Goal: Task Accomplishment & Management: Manage account settings

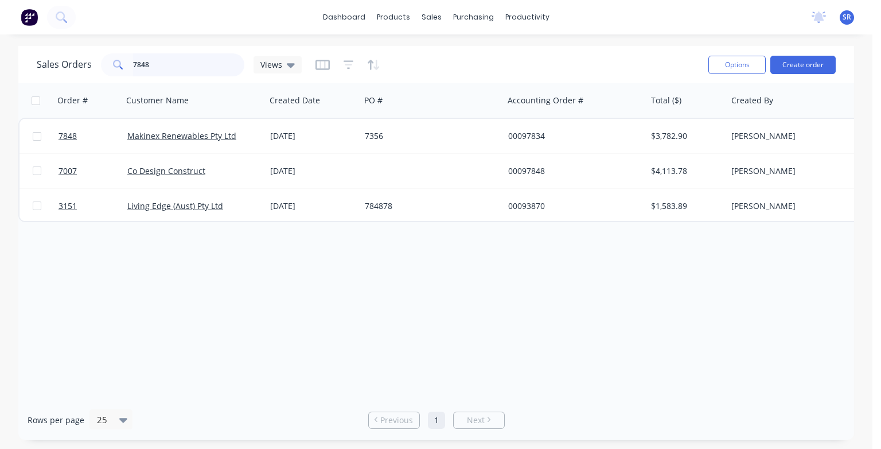
click at [157, 63] on input "7848" at bounding box center [189, 64] width 112 height 23
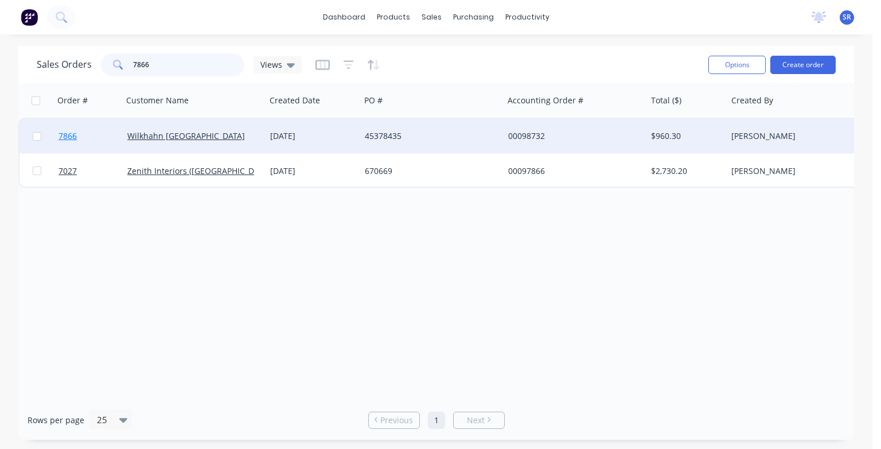
type input "7866"
click at [62, 134] on span "7866" at bounding box center [68, 135] width 18 height 11
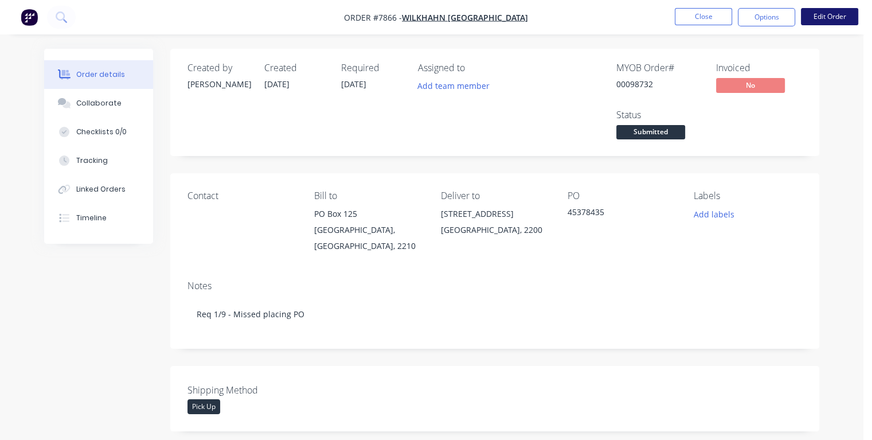
click at [839, 17] on button "Edit Order" at bounding box center [829, 16] width 57 height 17
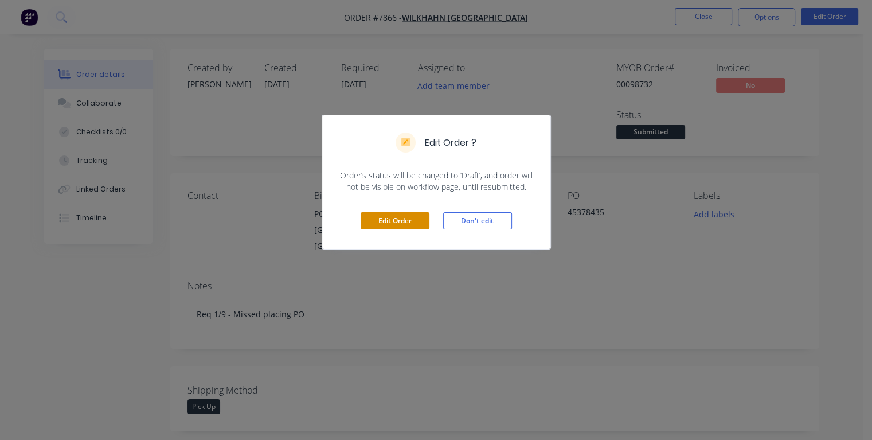
click at [387, 221] on button "Edit Order" at bounding box center [395, 220] width 69 height 17
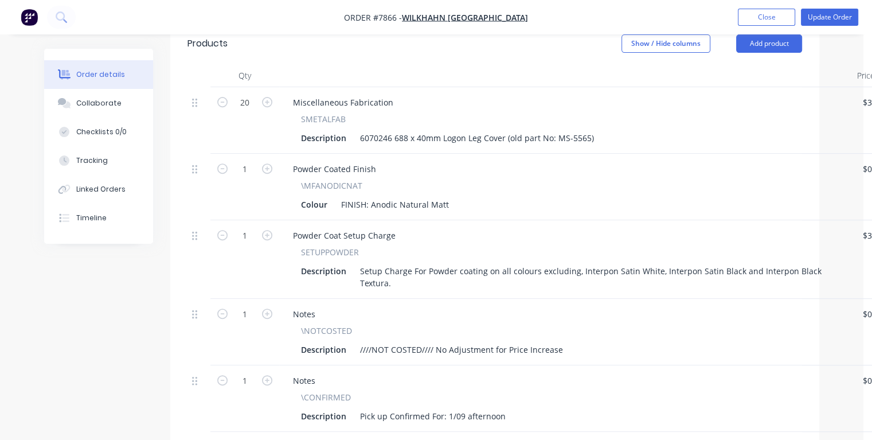
scroll to position [574, 0]
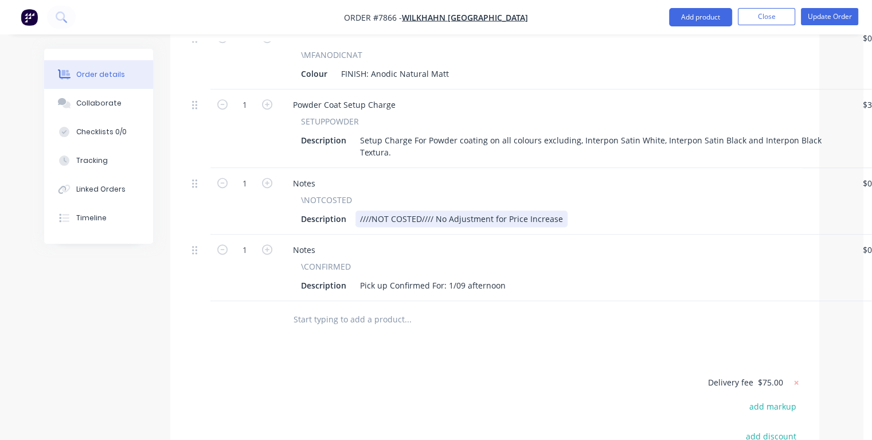
click at [564, 211] on div "Description ////NOT COSTED//// No Adjustment for Price Increase" at bounding box center [564, 219] width 535 height 17
click at [668, 211] on div "Description ////NOT COSTED//// No Adjustment for Price Increase 12% added To No…" at bounding box center [564, 219] width 535 height 17
click at [660, 211] on div "////NOT COSTED//// No Adjustment for Price Increase 12% added To Not Costed" at bounding box center [513, 219] width 314 height 17
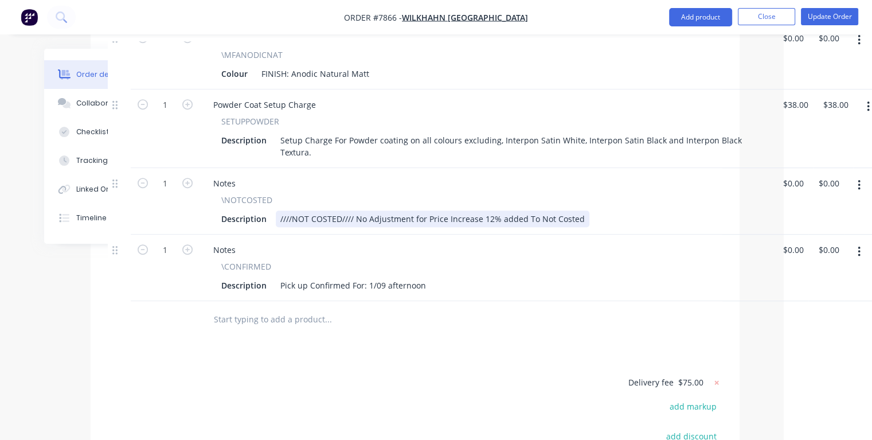
scroll to position [574, 88]
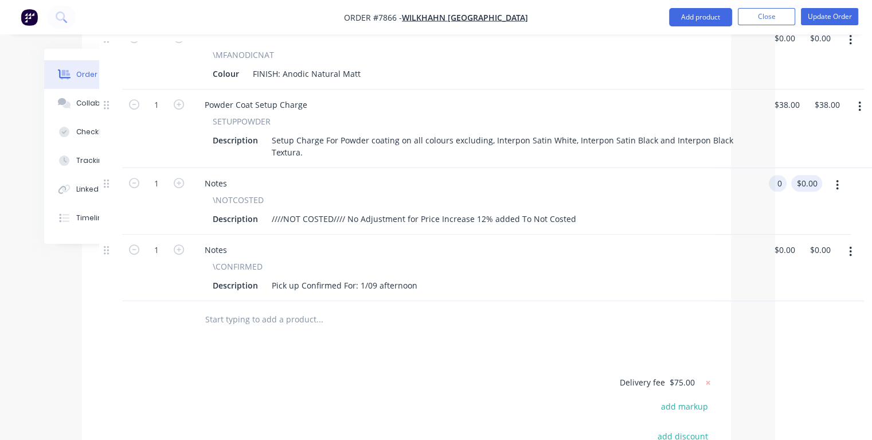
drag, startPoint x: 785, startPoint y: 164, endPoint x: 798, endPoint y: 173, distance: 16.2
click at [786, 175] on input "0" at bounding box center [780, 183] width 13 height 17
type input "$91.20"
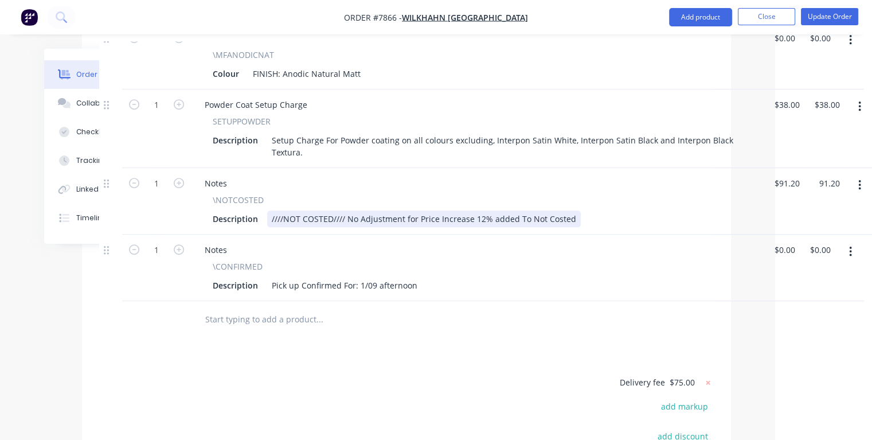
type input "$91.20"
click at [570, 211] on div "////NOT COSTED//// No Adjustment for Price Increase 12% added To Not Costed" at bounding box center [424, 219] width 314 height 17
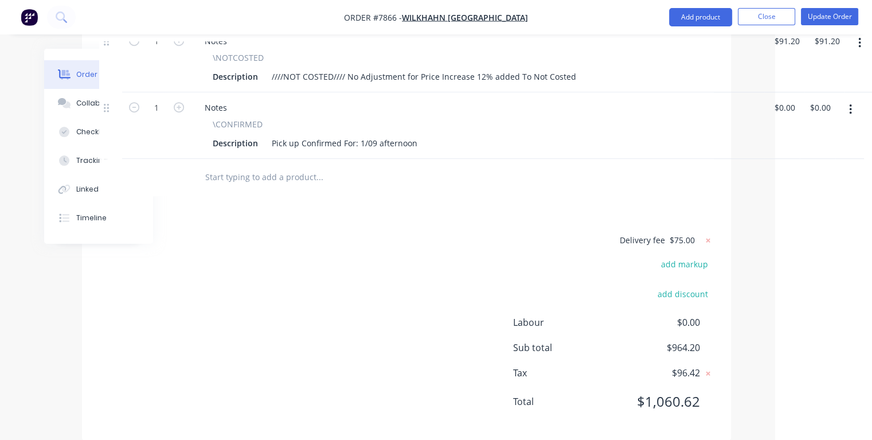
click at [582, 68] on div "Description ////NOT COSTED//// No Adjustment for Price Increase 12% added To No…" at bounding box center [475, 76] width 535 height 17
click at [572, 68] on div "Description ////NOT COSTED//// No Adjustment for Price Increase 12% added To No…" at bounding box center [475, 76] width 535 height 17
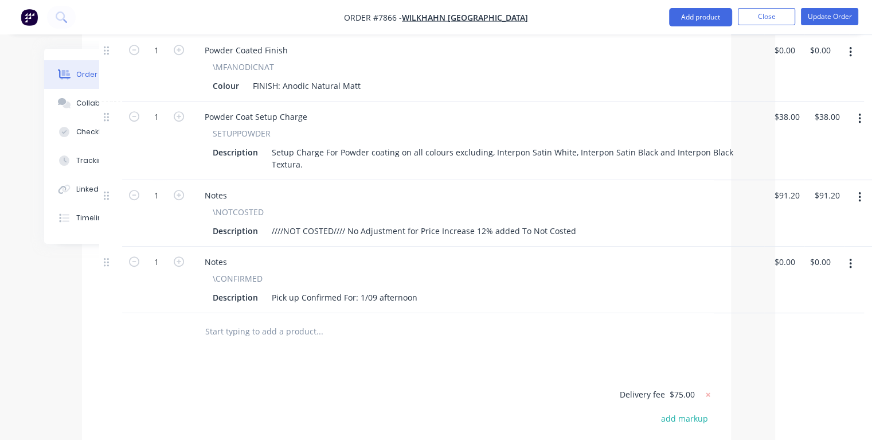
scroll to position [658, 88]
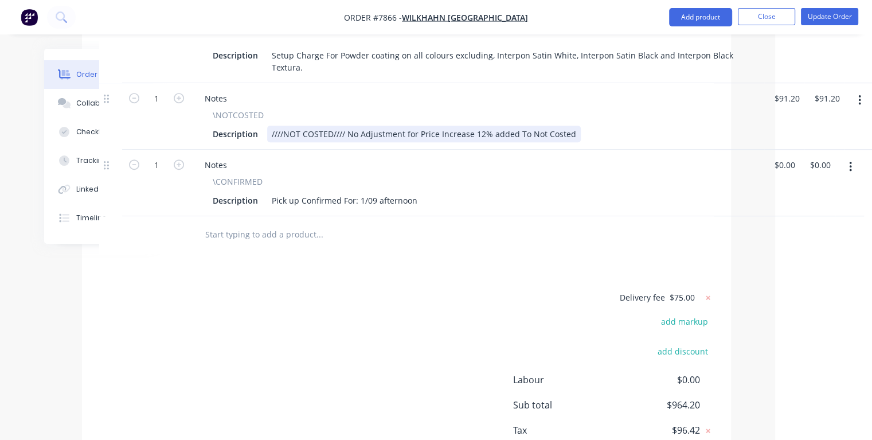
click at [567, 126] on div "////NOT COSTED//// No Adjustment for Price Increase 12% added To Not Costed" at bounding box center [424, 134] width 314 height 17
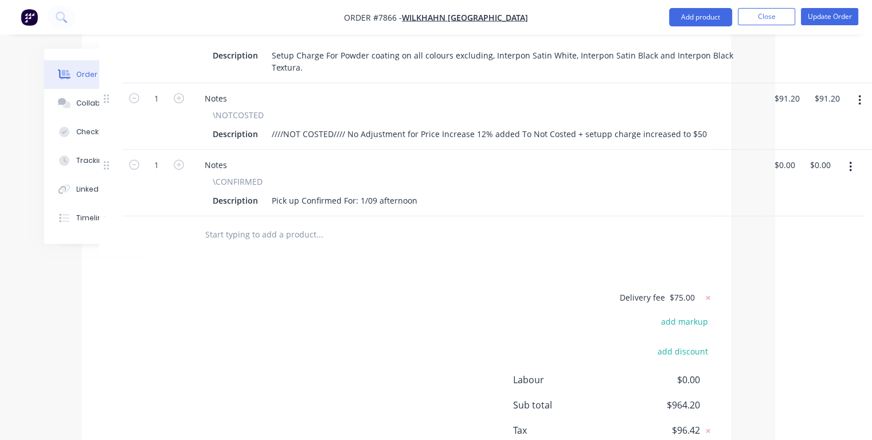
type input "91.2"
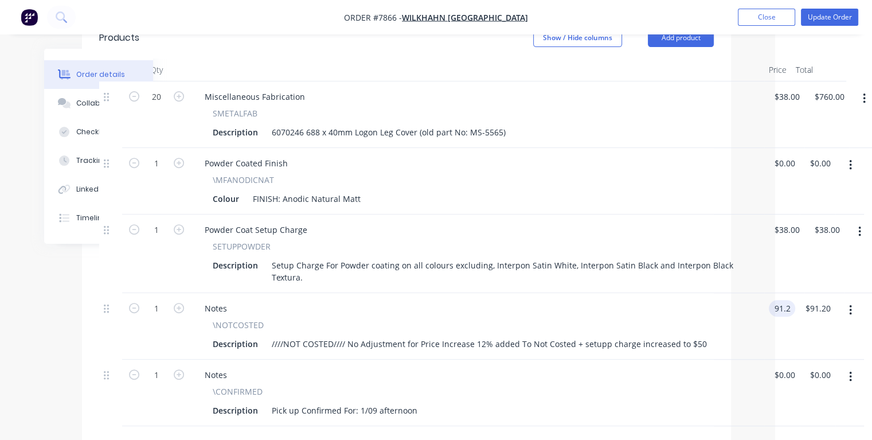
scroll to position [429, 88]
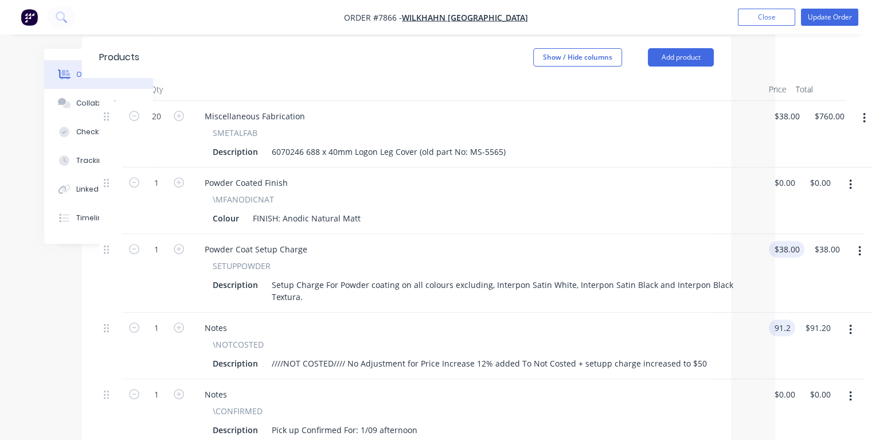
type input "38"
type input "$91.20"
click at [786, 241] on input "38" at bounding box center [781, 249] width 15 height 17
type input "$50.00"
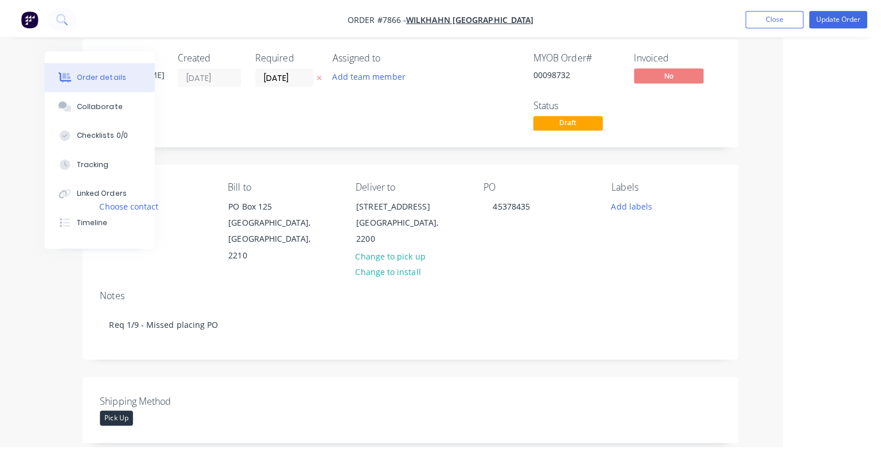
scroll to position [0, 88]
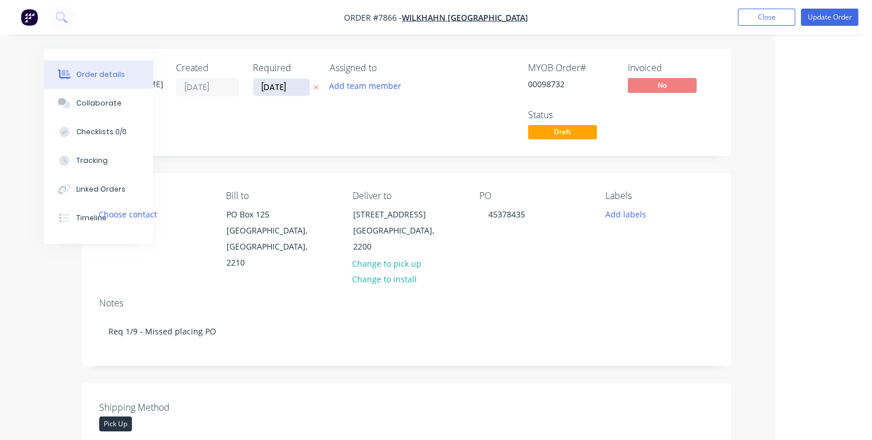
type input "$50.00"
drag, startPoint x: 298, startPoint y: 88, endPoint x: 255, endPoint y: 91, distance: 43.7
click at [255, 91] on input "[DATE]" at bounding box center [282, 87] width 56 height 17
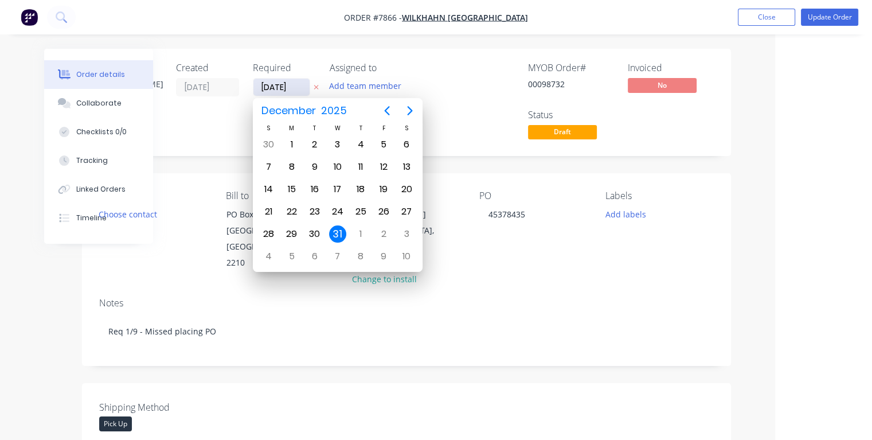
type input "01/09/25"
click at [294, 145] on div "1" at bounding box center [291, 144] width 17 height 17
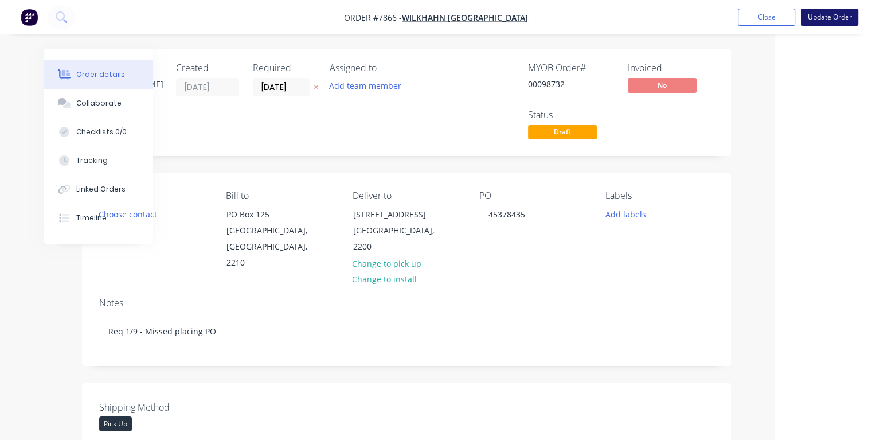
click at [825, 20] on button "Update Order" at bounding box center [829, 17] width 57 height 17
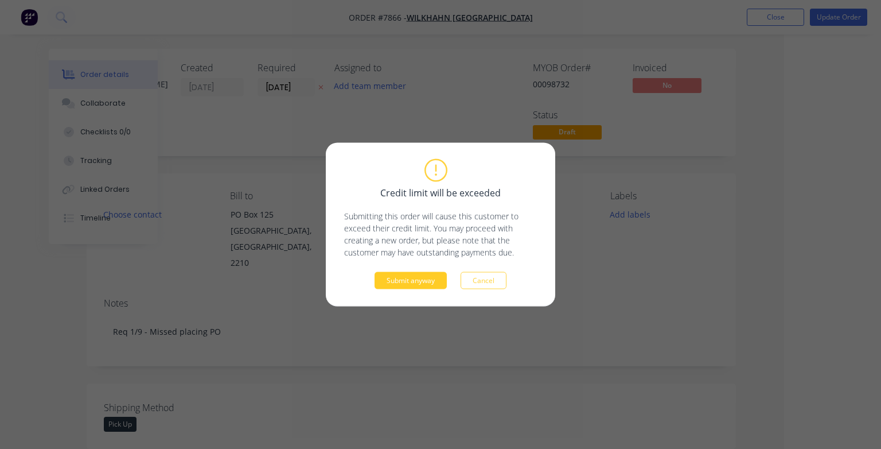
click at [428, 280] on button "Submit anyway" at bounding box center [411, 280] width 72 height 17
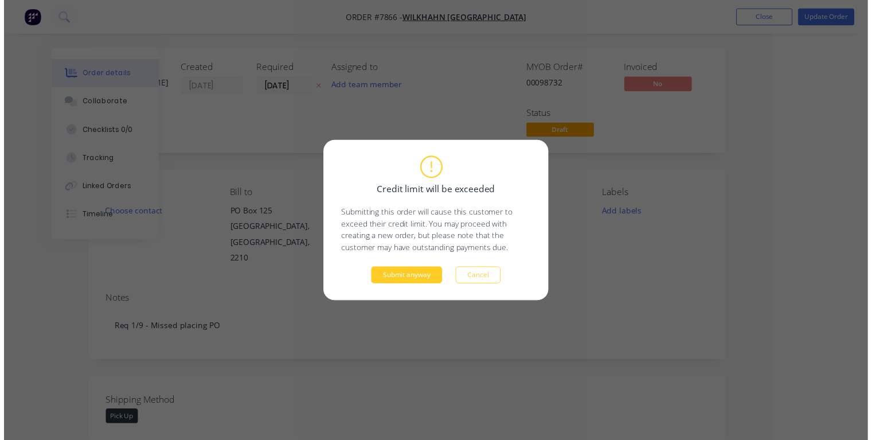
scroll to position [0, 62]
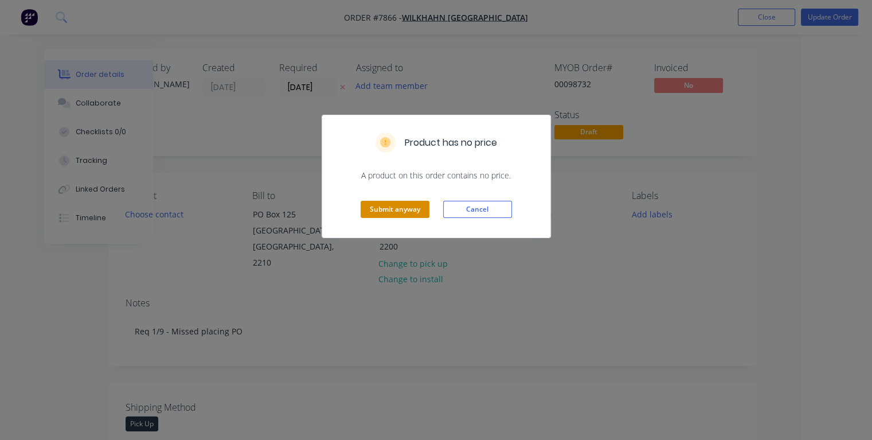
click at [394, 205] on button "Submit anyway" at bounding box center [395, 209] width 69 height 17
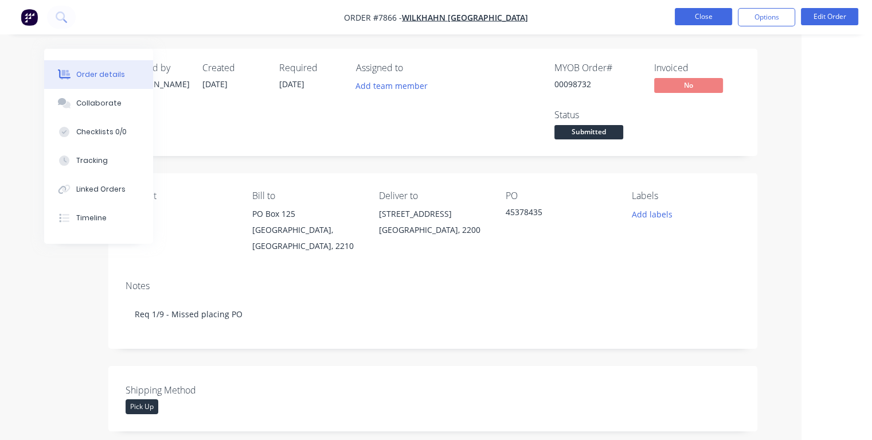
click at [711, 16] on button "Close" at bounding box center [703, 16] width 57 height 17
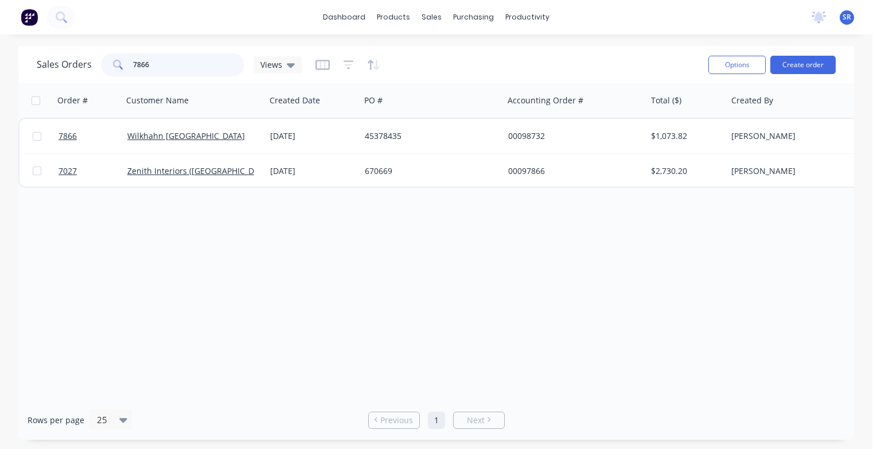
click at [181, 63] on input "7866" at bounding box center [189, 64] width 112 height 23
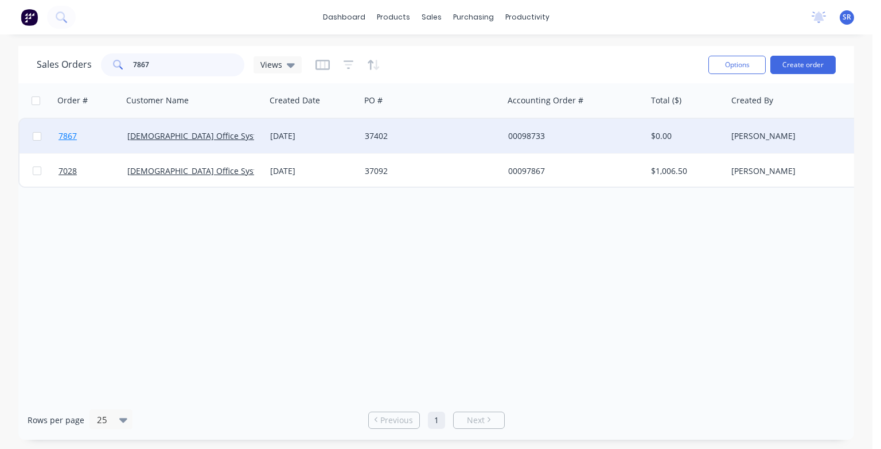
type input "7867"
click at [69, 136] on span "7867" at bounding box center [68, 135] width 18 height 11
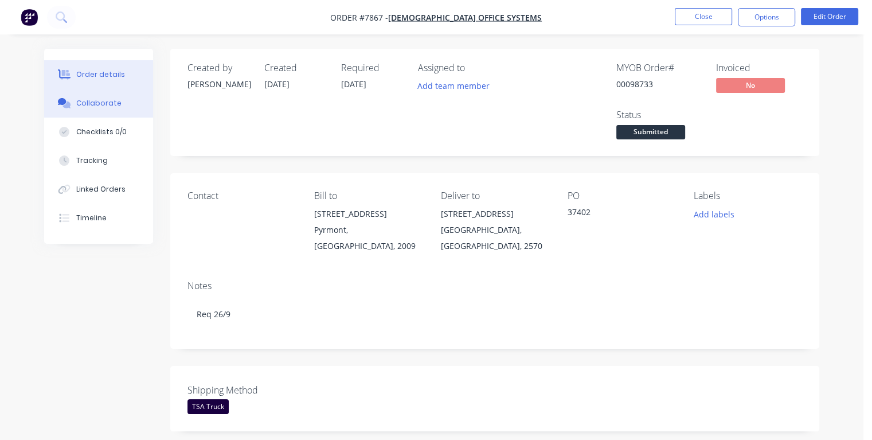
click at [112, 106] on div "Collaborate" at bounding box center [98, 103] width 45 height 10
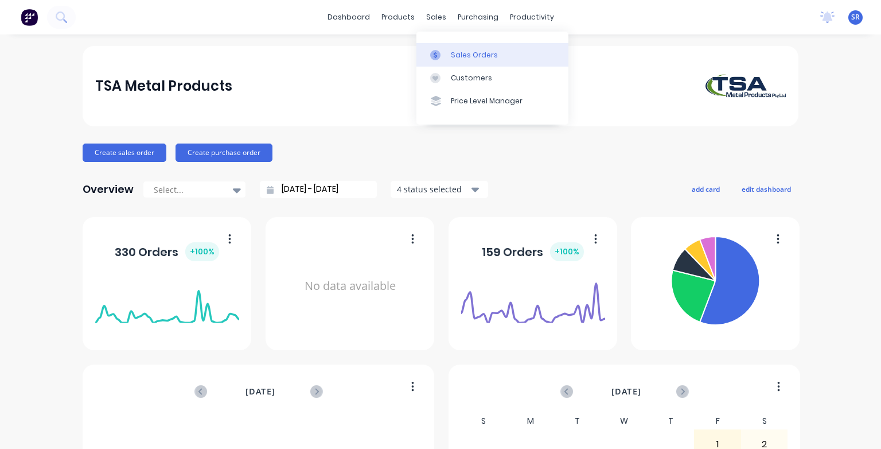
click at [441, 52] on div at bounding box center [438, 55] width 17 height 10
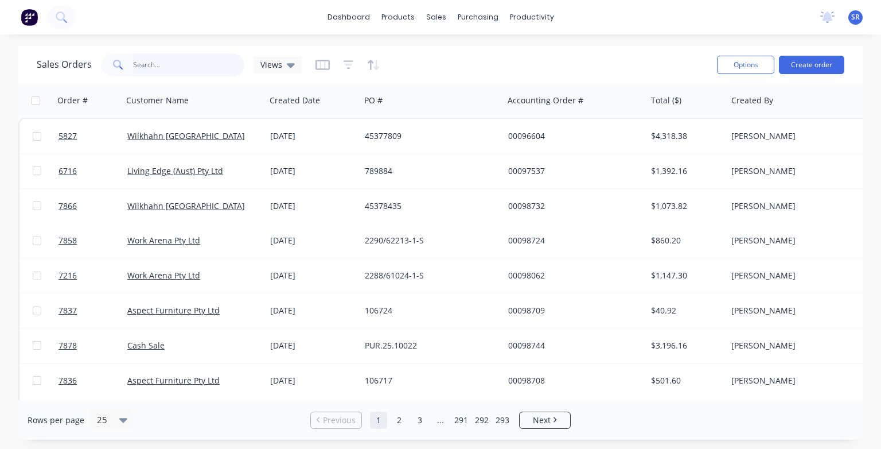
click at [150, 65] on input "text" at bounding box center [189, 64] width 112 height 23
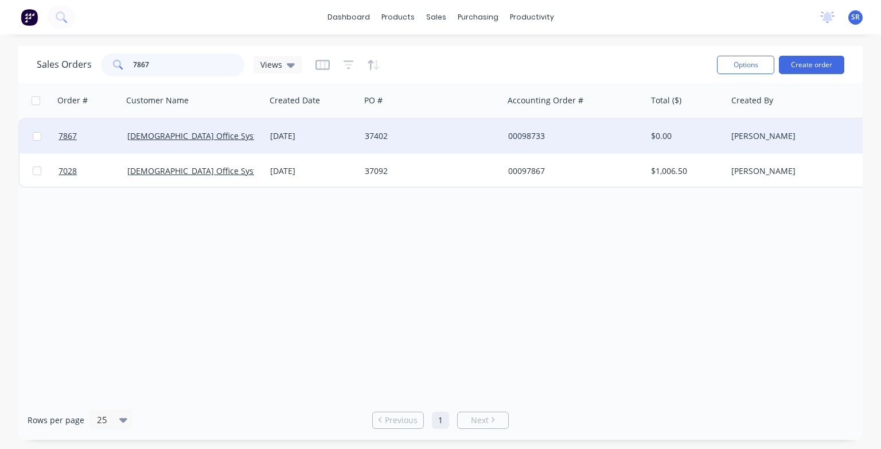
type input "7867"
click at [176, 142] on div "[DEMOGRAPHIC_DATA] Office Systems" at bounding box center [194, 136] width 143 height 34
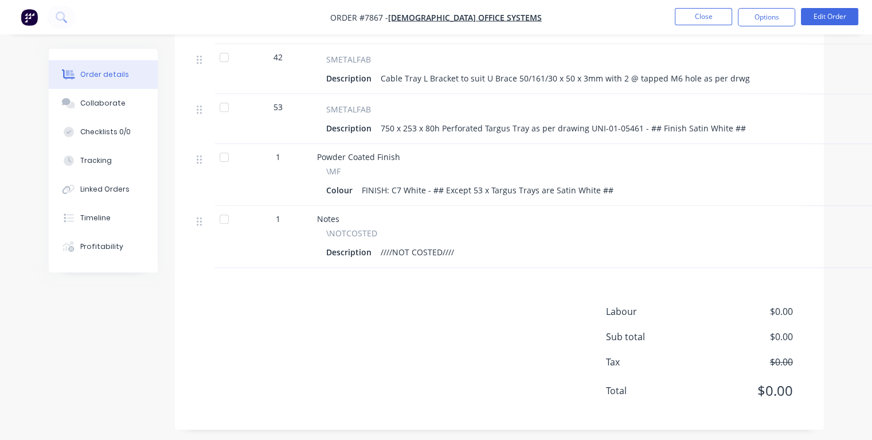
scroll to position [823, 0]
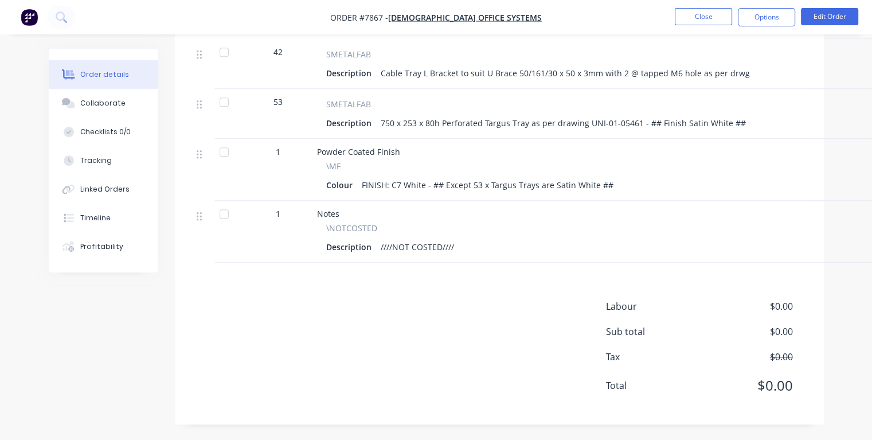
click at [461, 244] on div "Description ////NOT COSTED////" at bounding box center [599, 247] width 546 height 17
click at [824, 19] on button "Edit Order" at bounding box center [829, 16] width 57 height 17
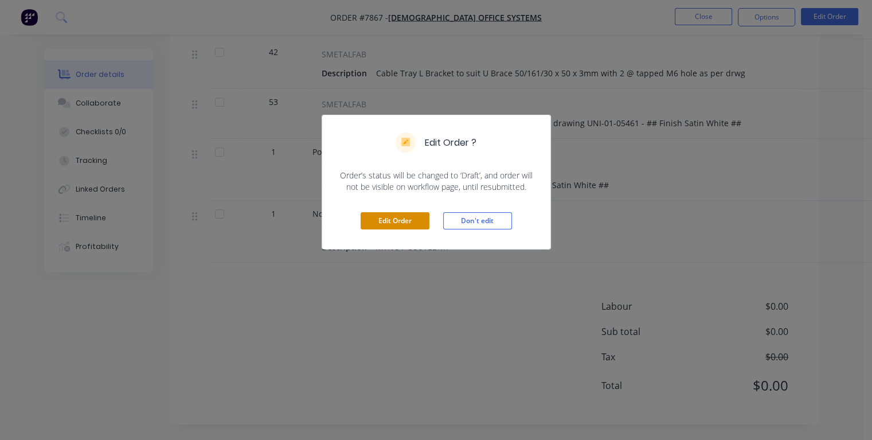
click at [406, 219] on button "Edit Order" at bounding box center [395, 220] width 69 height 17
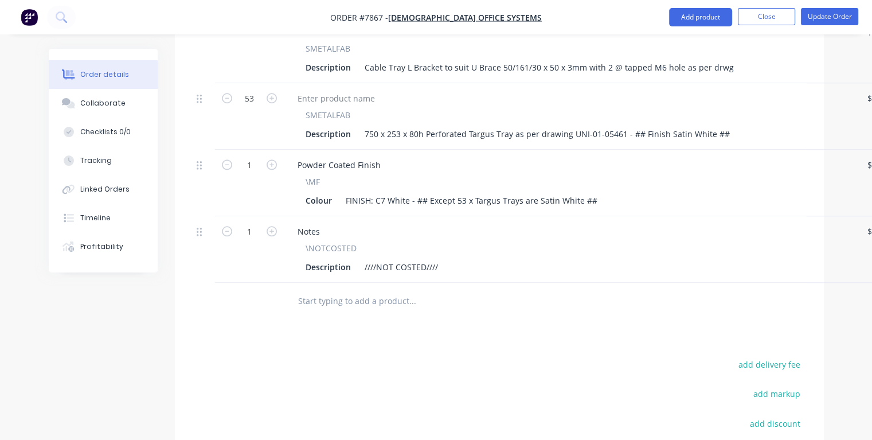
scroll to position [1090, 0]
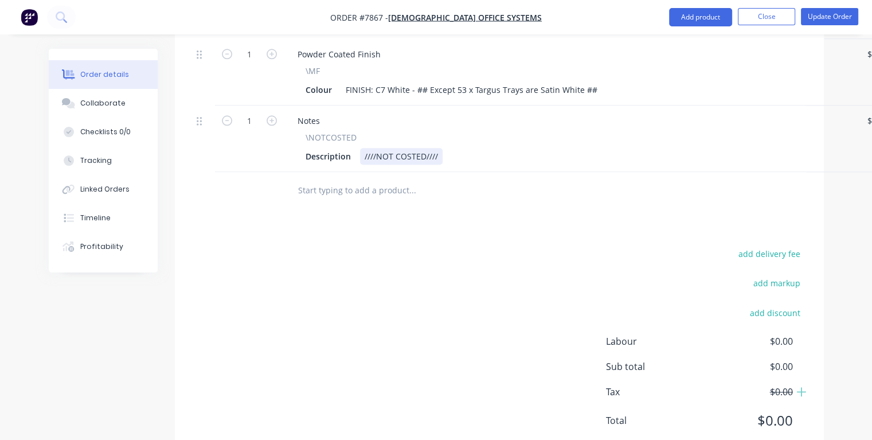
click at [450, 148] on div "Description ////NOT COSTED////" at bounding box center [568, 156] width 535 height 17
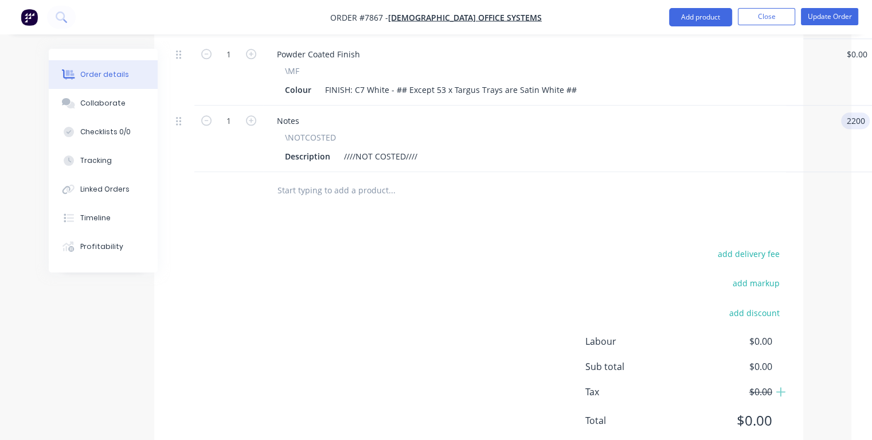
type input "$2,200.00"
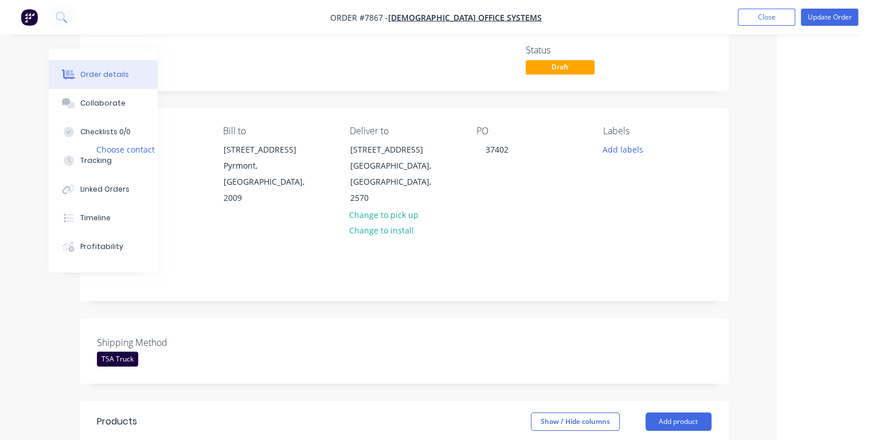
scroll to position [0, 95]
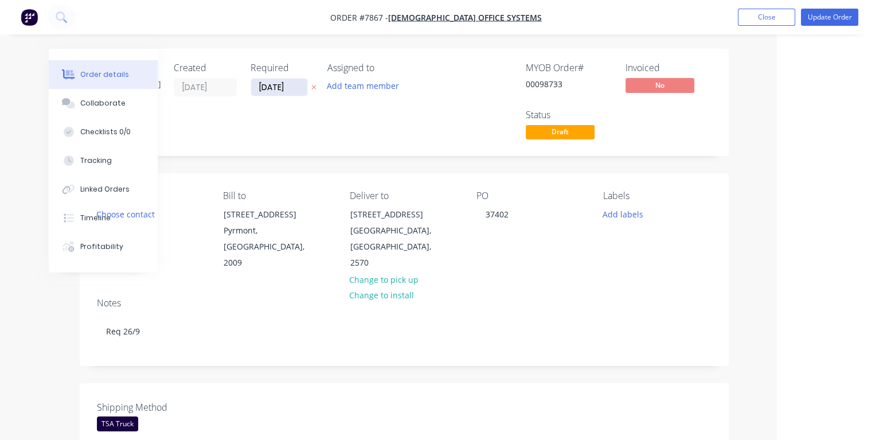
type input "$2,200.00"
drag, startPoint x: 289, startPoint y: 85, endPoint x: 251, endPoint y: 88, distance: 38.5
click at [251, 88] on input "[DATE]" at bounding box center [279, 87] width 56 height 17
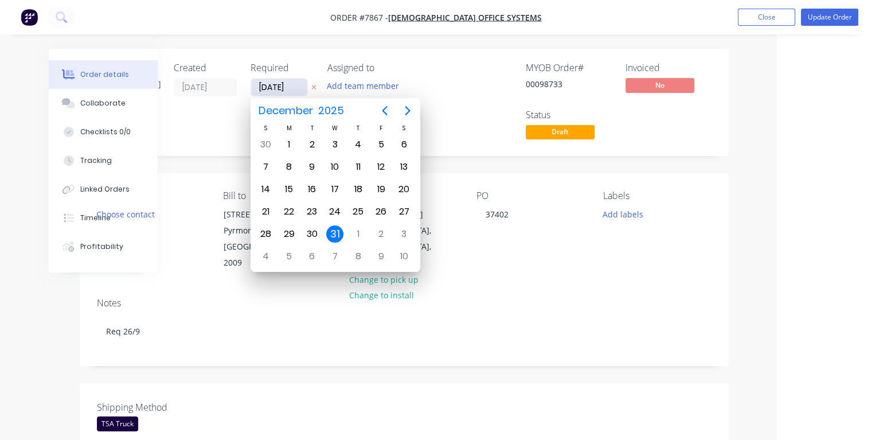
type input "[DATE]"
click at [312, 210] on div "23" at bounding box center [311, 211] width 17 height 17
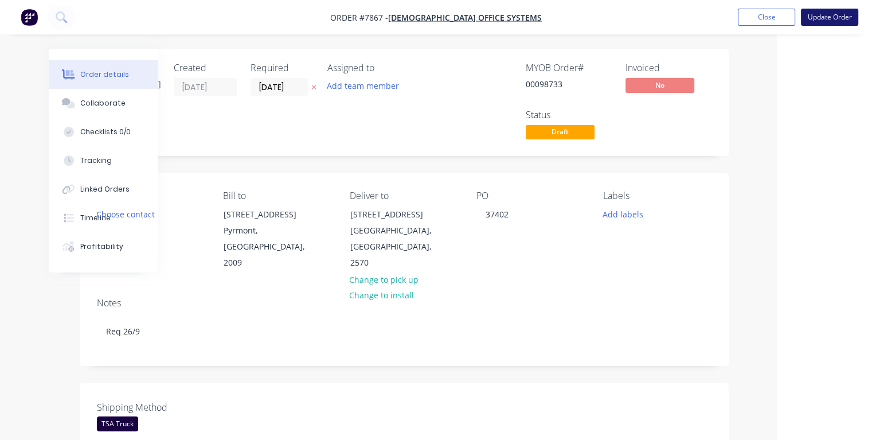
click at [834, 18] on button "Update Order" at bounding box center [829, 17] width 57 height 17
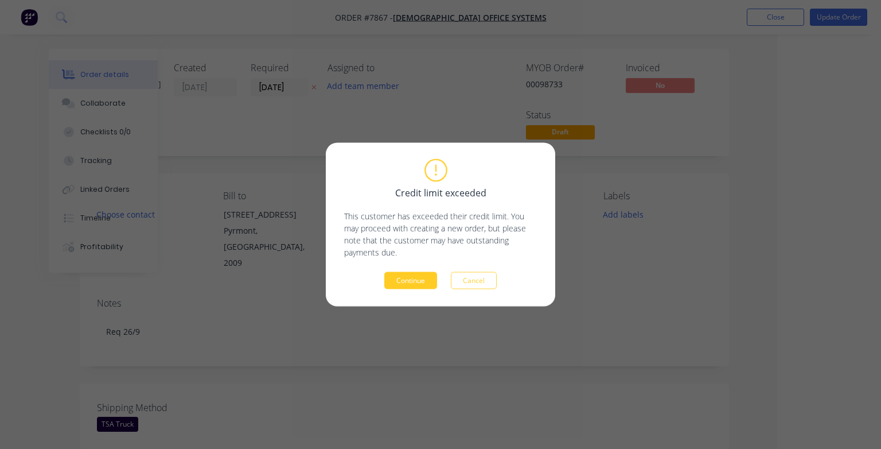
click at [416, 277] on button "Continue" at bounding box center [410, 280] width 53 height 17
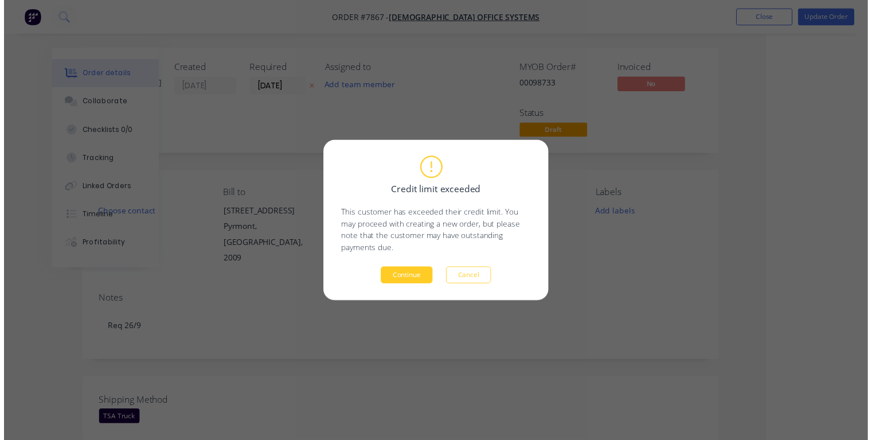
scroll to position [0, 62]
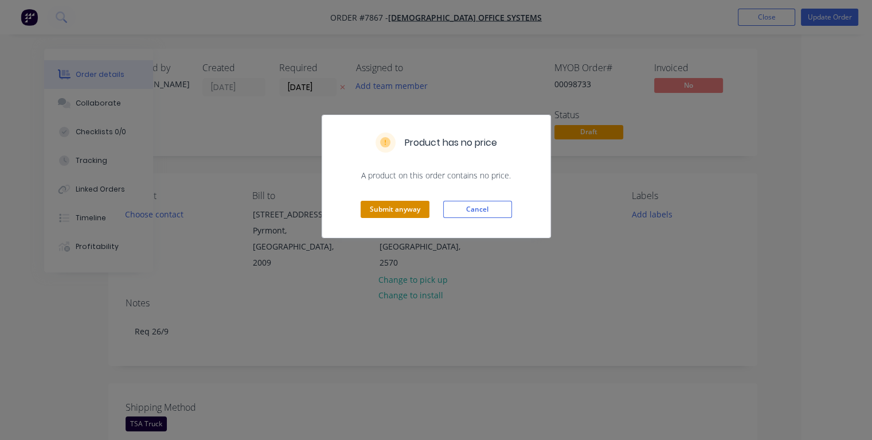
click at [386, 209] on button "Submit anyway" at bounding box center [395, 209] width 69 height 17
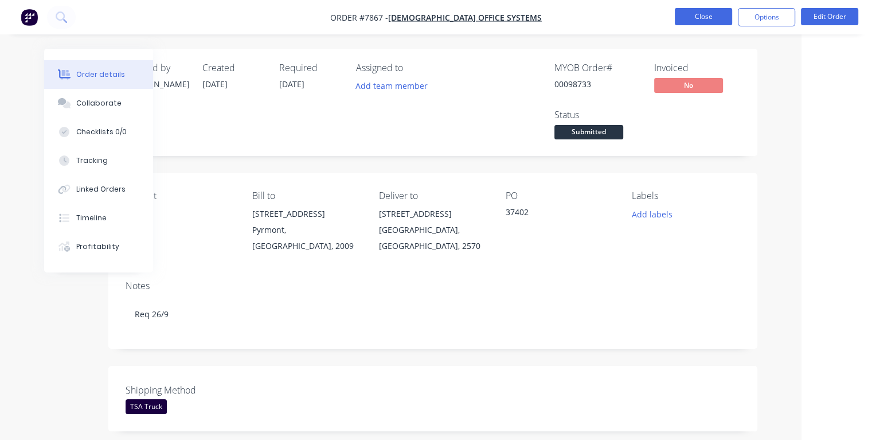
click at [693, 17] on button "Close" at bounding box center [703, 16] width 57 height 17
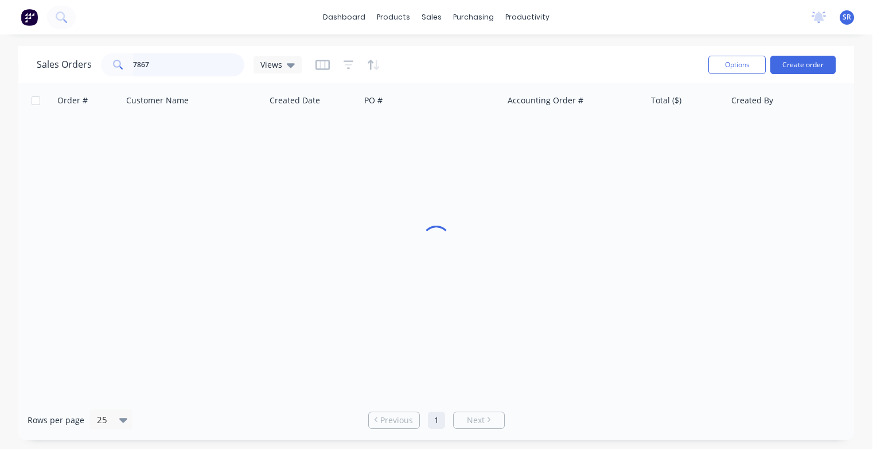
click at [161, 62] on input "7867" at bounding box center [189, 64] width 112 height 23
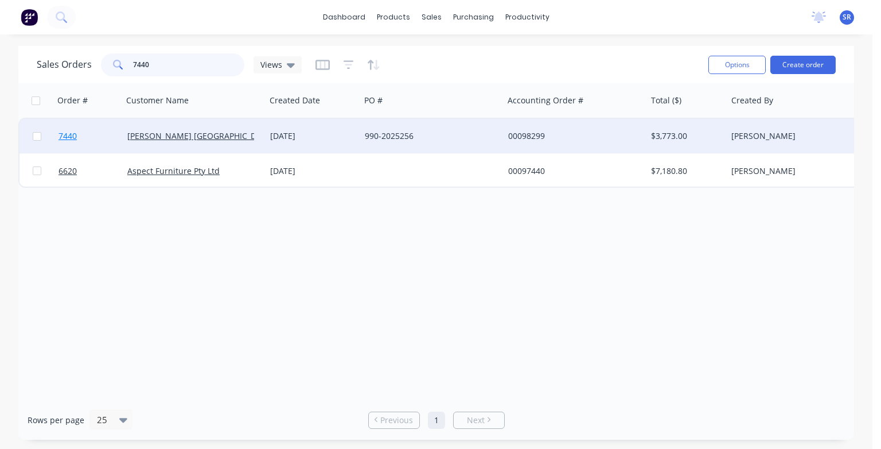
type input "7440"
click at [68, 137] on span "7440" at bounding box center [68, 135] width 18 height 11
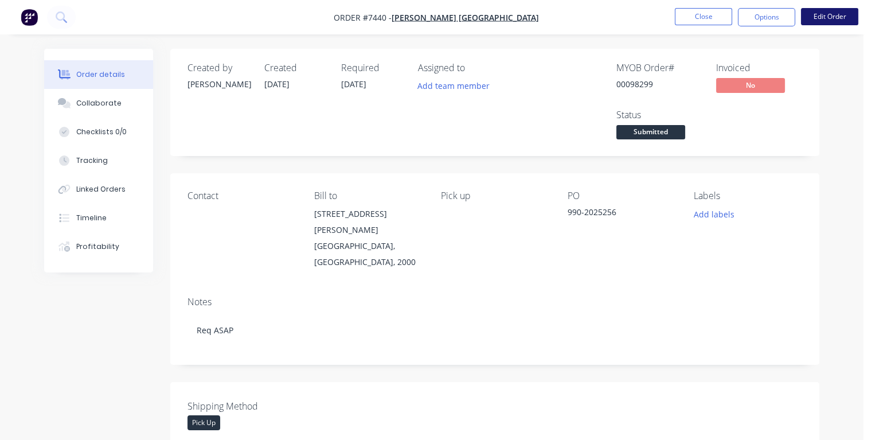
click at [833, 14] on button "Edit Order" at bounding box center [829, 16] width 57 height 17
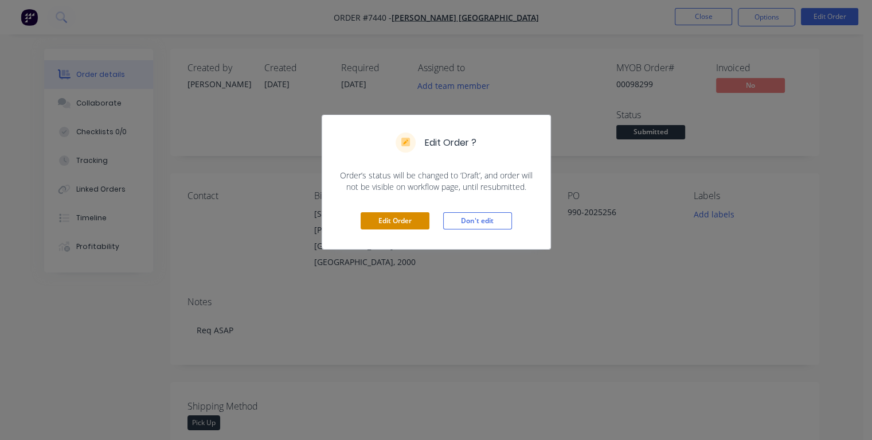
click at [409, 217] on button "Edit Order" at bounding box center [395, 220] width 69 height 17
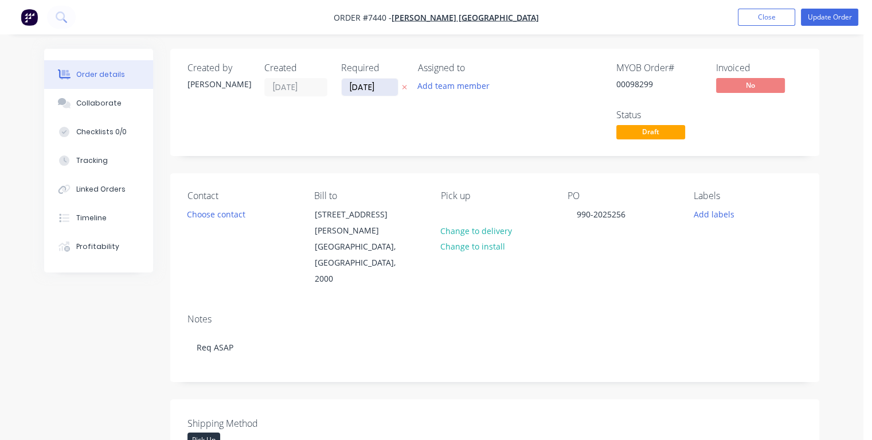
drag, startPoint x: 386, startPoint y: 84, endPoint x: 346, endPoint y: 91, distance: 40.2
click at [346, 91] on input "[DATE]" at bounding box center [370, 87] width 56 height 17
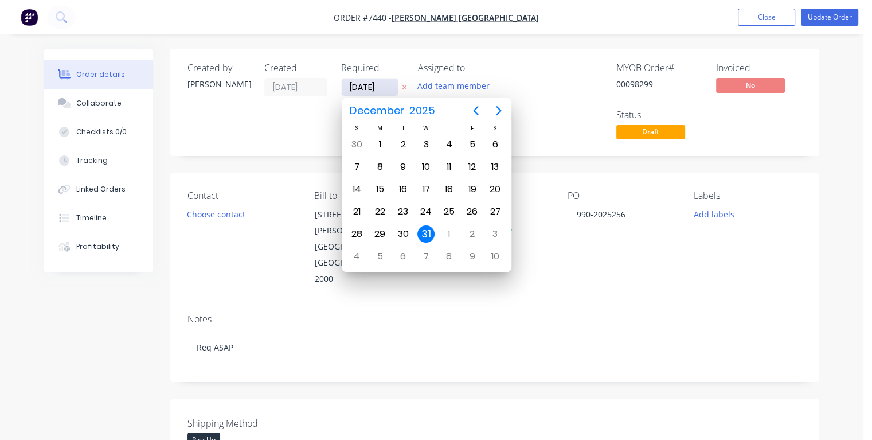
type input "[DATE]"
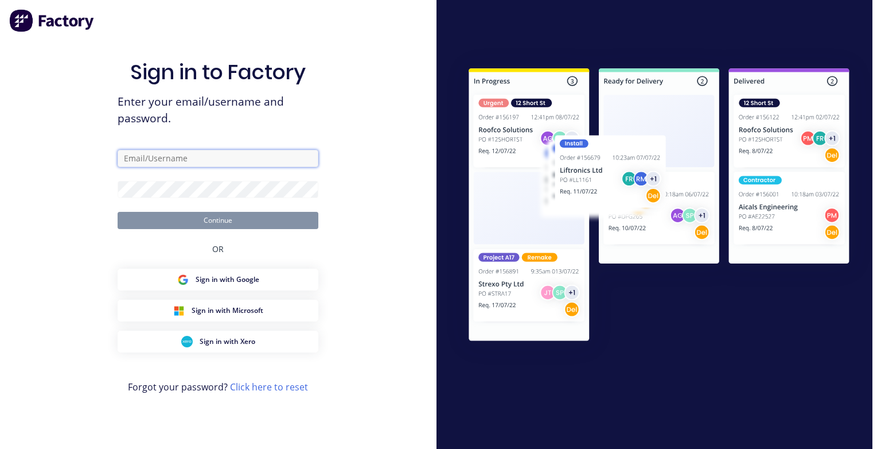
type input "[PERSON_NAME][EMAIL_ADDRESS][DOMAIN_NAME]"
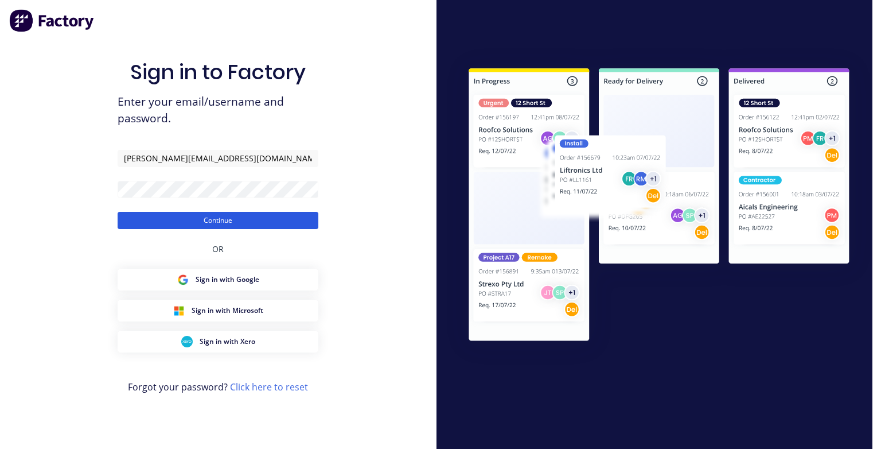
click at [248, 226] on button "Continue" at bounding box center [218, 220] width 201 height 17
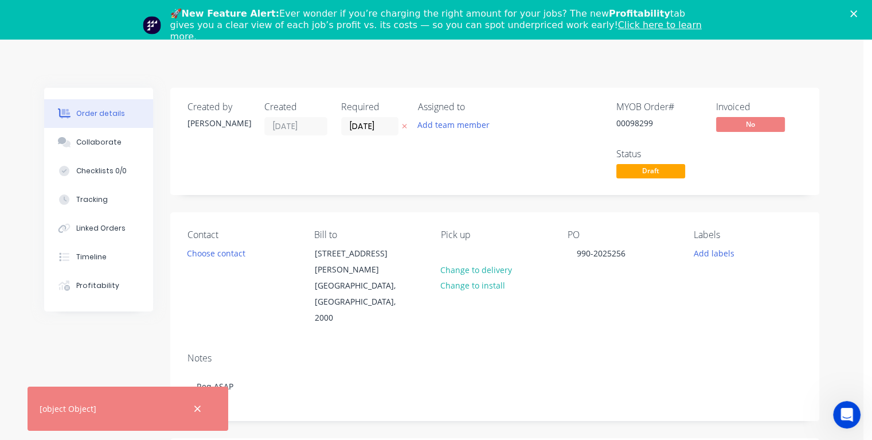
click at [857, 13] on polygon "Close" at bounding box center [854, 13] width 7 height 7
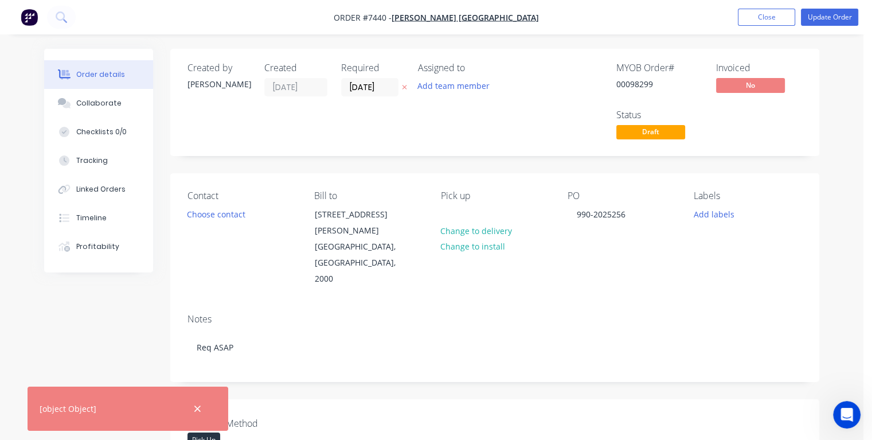
drag, startPoint x: 388, startPoint y: 87, endPoint x: 337, endPoint y: 87, distance: 51.6
click at [337, 87] on div "Created by [PERSON_NAME] Created [DATE] Required [DATE] Assigned to Add team me…" at bounding box center [360, 103] width 345 height 80
type input "[DATE]"
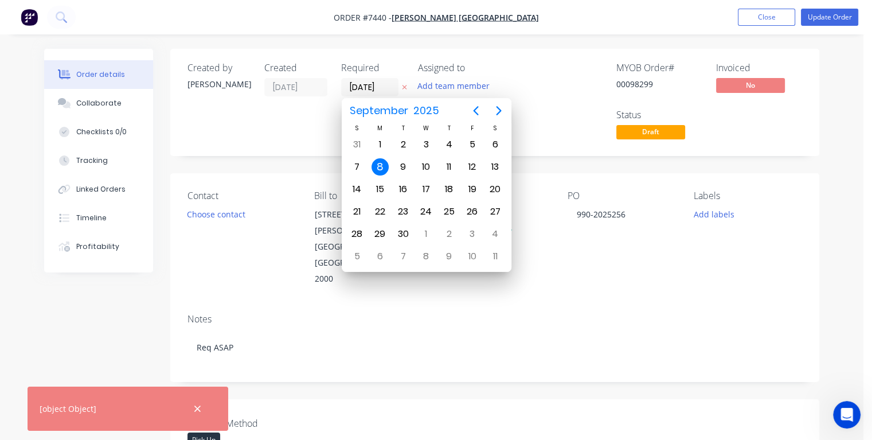
click at [381, 166] on div "8" at bounding box center [380, 166] width 17 height 17
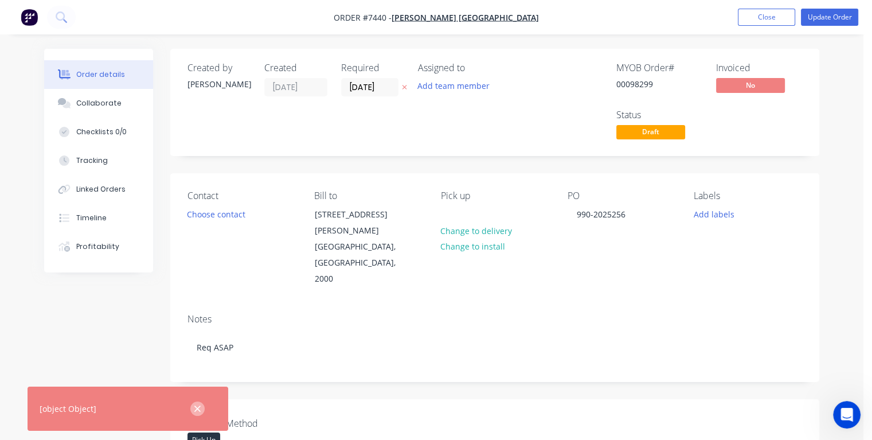
click at [196, 409] on icon "button" at bounding box center [197, 409] width 7 height 10
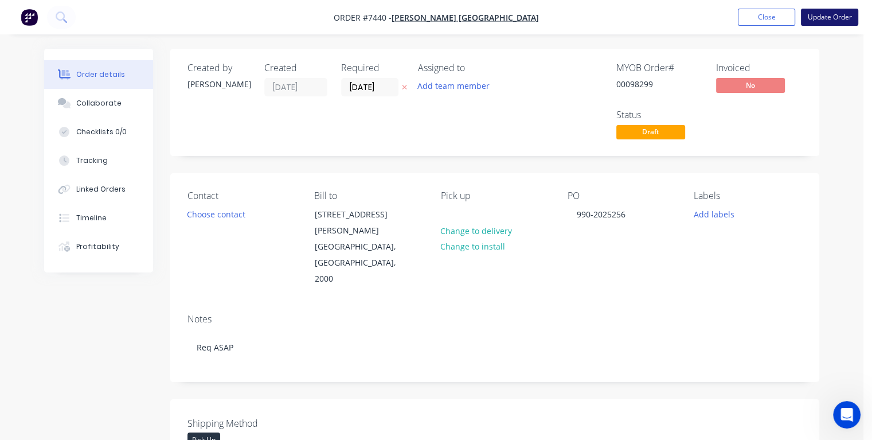
click at [822, 20] on button "Update Order" at bounding box center [829, 17] width 57 height 17
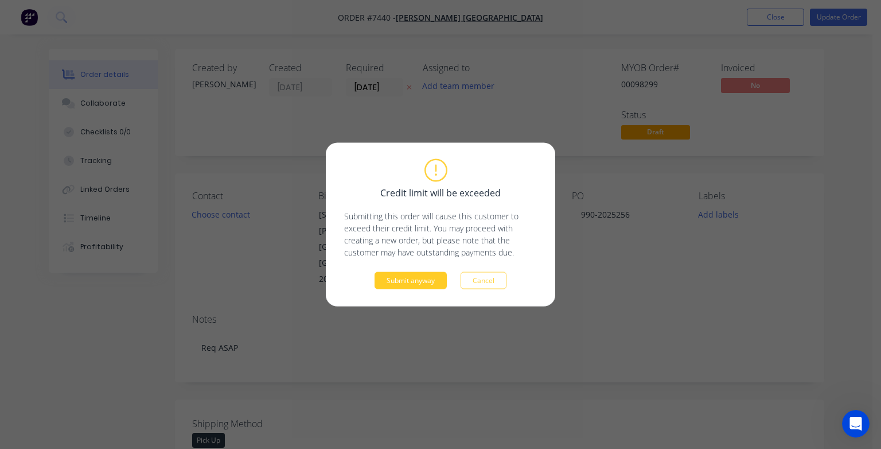
click at [427, 275] on button "Submit anyway" at bounding box center [411, 280] width 72 height 17
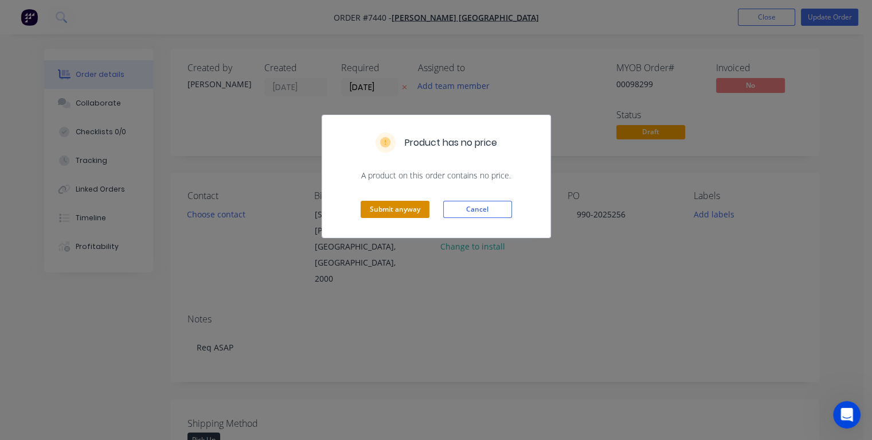
click at [393, 209] on button "Submit anyway" at bounding box center [395, 209] width 69 height 17
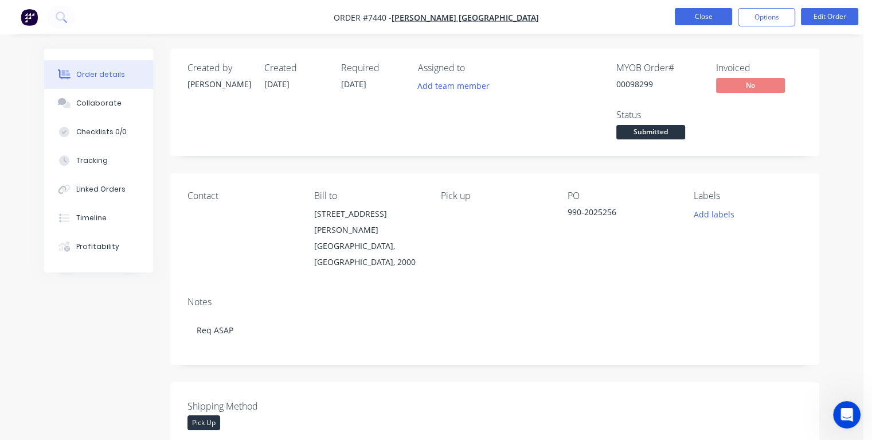
click at [693, 19] on button "Close" at bounding box center [703, 16] width 57 height 17
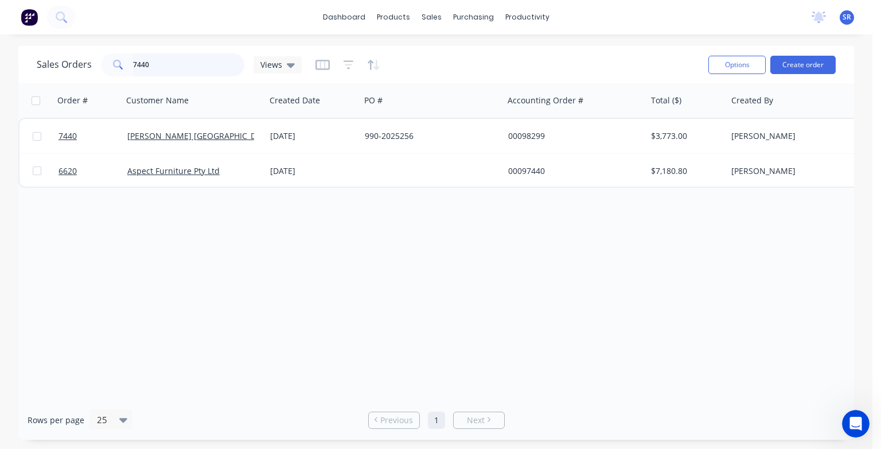
click at [196, 70] on input "7440" at bounding box center [189, 64] width 112 height 23
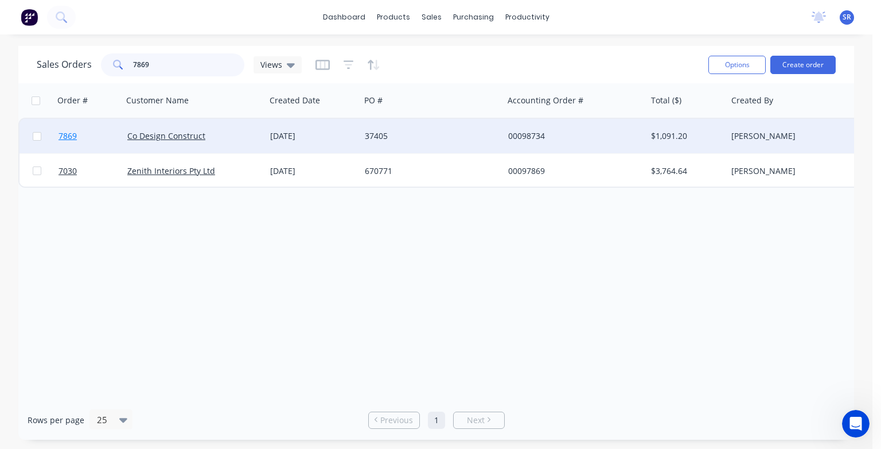
type input "7869"
click at [71, 137] on span "7869" at bounding box center [68, 135] width 18 height 11
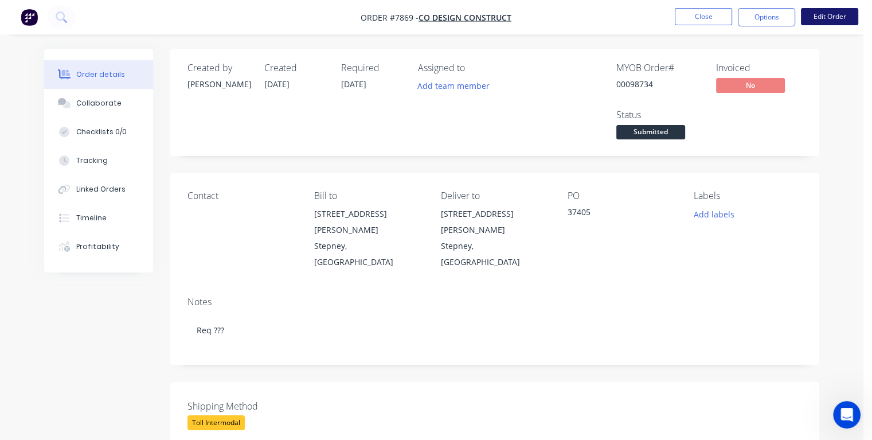
click at [816, 15] on button "Edit Order" at bounding box center [829, 16] width 57 height 17
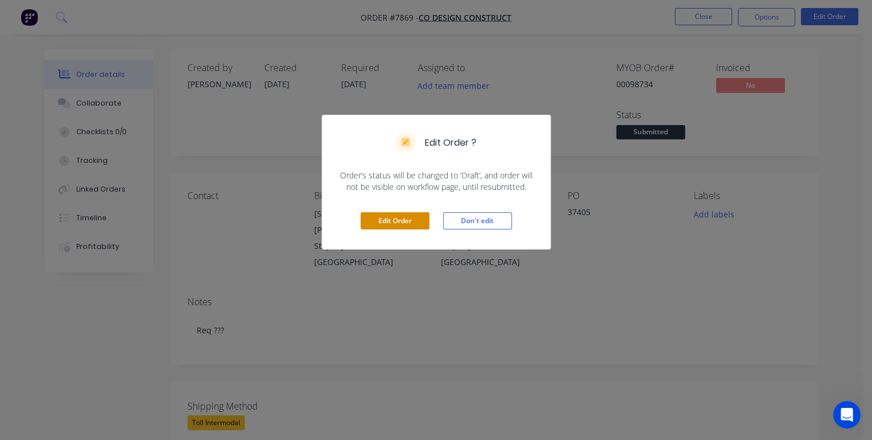
click at [400, 216] on button "Edit Order" at bounding box center [395, 220] width 69 height 17
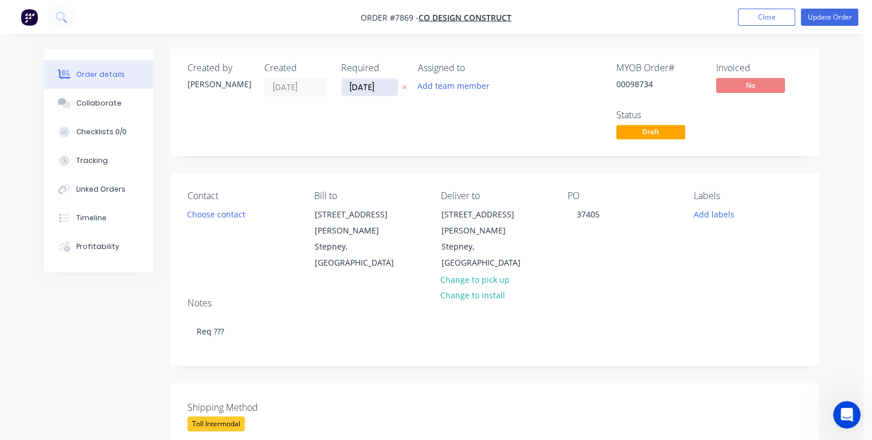
drag, startPoint x: 382, startPoint y: 87, endPoint x: 346, endPoint y: 88, distance: 36.2
click at [346, 88] on input "[DATE]" at bounding box center [370, 87] width 56 height 17
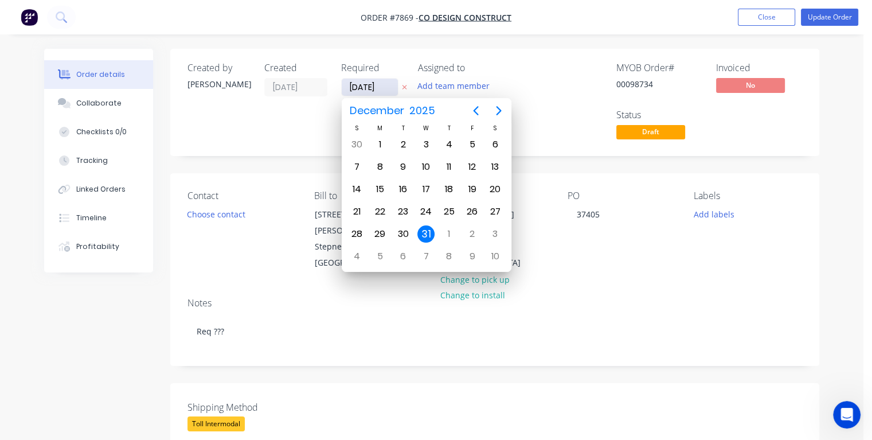
type input "[DATE]"
click at [423, 143] on div "3" at bounding box center [426, 144] width 17 height 17
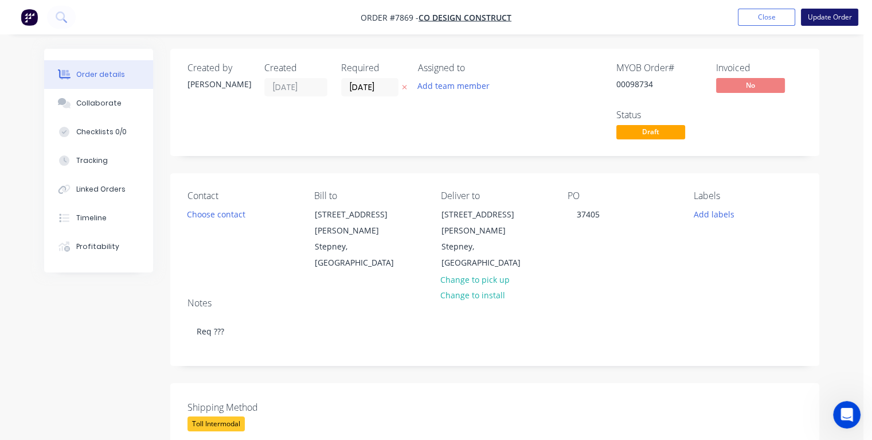
click at [823, 22] on button "Update Order" at bounding box center [829, 17] width 57 height 17
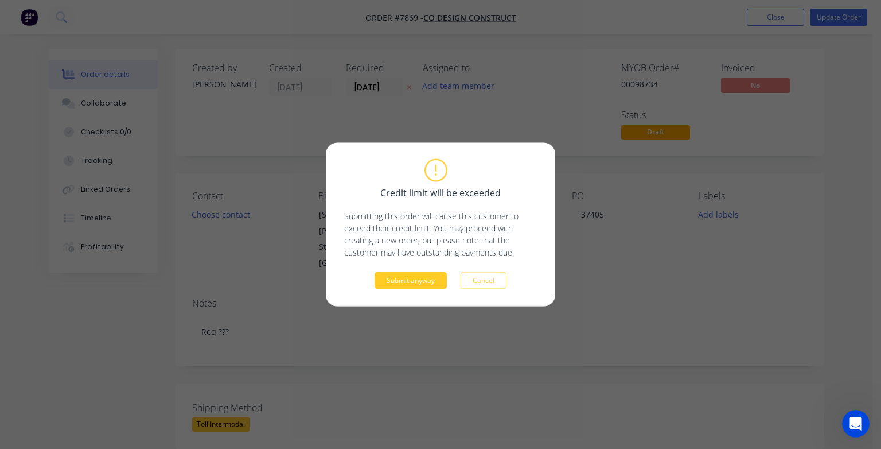
click at [422, 285] on button "Submit anyway" at bounding box center [411, 280] width 72 height 17
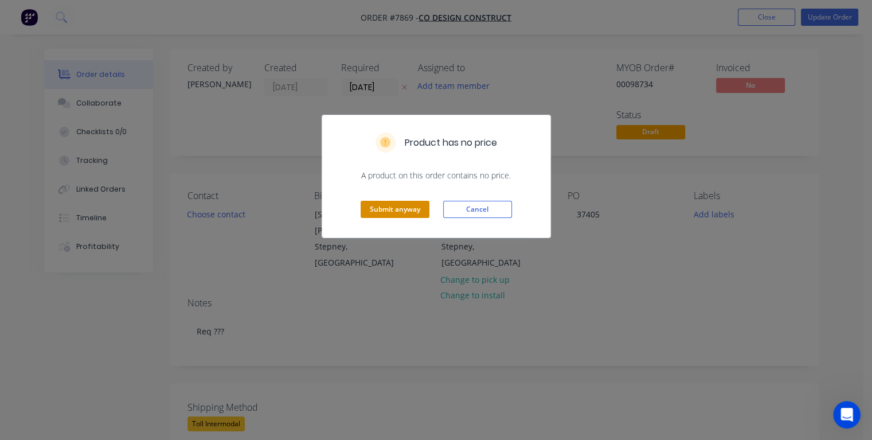
click at [404, 212] on button "Submit anyway" at bounding box center [395, 209] width 69 height 17
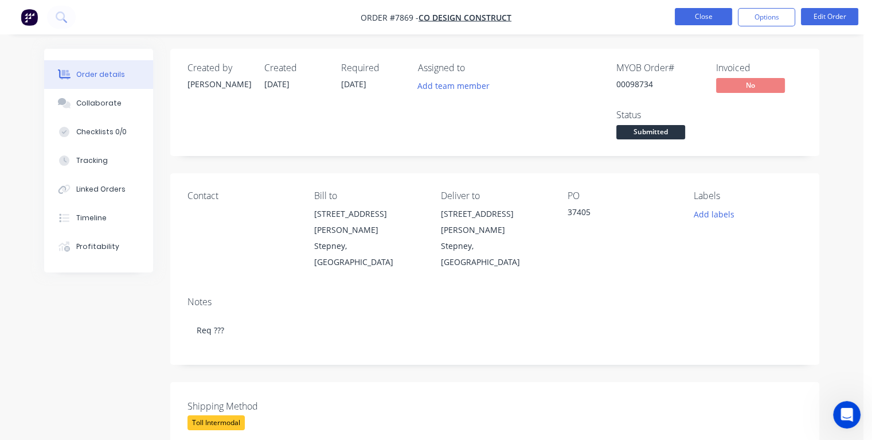
click at [704, 15] on button "Close" at bounding box center [703, 16] width 57 height 17
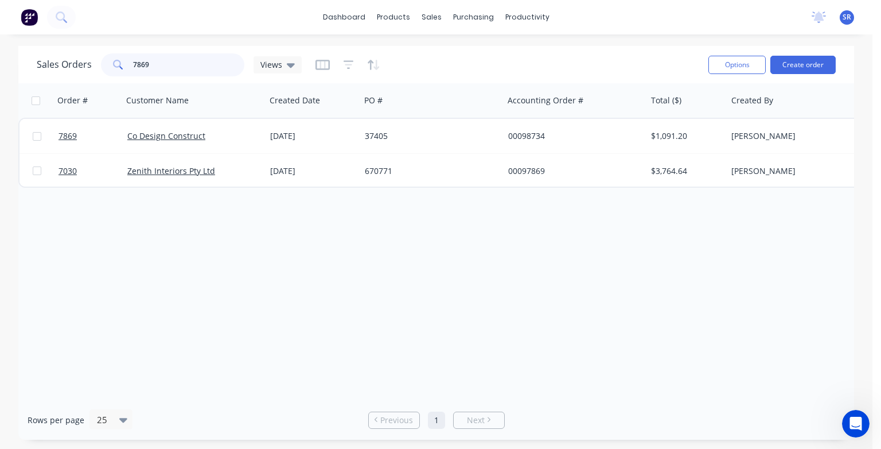
click at [157, 60] on input "7869" at bounding box center [189, 64] width 112 height 23
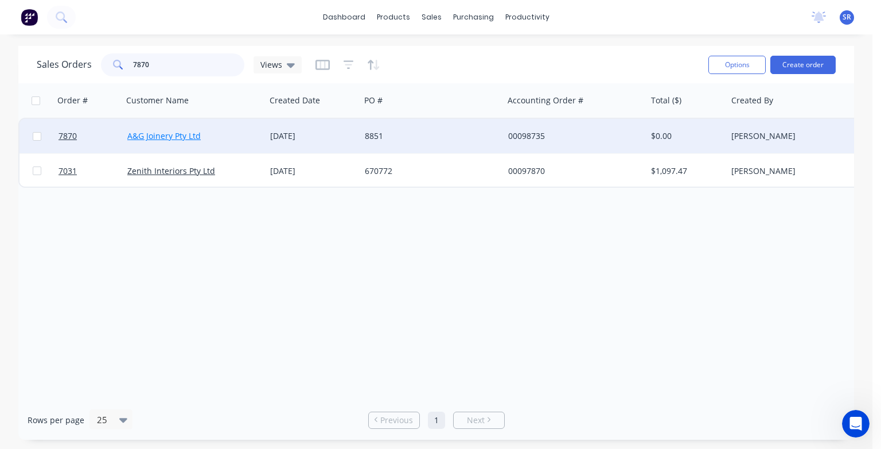
type input "7870"
click at [167, 137] on link "A&G Joinery Pty Ltd" at bounding box center [163, 135] width 73 height 11
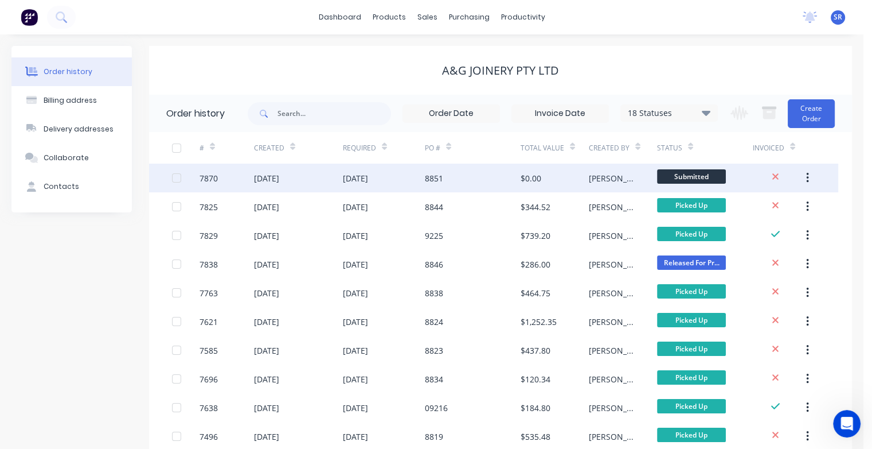
click at [208, 180] on div "7870" at bounding box center [209, 178] width 18 height 12
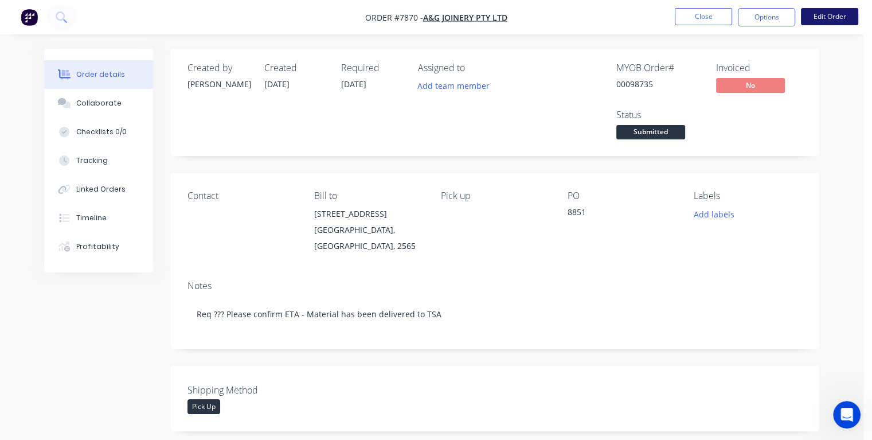
click at [821, 18] on button "Edit Order" at bounding box center [829, 16] width 57 height 17
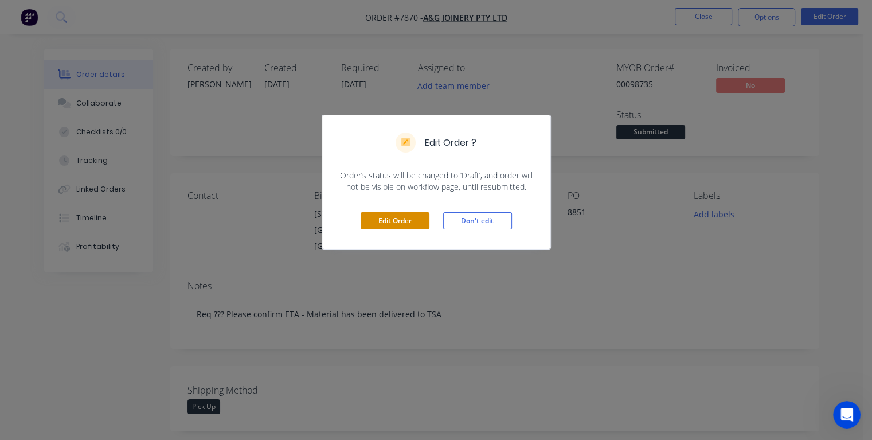
click at [408, 217] on button "Edit Order" at bounding box center [395, 220] width 69 height 17
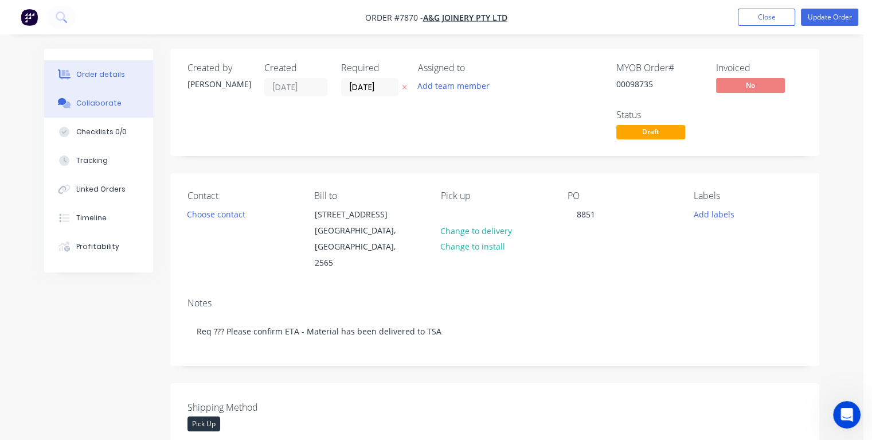
click at [114, 102] on div "Collaborate" at bounding box center [98, 103] width 45 height 10
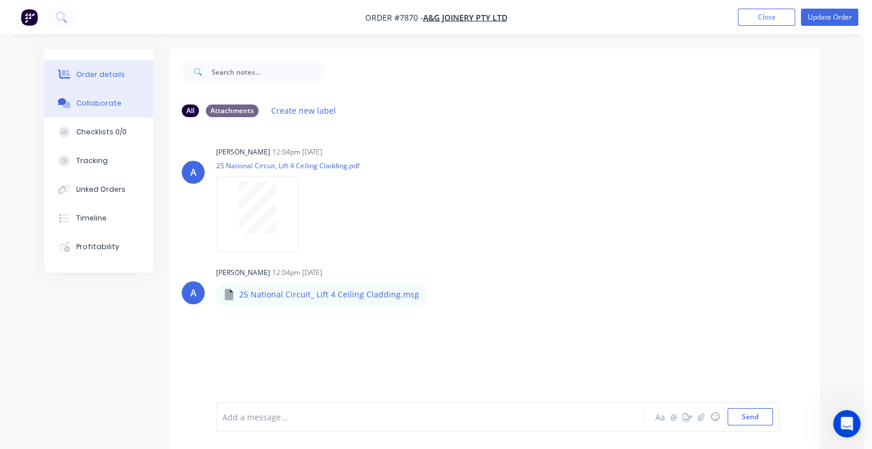
click at [83, 79] on div "Order details" at bounding box center [100, 74] width 49 height 10
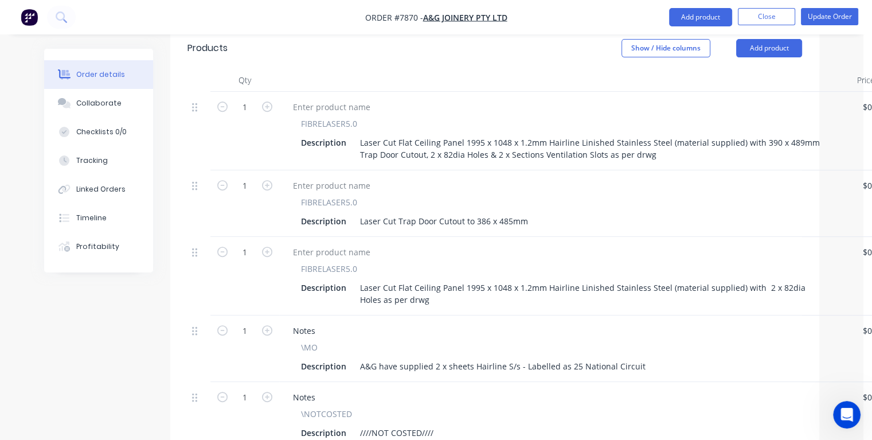
scroll to position [631, 0]
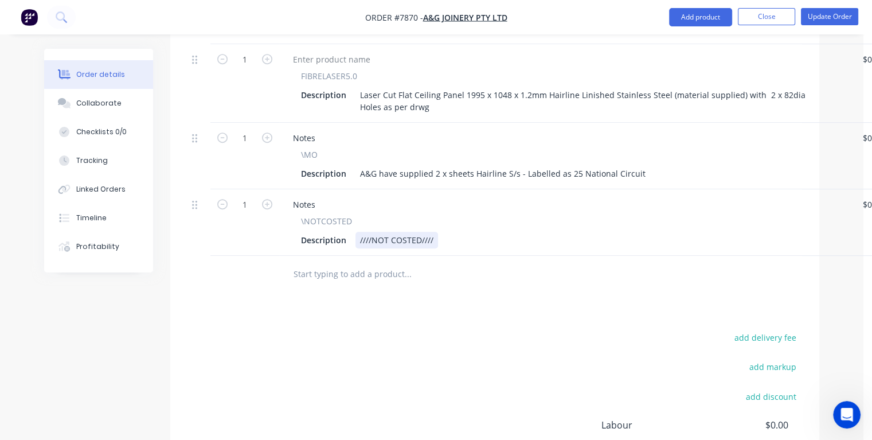
click at [439, 232] on div "Description ////NOT COSTED////" at bounding box center [564, 240] width 535 height 17
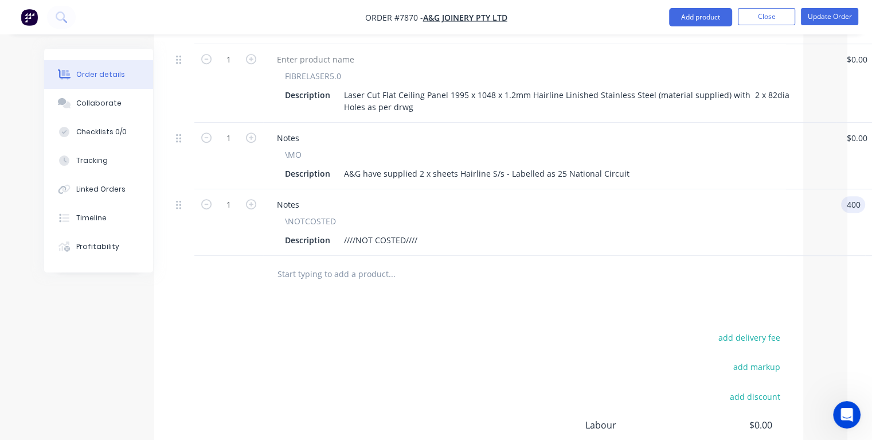
type input "$400.00"
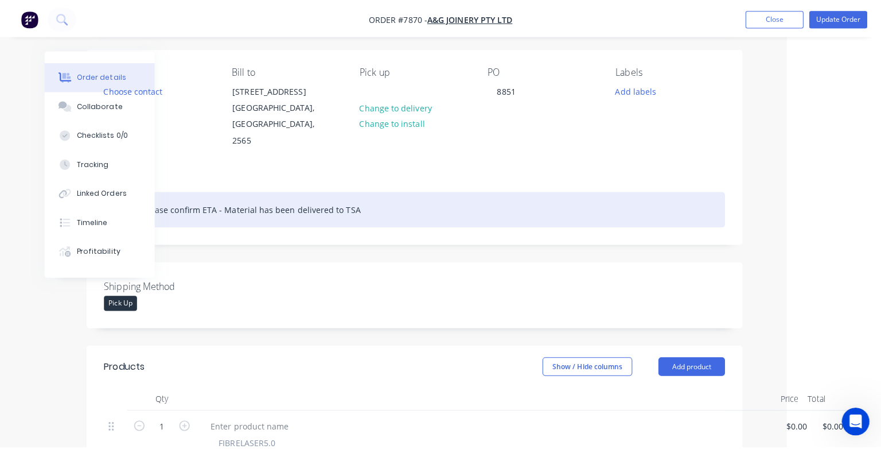
scroll to position [0, 85]
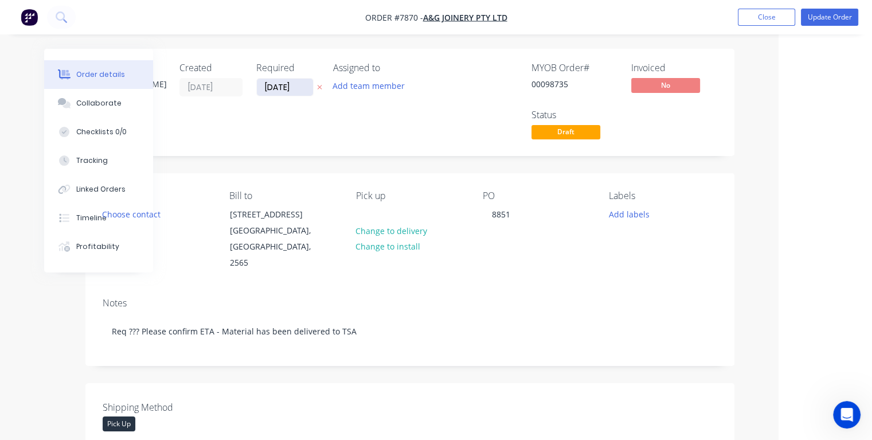
type input "$400.00"
drag, startPoint x: 298, startPoint y: 86, endPoint x: 264, endPoint y: 88, distance: 33.9
click at [264, 88] on input "[DATE]" at bounding box center [285, 87] width 56 height 17
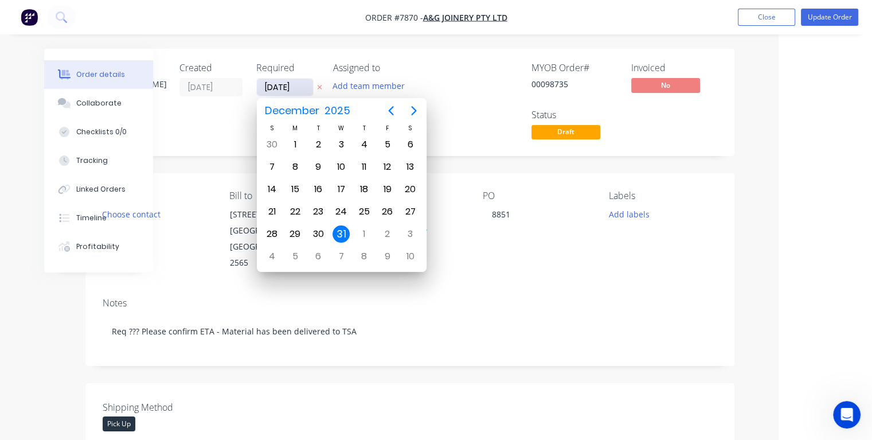
type input "[DATE]"
click at [345, 148] on div "3" at bounding box center [341, 144] width 17 height 17
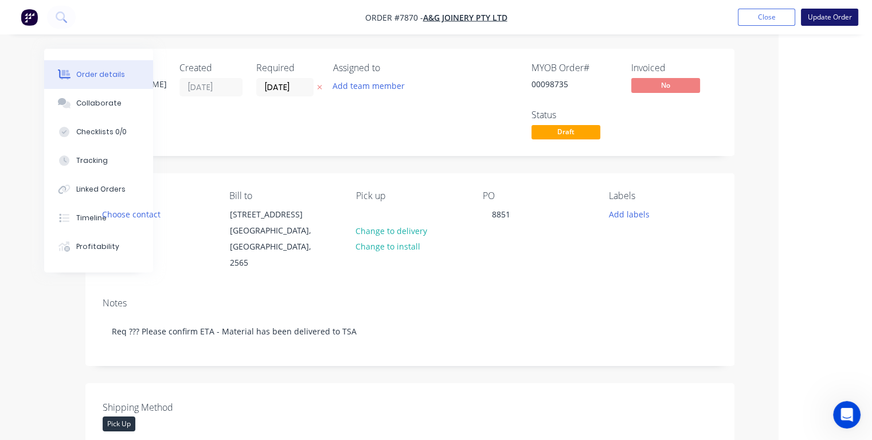
click at [813, 15] on button "Update Order" at bounding box center [829, 17] width 57 height 17
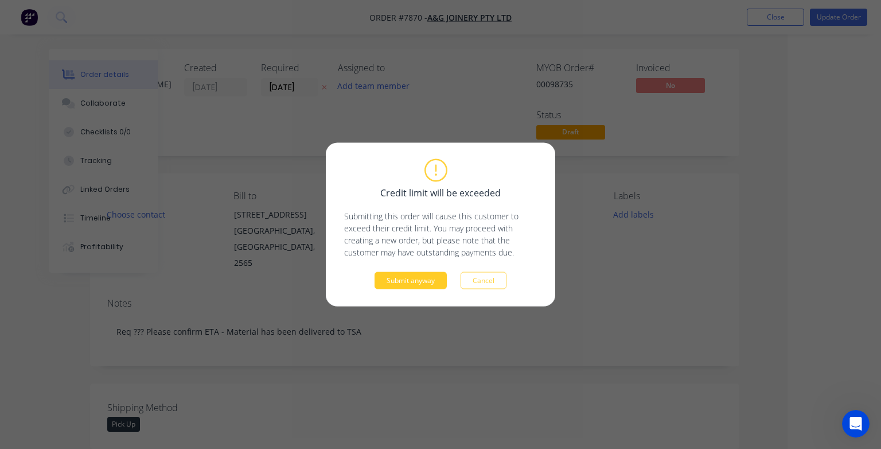
click at [403, 282] on button "Submit anyway" at bounding box center [411, 280] width 72 height 17
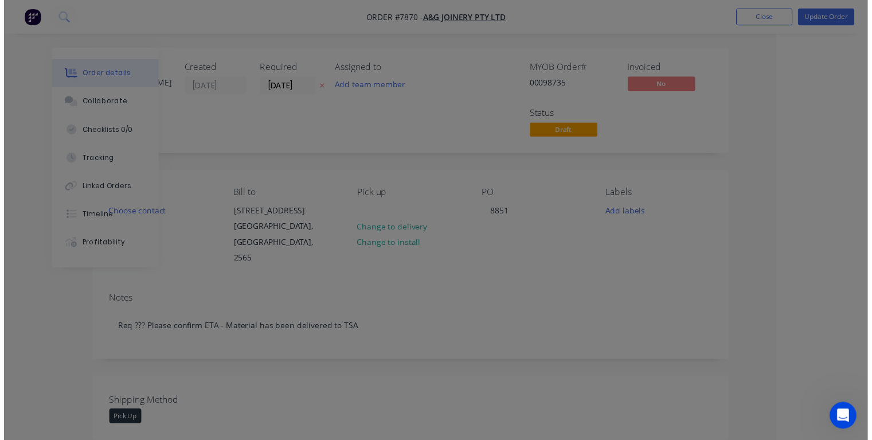
scroll to position [0, 62]
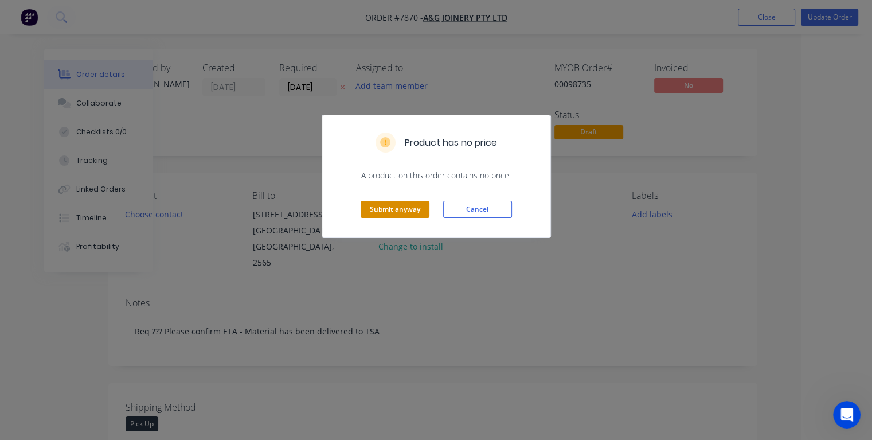
click at [371, 208] on button "Submit anyway" at bounding box center [395, 209] width 69 height 17
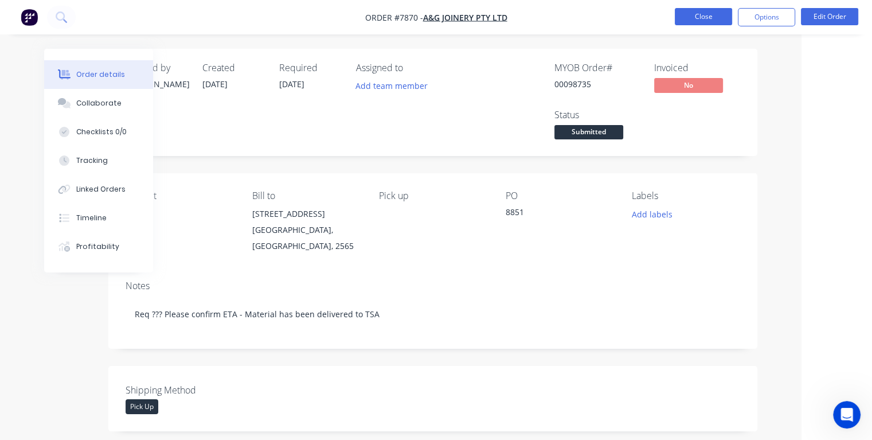
click at [714, 15] on button "Close" at bounding box center [703, 16] width 57 height 17
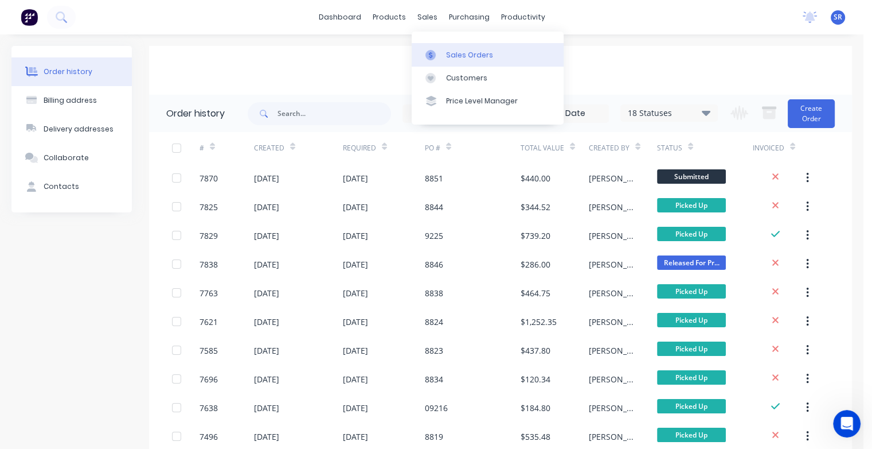
click at [452, 52] on div "Sales Orders" at bounding box center [469, 55] width 47 height 10
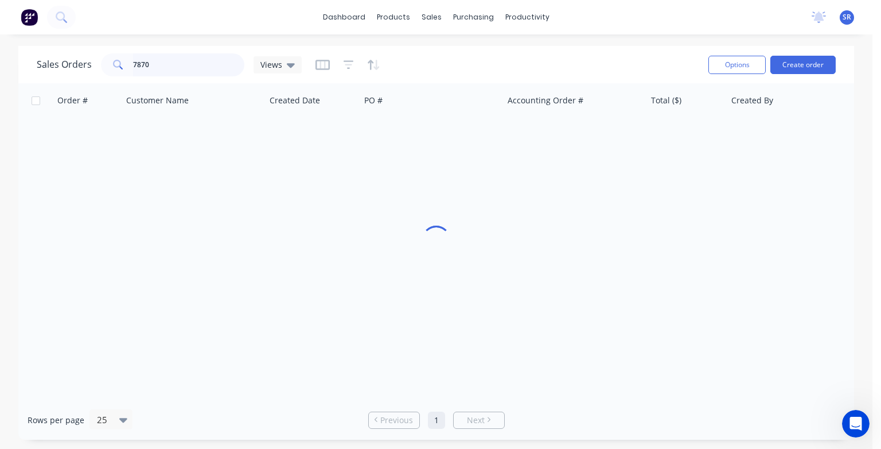
click at [181, 64] on input "7870" at bounding box center [189, 64] width 112 height 23
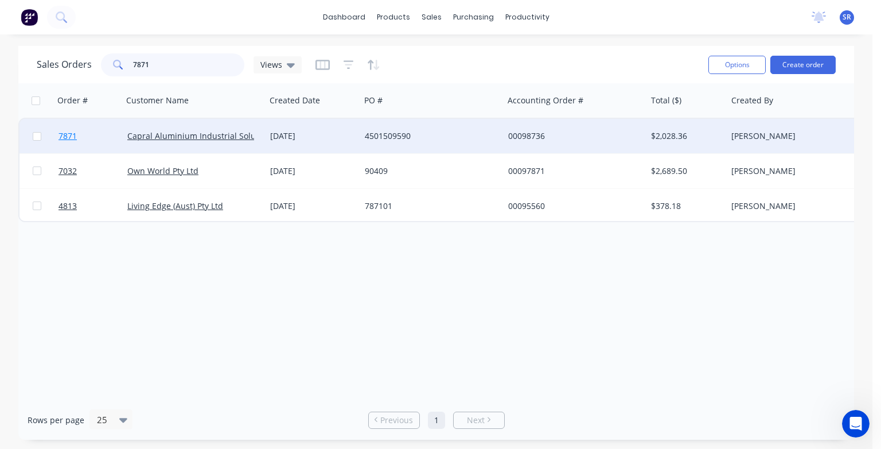
type input "7871"
click at [71, 138] on span "7871" at bounding box center [68, 135] width 18 height 11
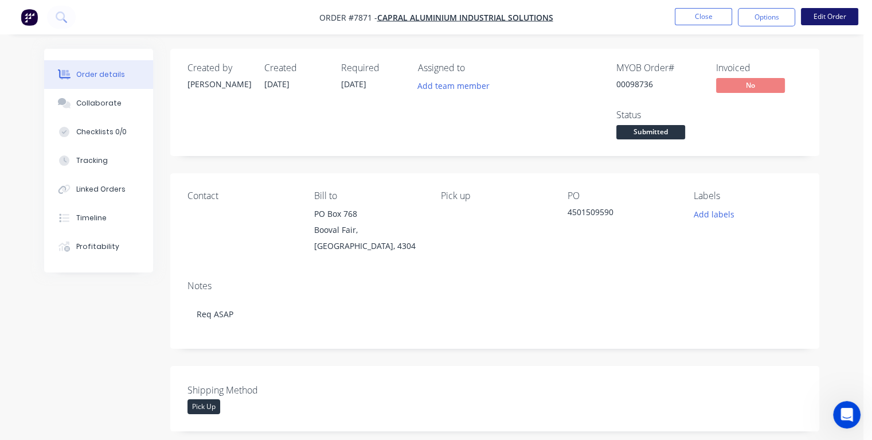
click at [821, 16] on button "Edit Order" at bounding box center [829, 16] width 57 height 17
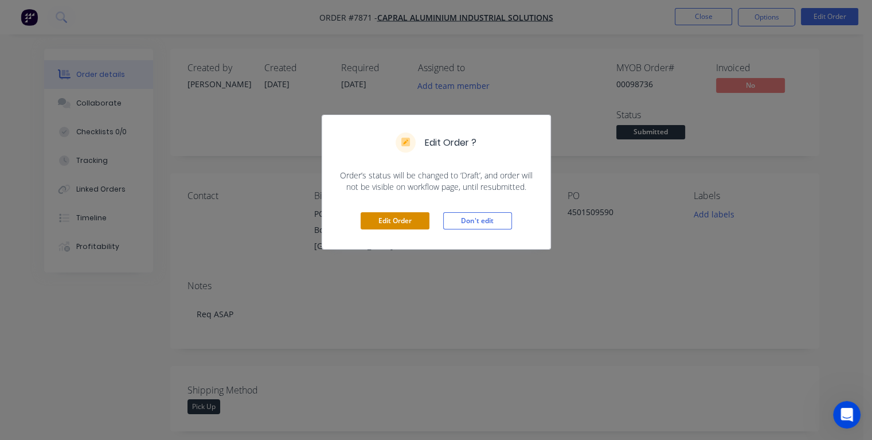
click at [393, 226] on button "Edit Order" at bounding box center [395, 220] width 69 height 17
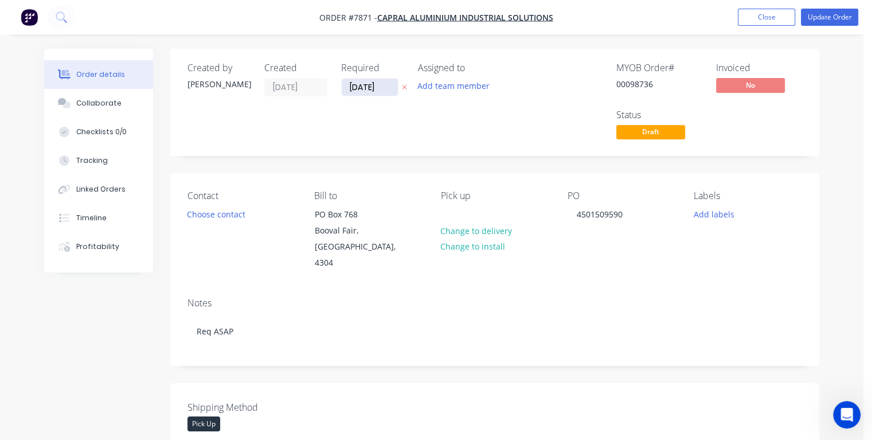
drag, startPoint x: 381, startPoint y: 85, endPoint x: 346, endPoint y: 88, distance: 34.5
click at [346, 88] on input "[DATE]" at bounding box center [370, 87] width 56 height 17
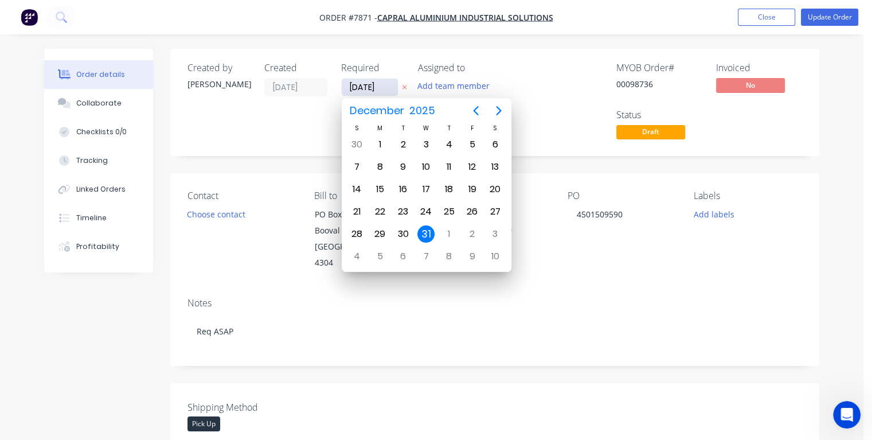
type input "[DATE]"
click at [452, 142] on div "4" at bounding box center [449, 144] width 17 height 17
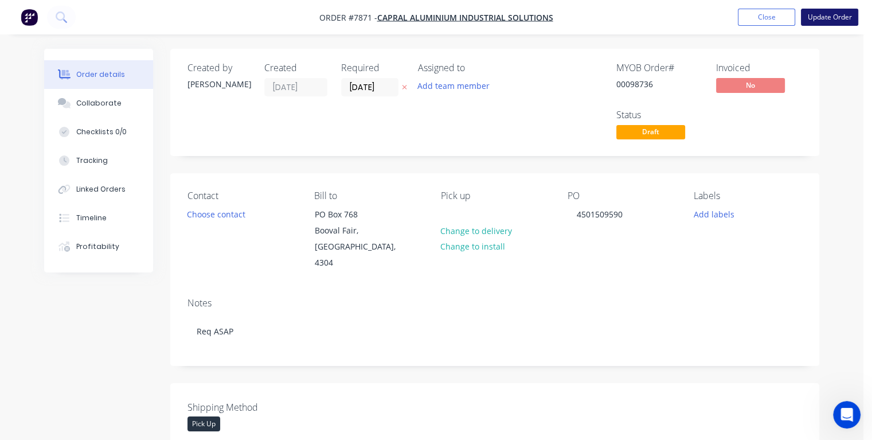
click at [832, 14] on button "Update Order" at bounding box center [829, 17] width 57 height 17
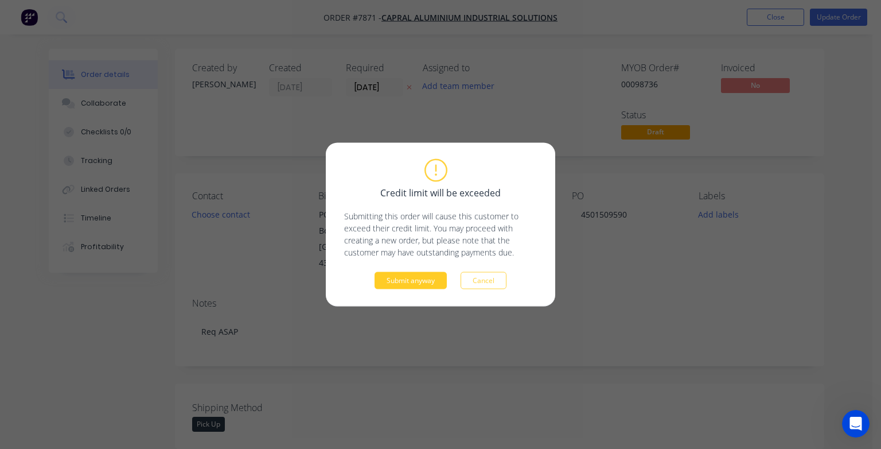
click at [413, 284] on button "Submit anyway" at bounding box center [411, 280] width 72 height 17
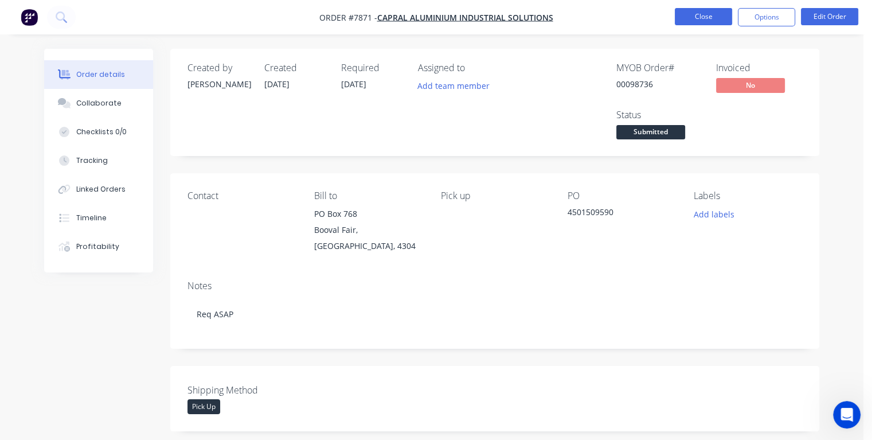
click at [703, 22] on button "Close" at bounding box center [703, 16] width 57 height 17
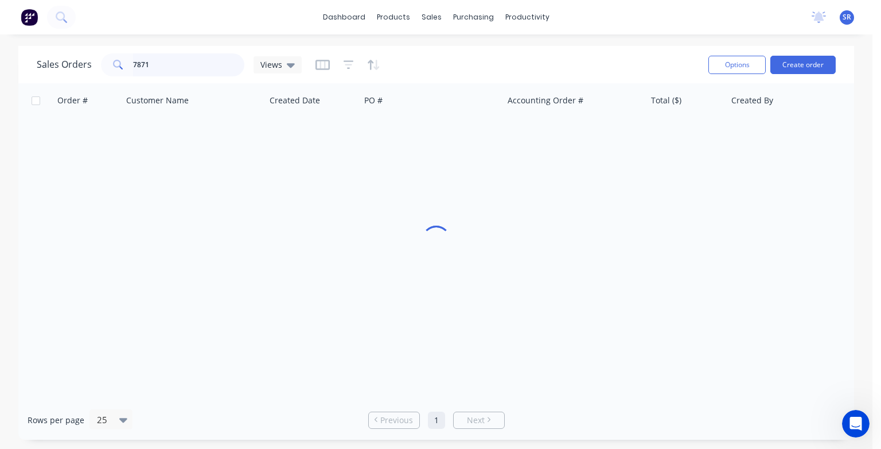
drag, startPoint x: 188, startPoint y: 63, endPoint x: 224, endPoint y: 77, distance: 39.2
click at [187, 63] on input "7871" at bounding box center [189, 64] width 112 height 23
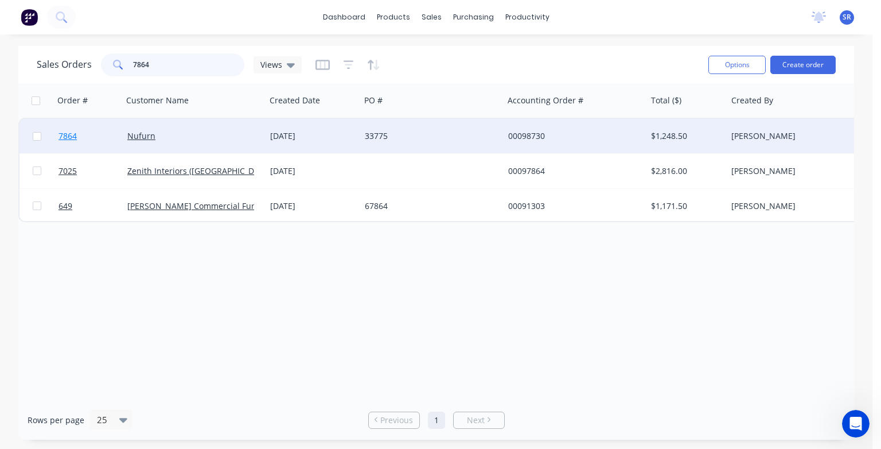
type input "7864"
click at [71, 138] on span "7864" at bounding box center [68, 135] width 18 height 11
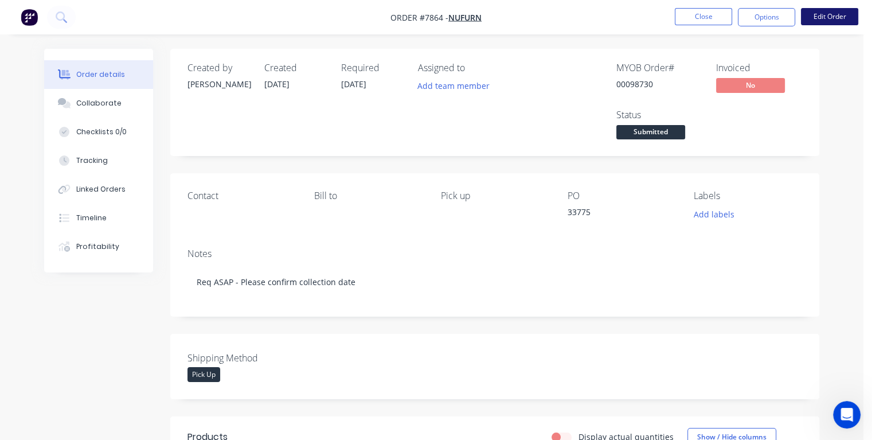
click at [833, 20] on button "Edit Order" at bounding box center [829, 16] width 57 height 17
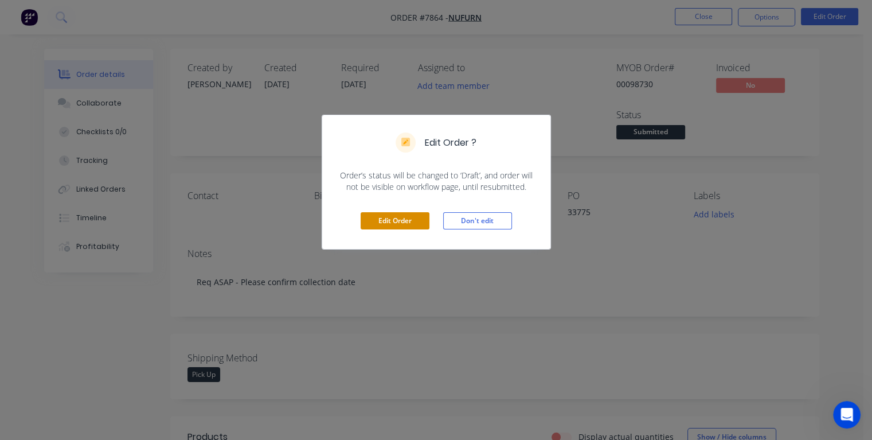
click at [408, 225] on button "Edit Order" at bounding box center [395, 220] width 69 height 17
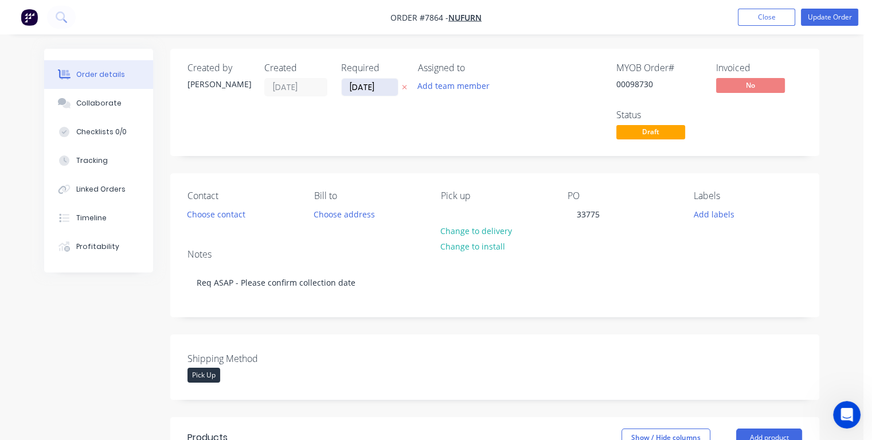
drag, startPoint x: 380, startPoint y: 84, endPoint x: 343, endPoint y: 92, distance: 37.6
click at [343, 92] on input "[DATE]" at bounding box center [370, 87] width 56 height 17
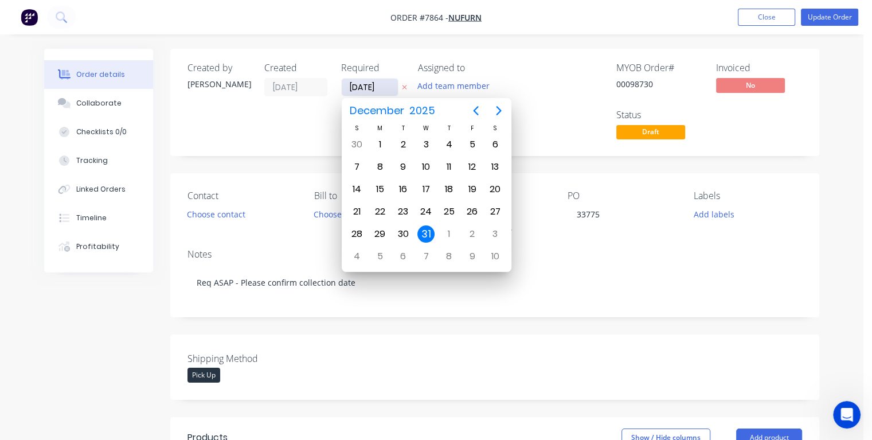
type input "[DATE]"
click at [453, 142] on div "4" at bounding box center [449, 144] width 17 height 17
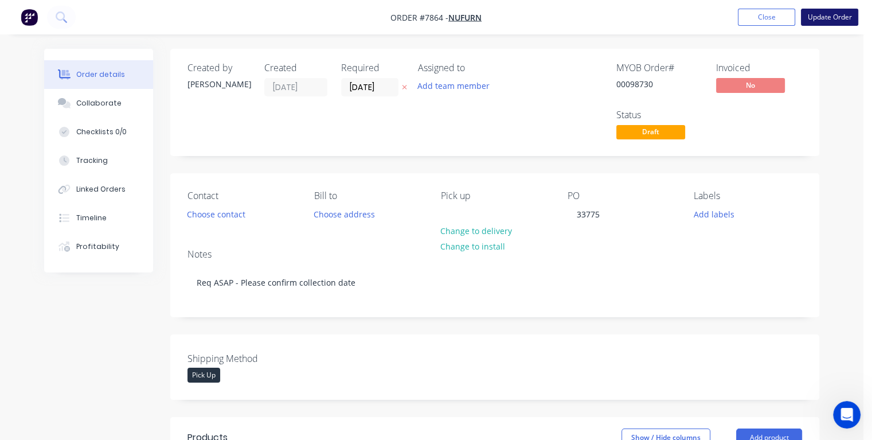
click at [812, 17] on button "Update Order" at bounding box center [829, 17] width 57 height 17
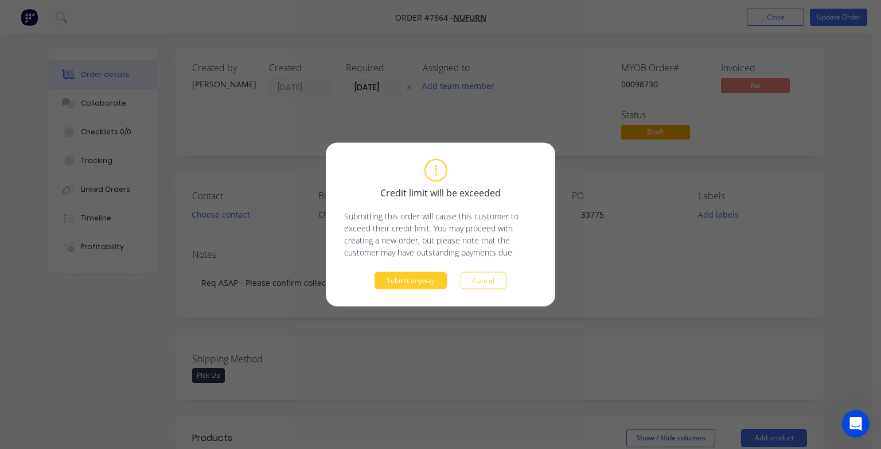
click at [429, 280] on button "Submit anyway" at bounding box center [411, 280] width 72 height 17
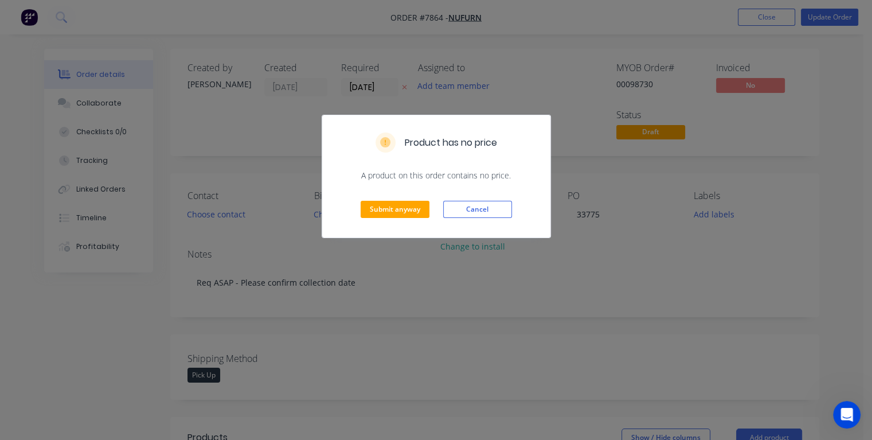
click at [416, 198] on div "Submit anyway Cancel" at bounding box center [436, 209] width 228 height 56
click at [411, 210] on button "Submit anyway" at bounding box center [395, 209] width 69 height 17
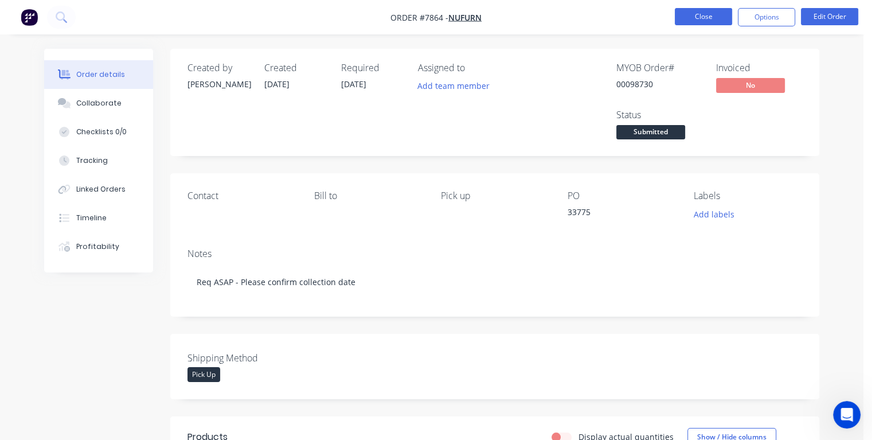
click at [709, 15] on button "Close" at bounding box center [703, 16] width 57 height 17
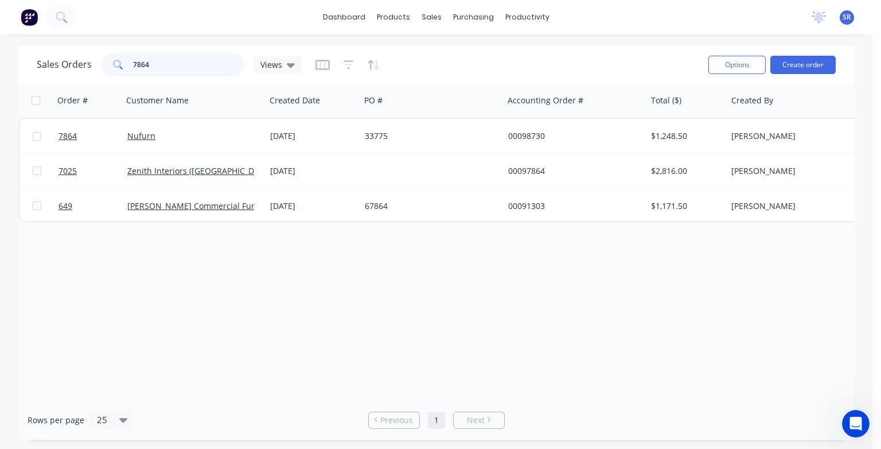
click at [154, 64] on input "7864" at bounding box center [189, 64] width 112 height 23
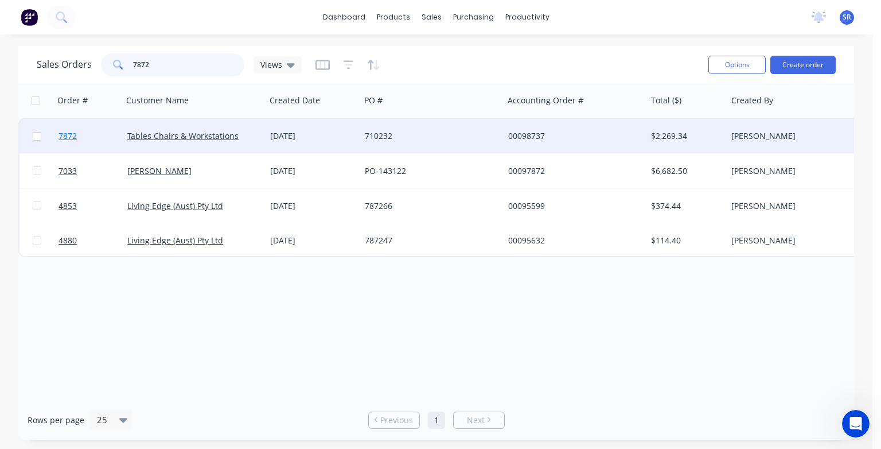
type input "7872"
click at [69, 139] on span "7872" at bounding box center [68, 135] width 18 height 11
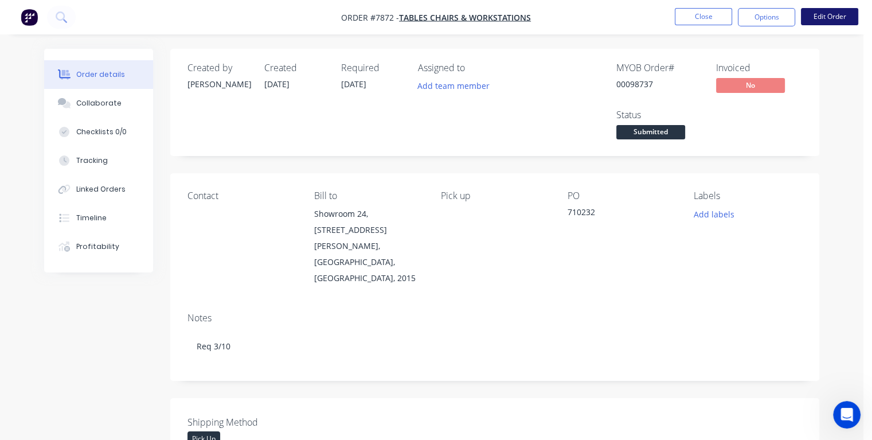
click at [832, 20] on button "Edit Order" at bounding box center [829, 16] width 57 height 17
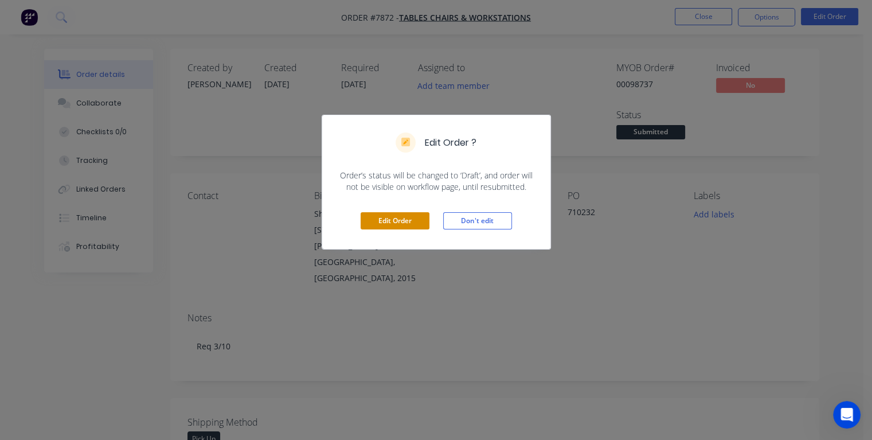
click at [410, 224] on button "Edit Order" at bounding box center [395, 220] width 69 height 17
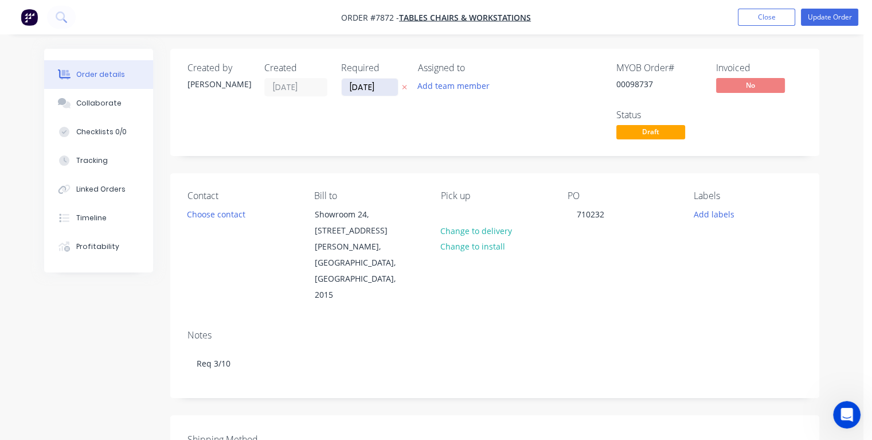
drag, startPoint x: 381, startPoint y: 86, endPoint x: 348, endPoint y: 89, distance: 34.0
click at [348, 89] on input "[DATE]" at bounding box center [370, 87] width 56 height 17
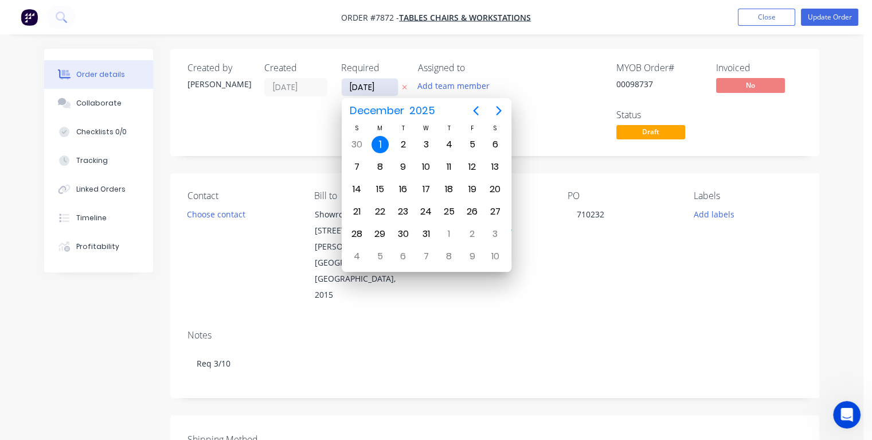
click at [367, 86] on input "[DATE]" at bounding box center [370, 87] width 56 height 17
click at [388, 84] on input "[DATE]" at bounding box center [370, 87] width 56 height 17
type input "[DATE]"
click at [428, 145] on div "1" at bounding box center [426, 144] width 17 height 17
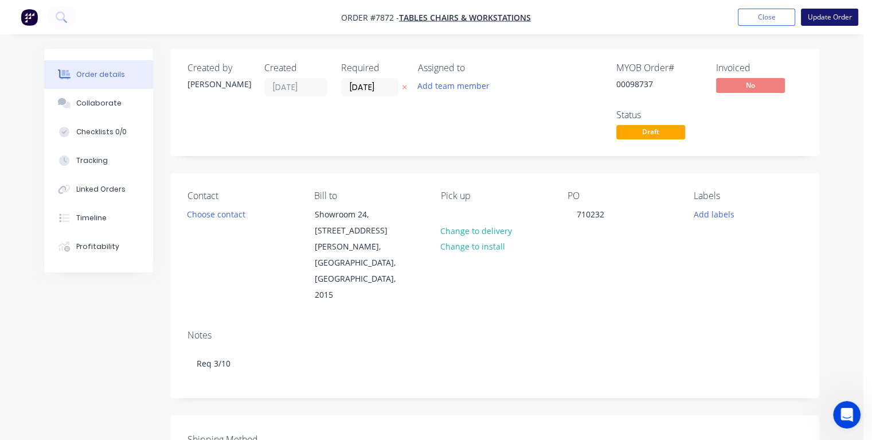
click at [813, 14] on button "Update Order" at bounding box center [829, 17] width 57 height 17
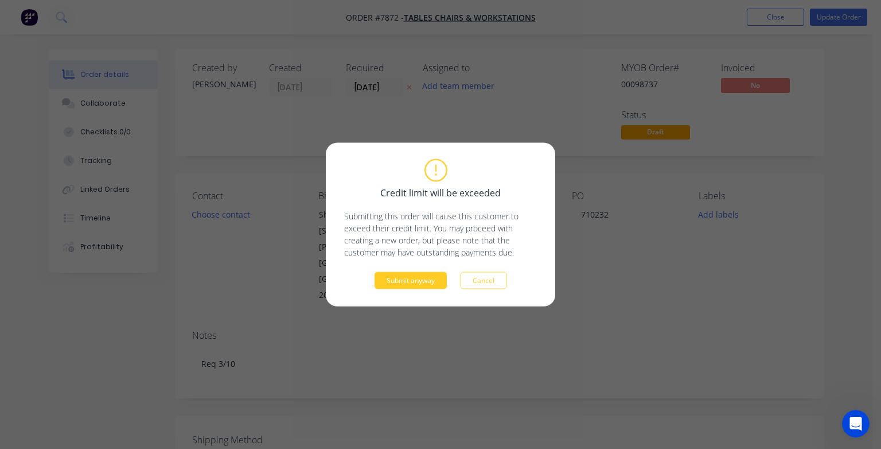
click at [404, 280] on button "Submit anyway" at bounding box center [411, 280] width 72 height 17
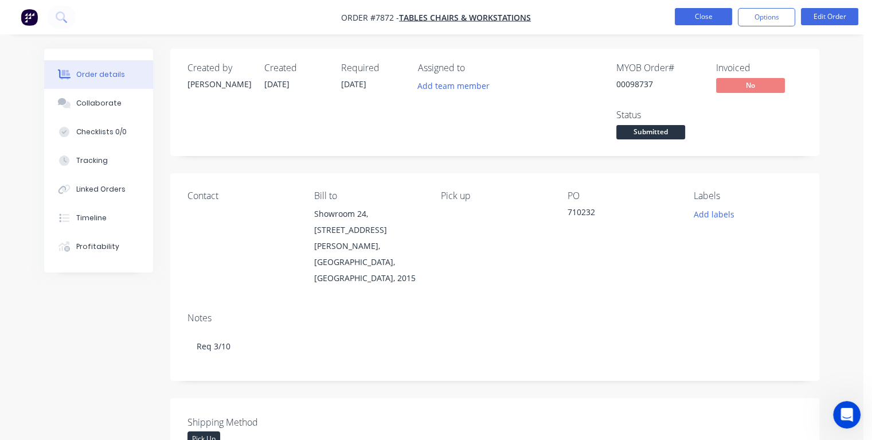
click at [690, 17] on button "Close" at bounding box center [703, 16] width 57 height 17
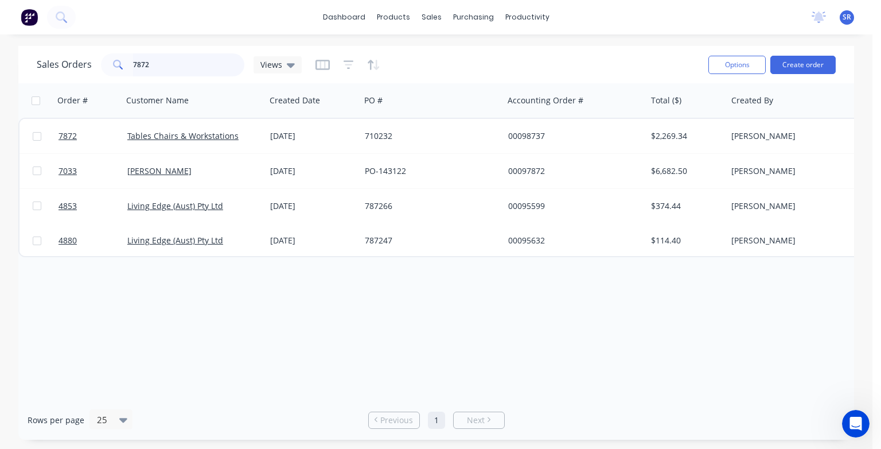
click at [172, 69] on input "7872" at bounding box center [189, 64] width 112 height 23
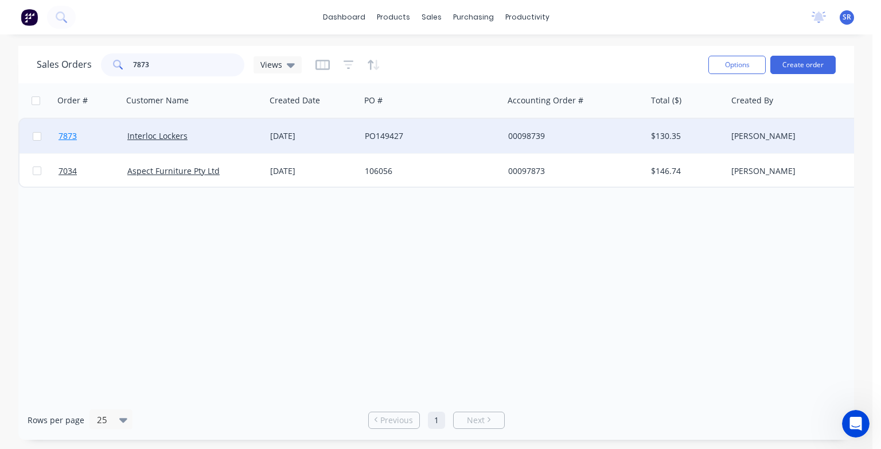
type input "7873"
click at [72, 135] on span "7873" at bounding box center [68, 135] width 18 height 11
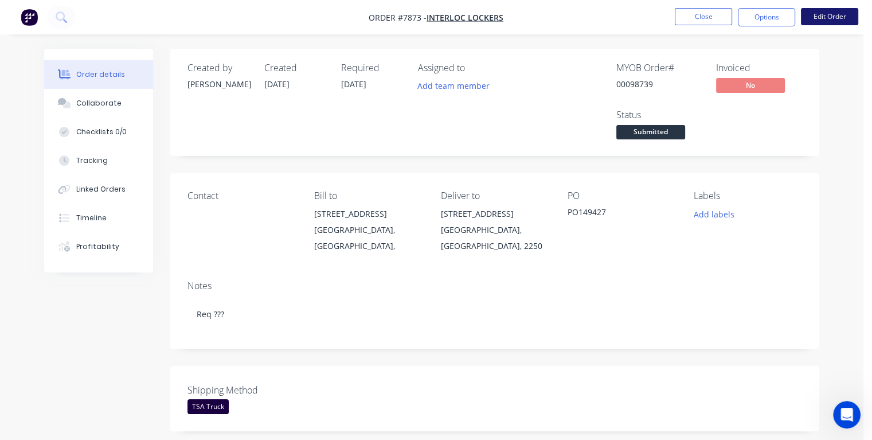
click at [832, 17] on button "Edit Order" at bounding box center [829, 16] width 57 height 17
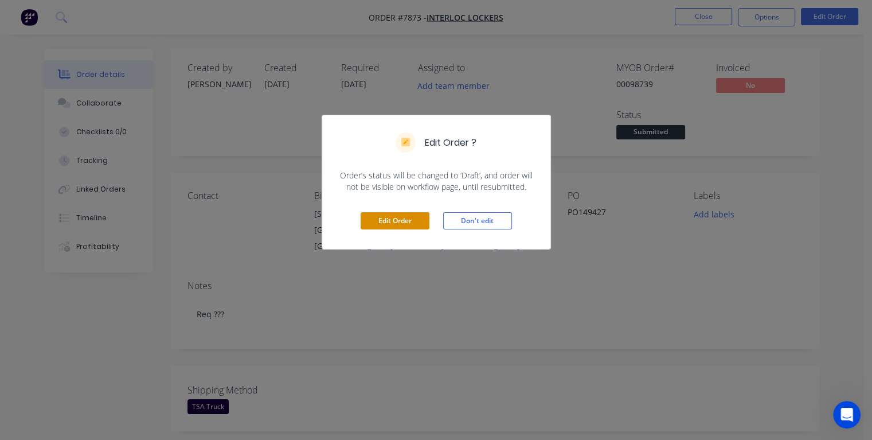
click at [418, 220] on button "Edit Order" at bounding box center [395, 220] width 69 height 17
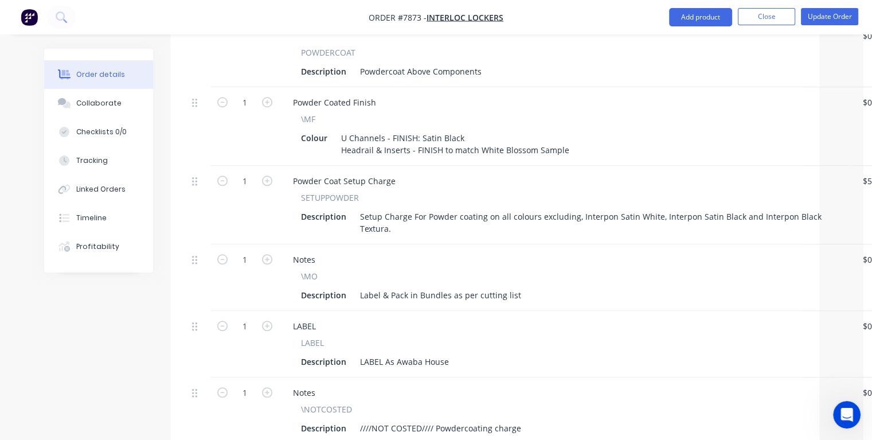
scroll to position [1265, 0]
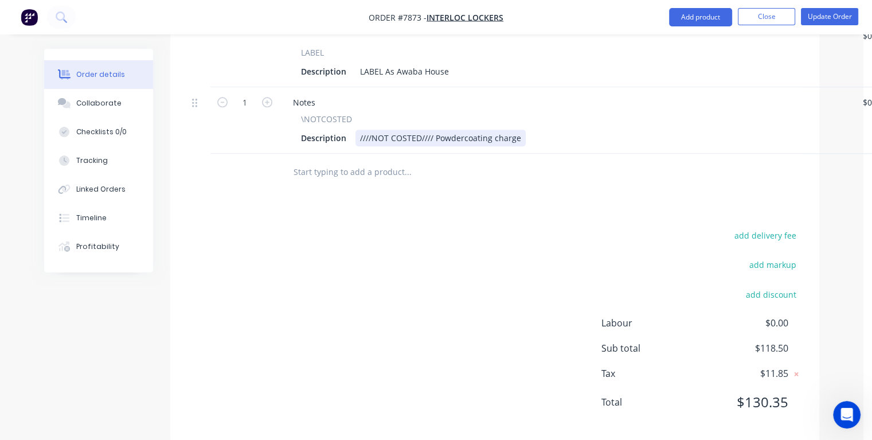
click at [519, 130] on div "////NOT COSTED//// Powdercoating charge" at bounding box center [441, 138] width 170 height 17
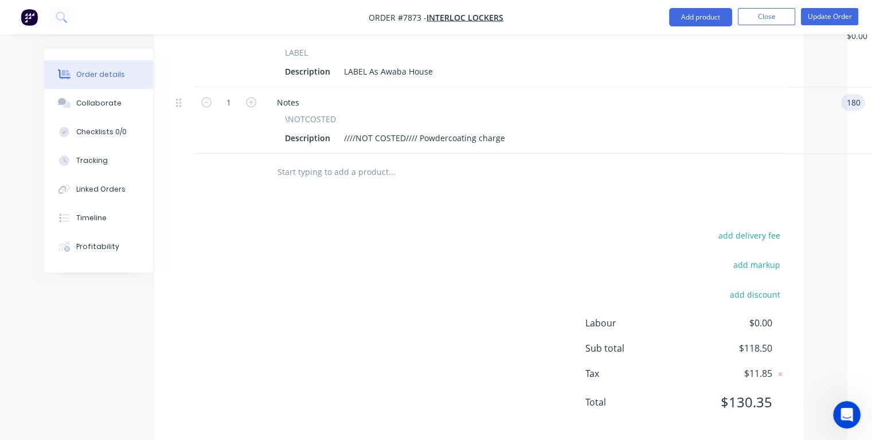
type input "$180.00"
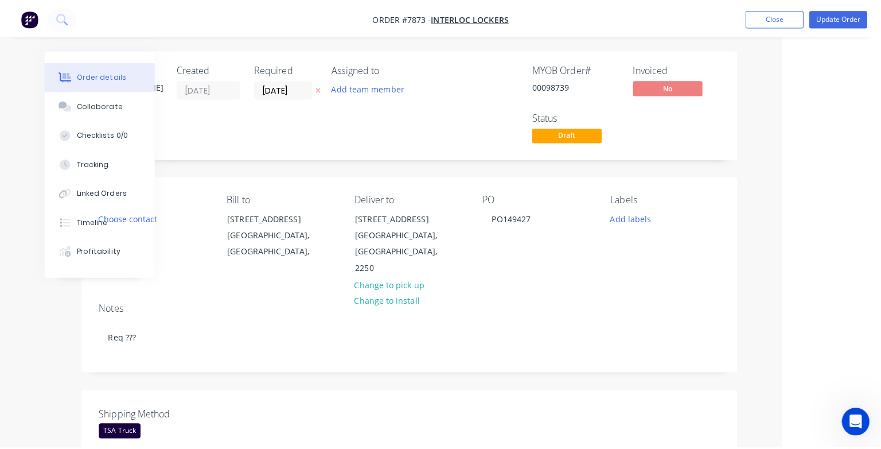
scroll to position [0, 89]
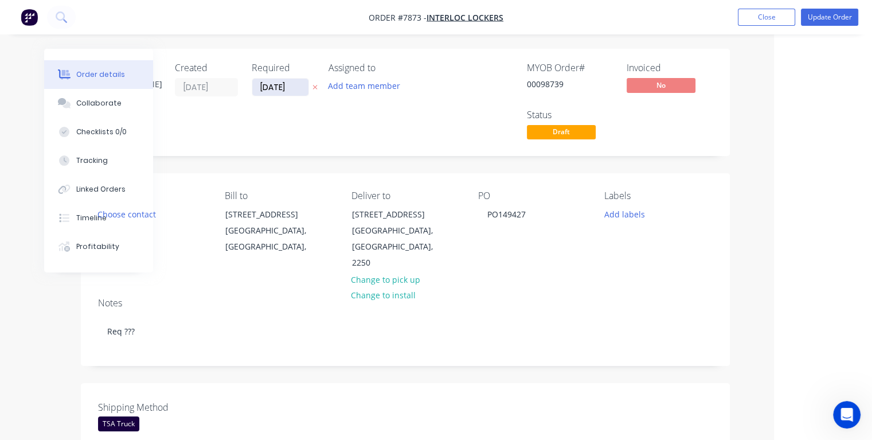
type input "$180.00"
drag, startPoint x: 297, startPoint y: 87, endPoint x: 257, endPoint y: 91, distance: 39.7
click at [257, 90] on input "[DATE]" at bounding box center [280, 87] width 56 height 17
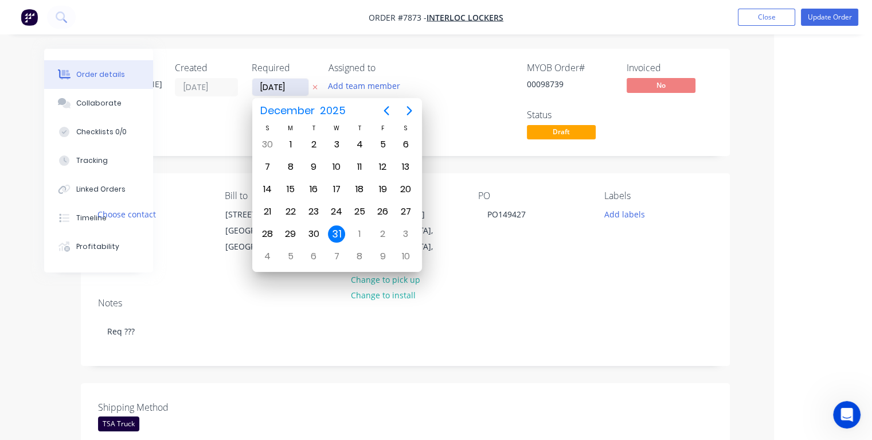
type input "[DATE]"
click at [289, 166] on div "8" at bounding box center [290, 166] width 17 height 17
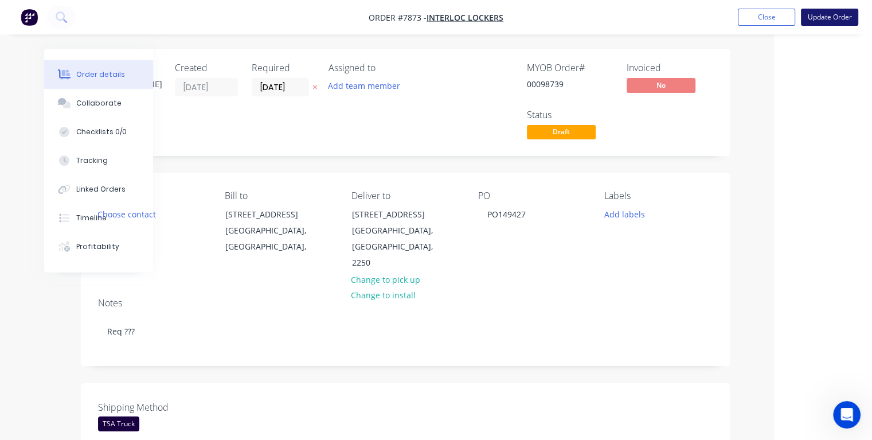
click at [817, 17] on button "Update Order" at bounding box center [829, 17] width 57 height 17
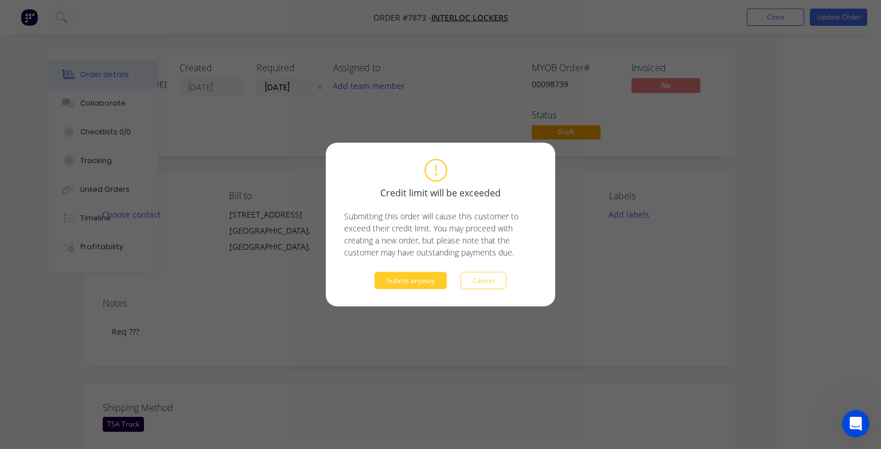
click at [423, 279] on button "Submit anyway" at bounding box center [411, 280] width 72 height 17
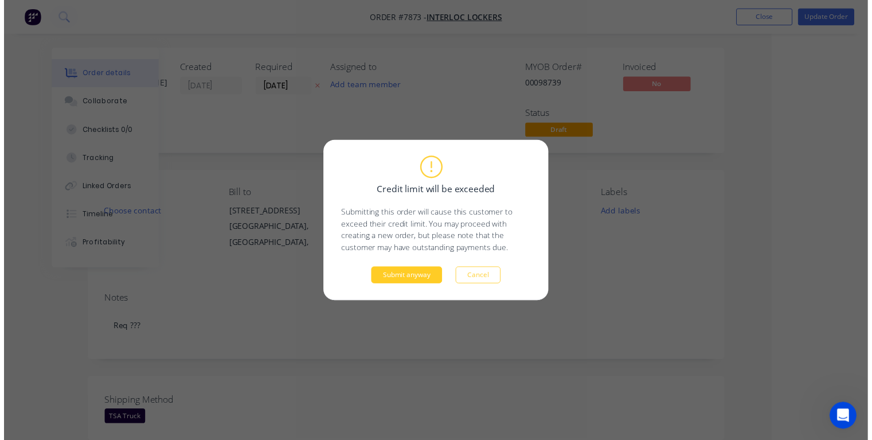
scroll to position [0, 62]
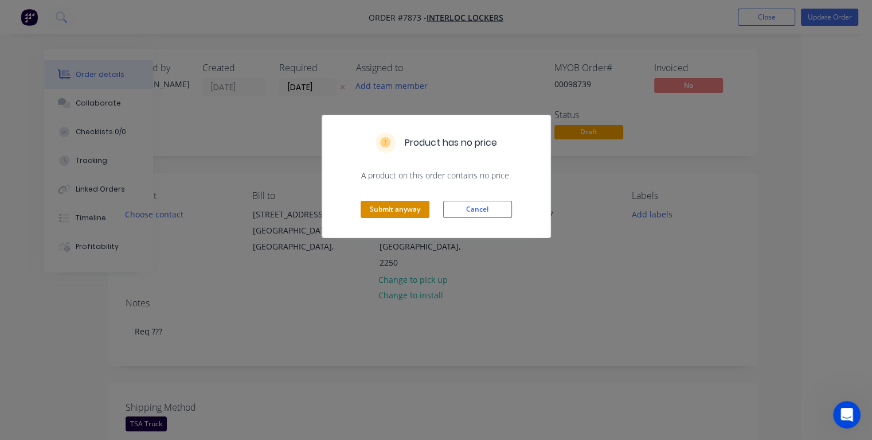
click at [412, 203] on button "Submit anyway" at bounding box center [395, 209] width 69 height 17
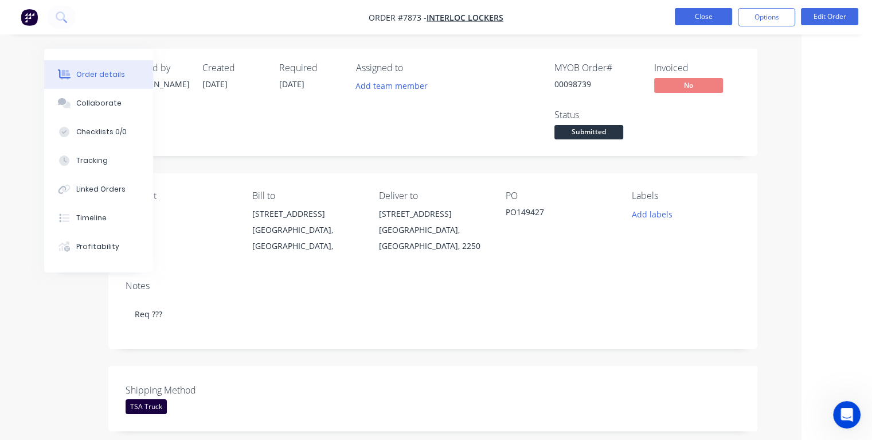
click at [680, 16] on button "Close" at bounding box center [703, 16] width 57 height 17
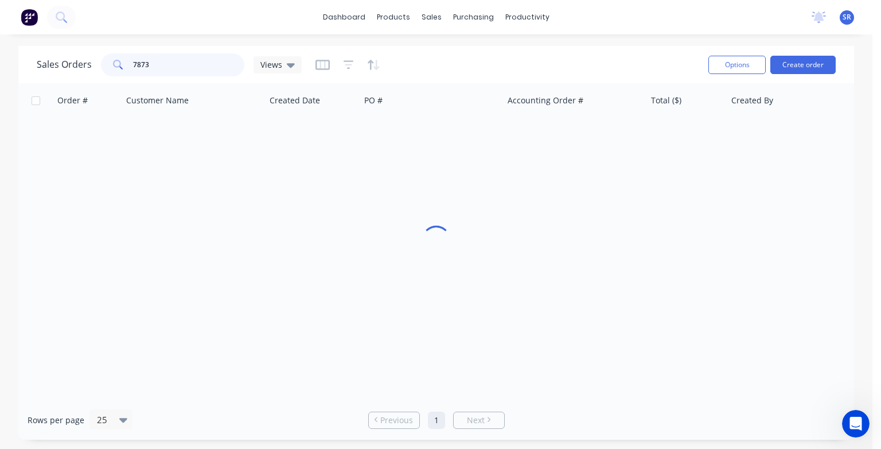
click at [181, 58] on input "7873" at bounding box center [189, 64] width 112 height 23
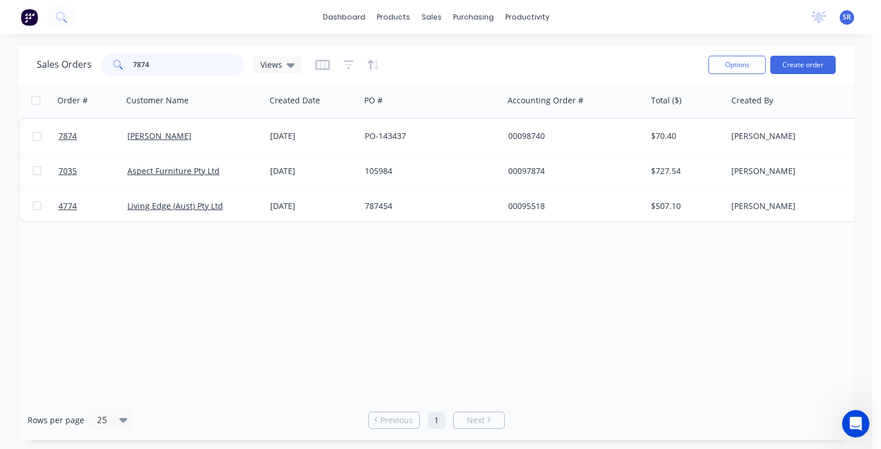
type input "7874"
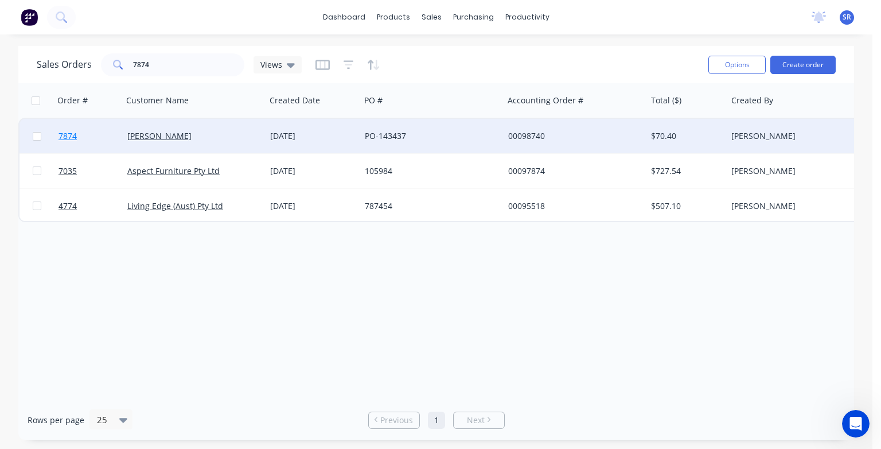
click at [72, 135] on span "7874" at bounding box center [68, 135] width 18 height 11
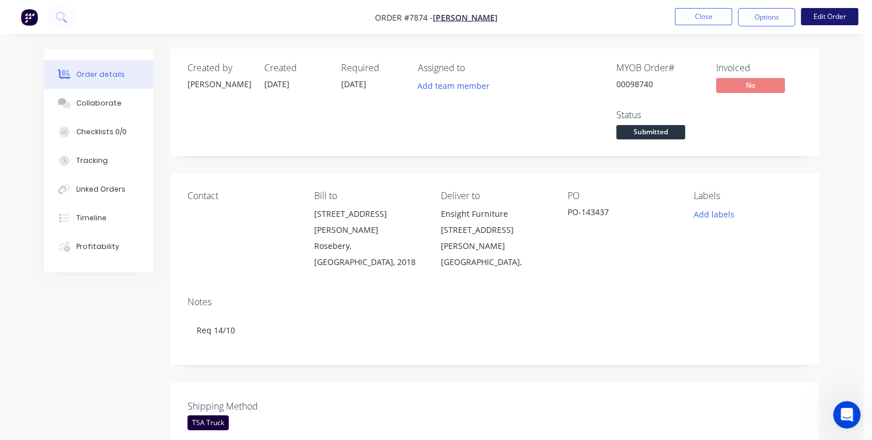
click at [817, 19] on button "Edit Order" at bounding box center [829, 16] width 57 height 17
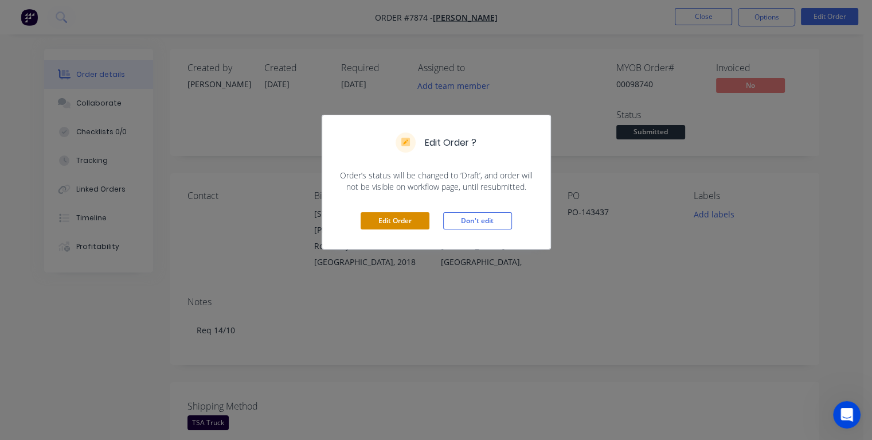
click at [384, 217] on button "Edit Order" at bounding box center [395, 220] width 69 height 17
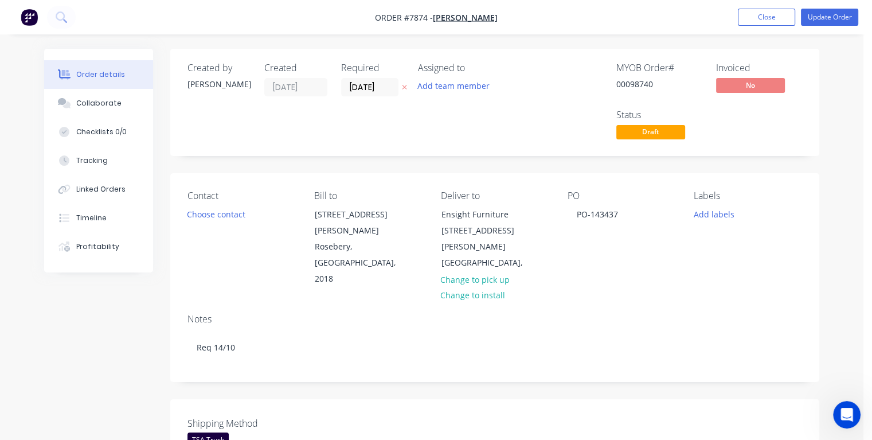
drag, startPoint x: 381, startPoint y: 80, endPoint x: 340, endPoint y: 92, distance: 42.9
click at [340, 92] on div "Created by [PERSON_NAME] Created [DATE] Required [DATE] Assigned to Add team me…" at bounding box center [360, 103] width 345 height 80
type input "[DATE]"
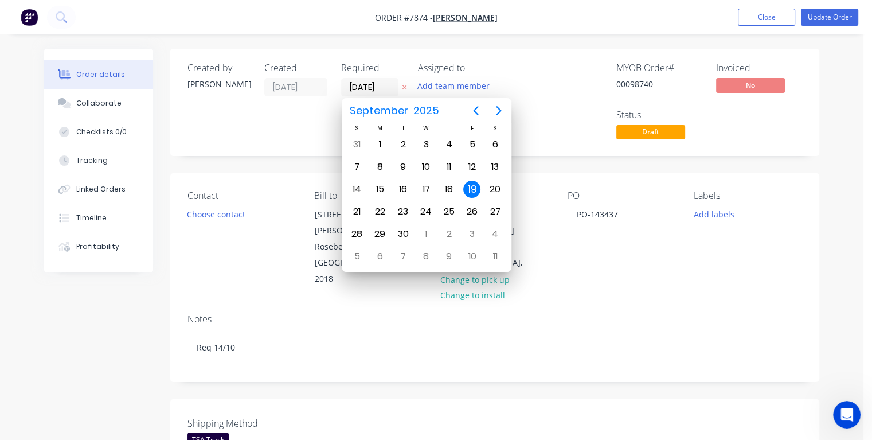
click at [470, 188] on div "19" at bounding box center [471, 189] width 17 height 17
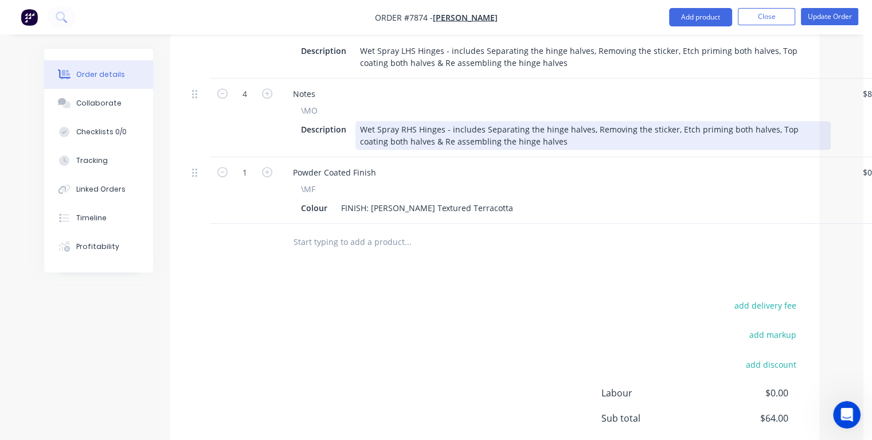
scroll to position [574, 0]
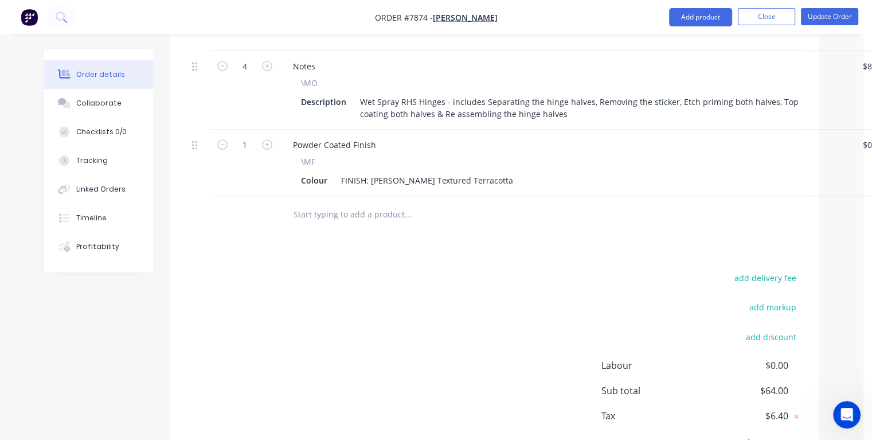
click at [303, 203] on input "text" at bounding box center [407, 214] width 229 height 23
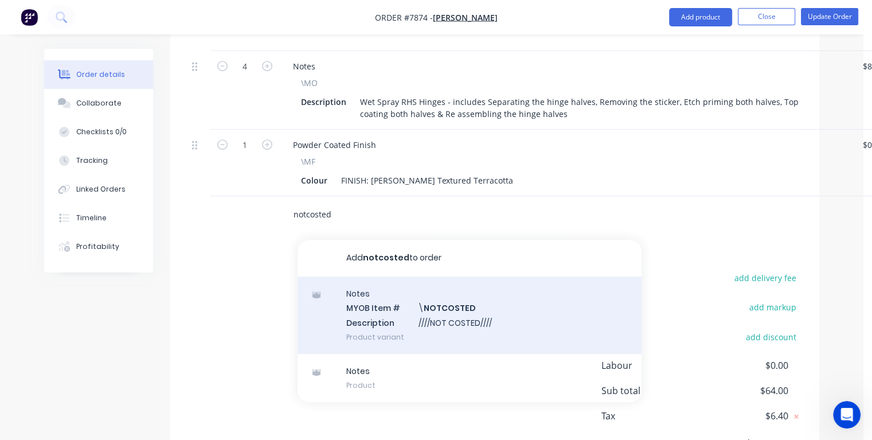
type input "notcosted"
click at [379, 292] on div "Notes MYOB Item # \ NOTCOSTED Description ////NOT COSTED//// Product variant" at bounding box center [470, 314] width 344 height 77
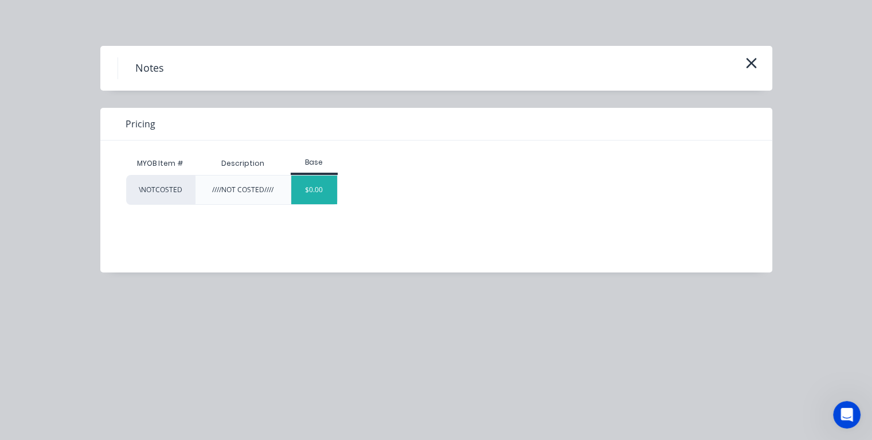
click at [323, 190] on div "$0.00" at bounding box center [314, 190] width 46 height 29
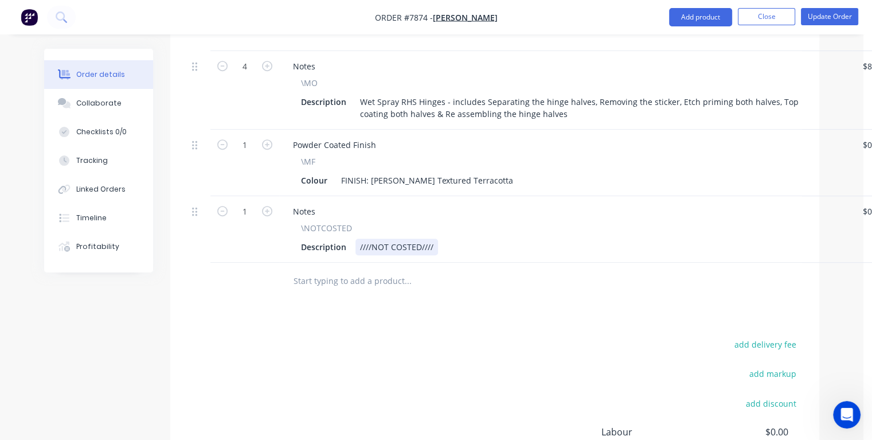
click at [434, 239] on div "////NOT COSTED////" at bounding box center [397, 247] width 83 height 17
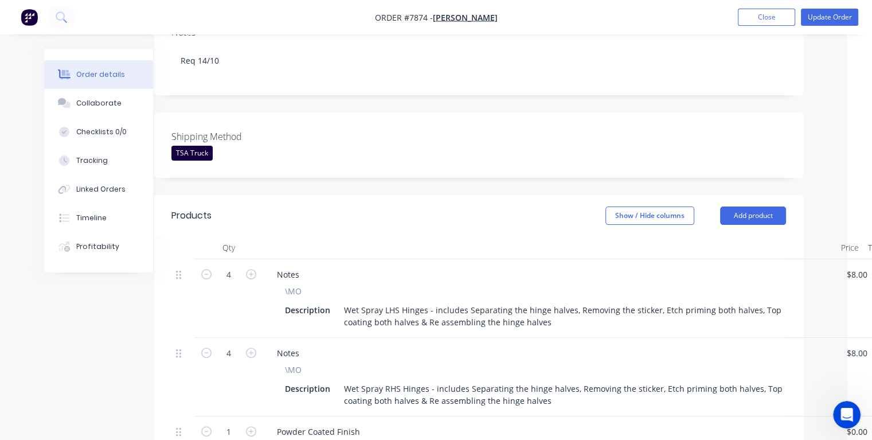
scroll to position [0, 16]
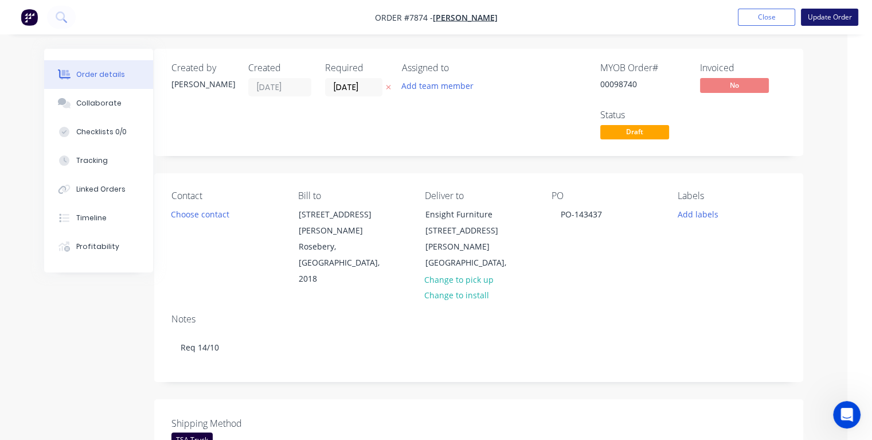
type input "$0.00"
click at [812, 18] on button "Update Order" at bounding box center [829, 17] width 57 height 17
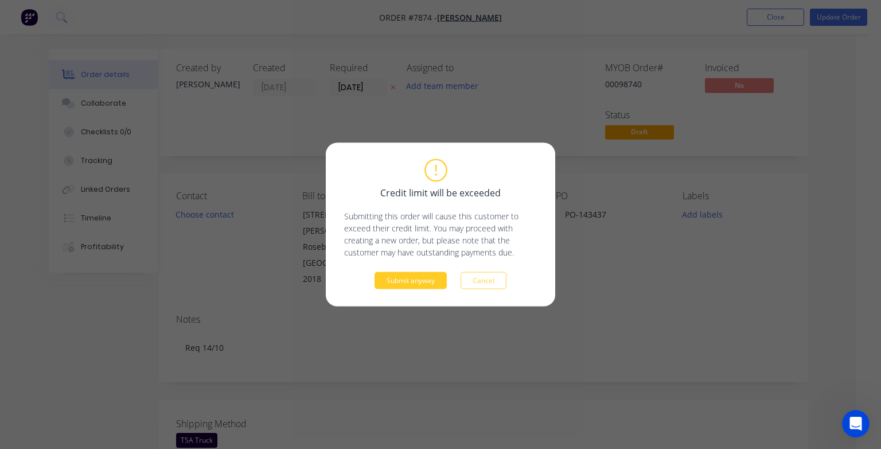
click at [427, 282] on button "Submit anyway" at bounding box center [411, 280] width 72 height 17
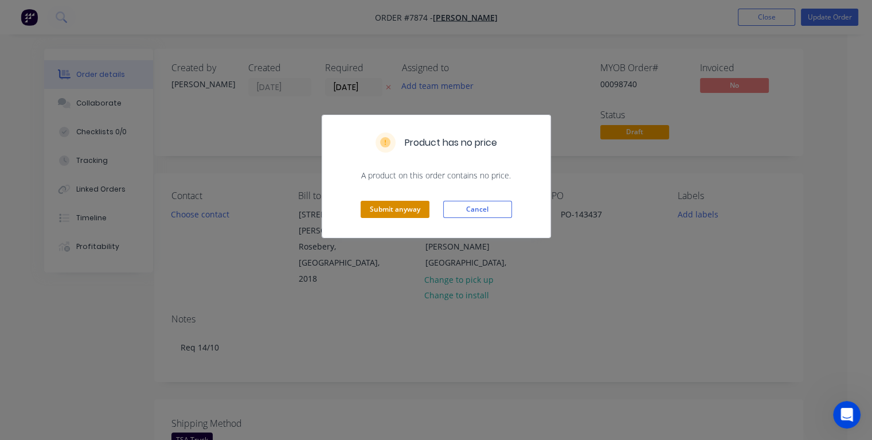
click at [398, 205] on button "Submit anyway" at bounding box center [395, 209] width 69 height 17
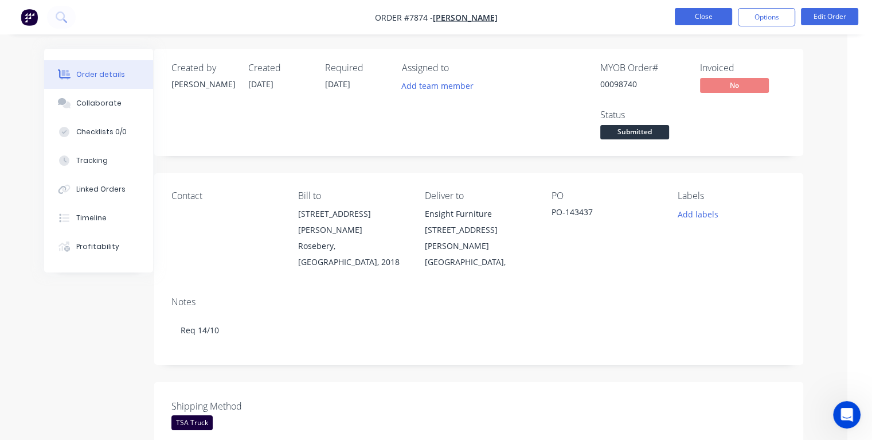
click at [707, 18] on button "Close" at bounding box center [703, 16] width 57 height 17
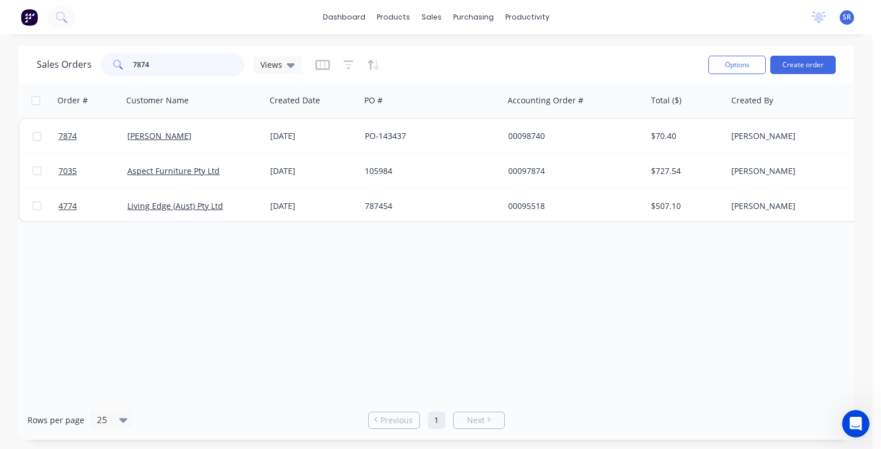
click at [165, 63] on input "7874" at bounding box center [189, 64] width 112 height 23
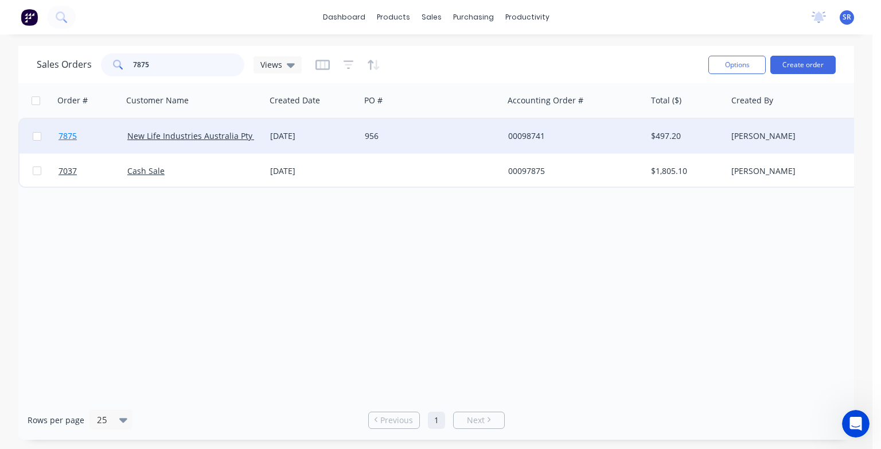
type input "7875"
click at [63, 137] on span "7875" at bounding box center [68, 135] width 18 height 11
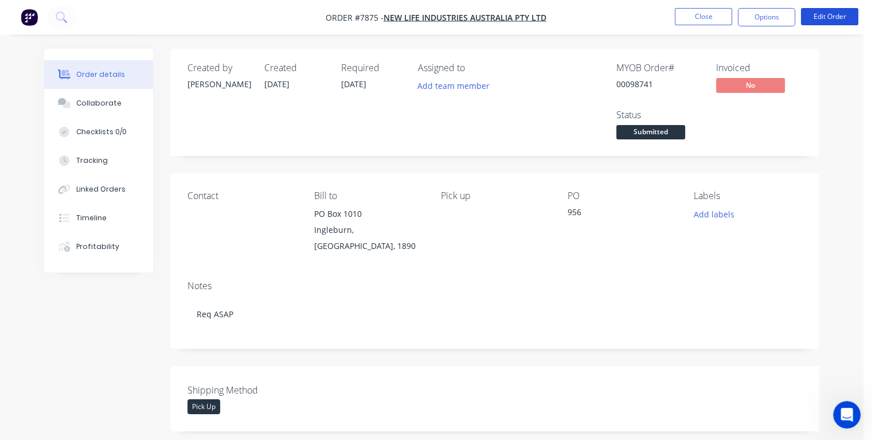
click at [843, 20] on button "Edit Order" at bounding box center [829, 16] width 57 height 17
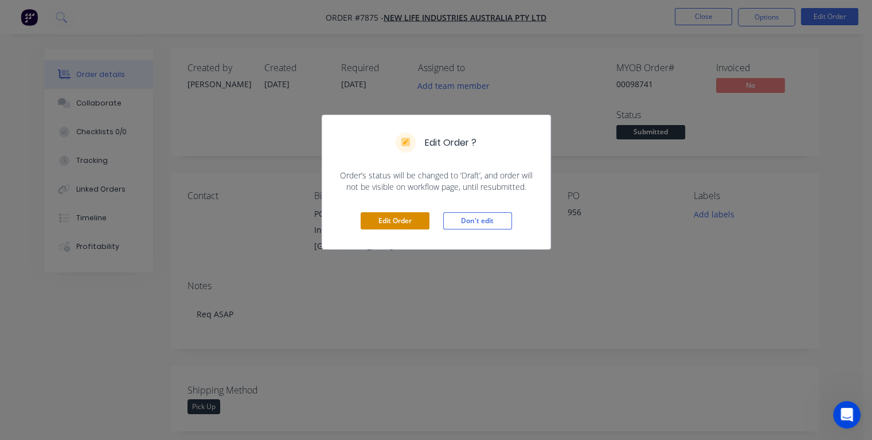
click at [373, 221] on button "Edit Order" at bounding box center [395, 220] width 69 height 17
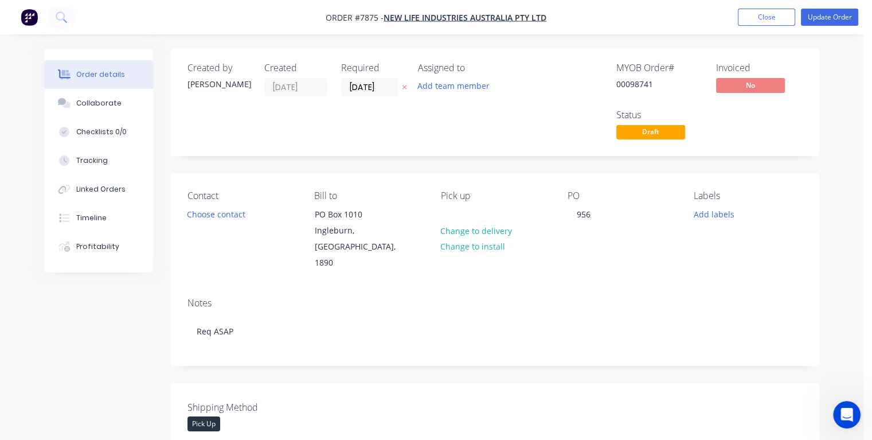
drag, startPoint x: 385, startPoint y: 86, endPoint x: 340, endPoint y: 86, distance: 45.3
click at [340, 86] on div "Created by [PERSON_NAME] Created [DATE] Required [DATE] Assigned to Add team me…" at bounding box center [360, 103] width 345 height 80
type input "[DATE]"
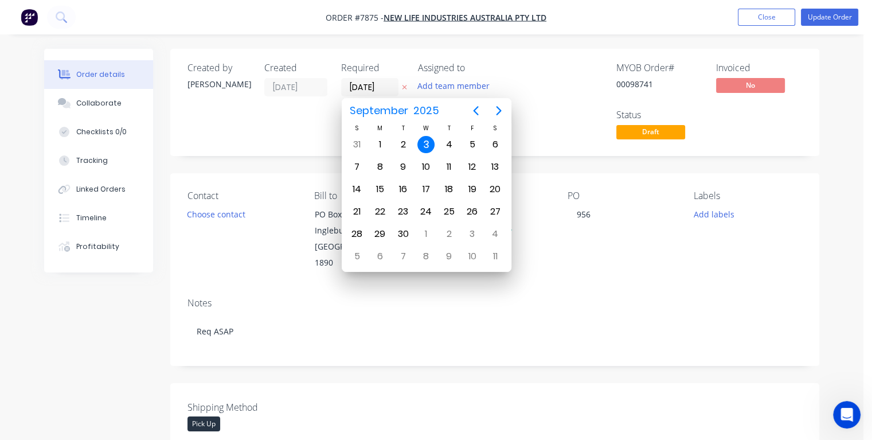
click at [425, 146] on div "3" at bounding box center [426, 144] width 17 height 17
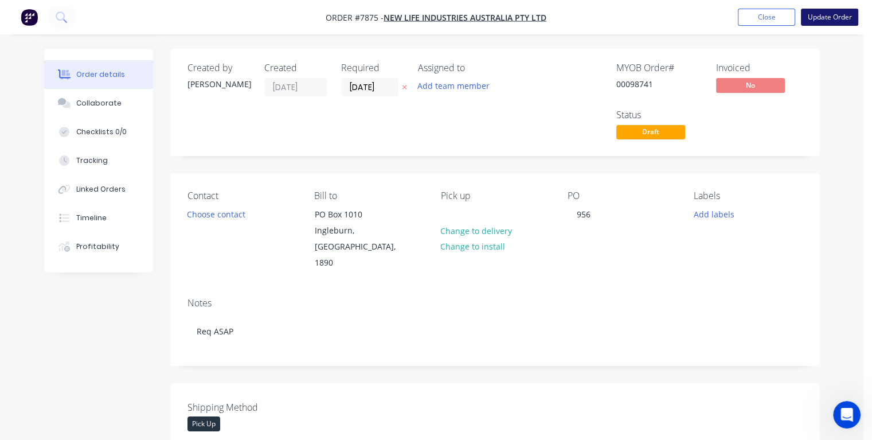
click at [820, 14] on button "Update Order" at bounding box center [829, 17] width 57 height 17
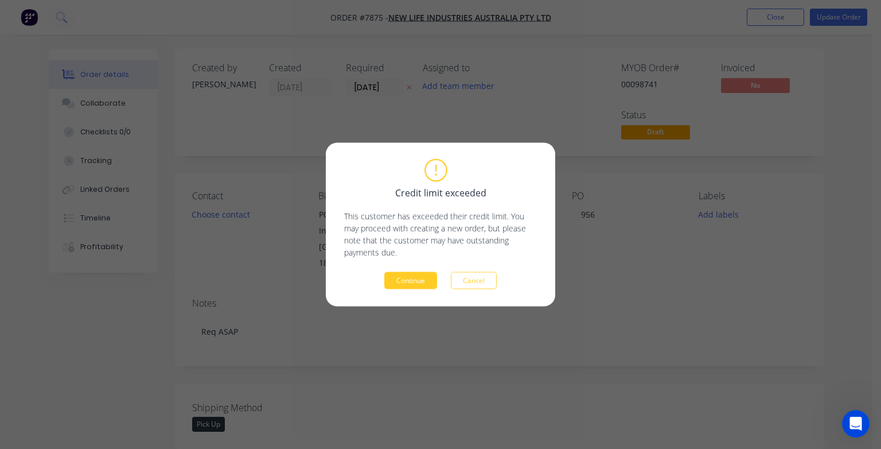
click at [399, 281] on button "Continue" at bounding box center [410, 280] width 53 height 17
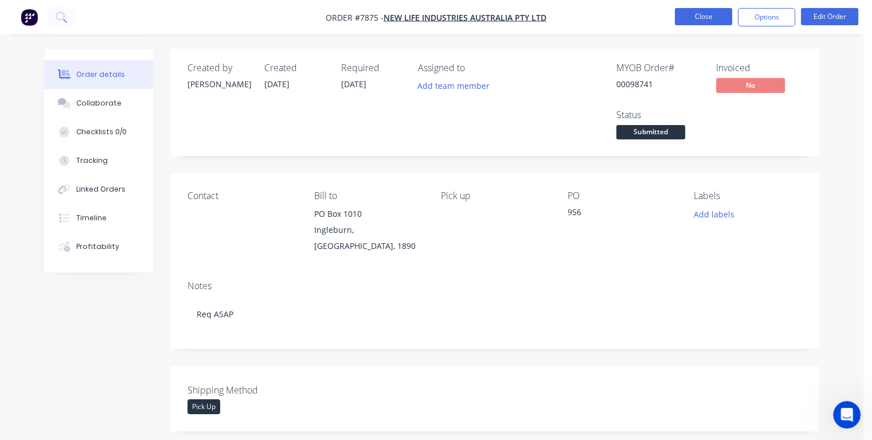
click at [695, 15] on button "Close" at bounding box center [703, 16] width 57 height 17
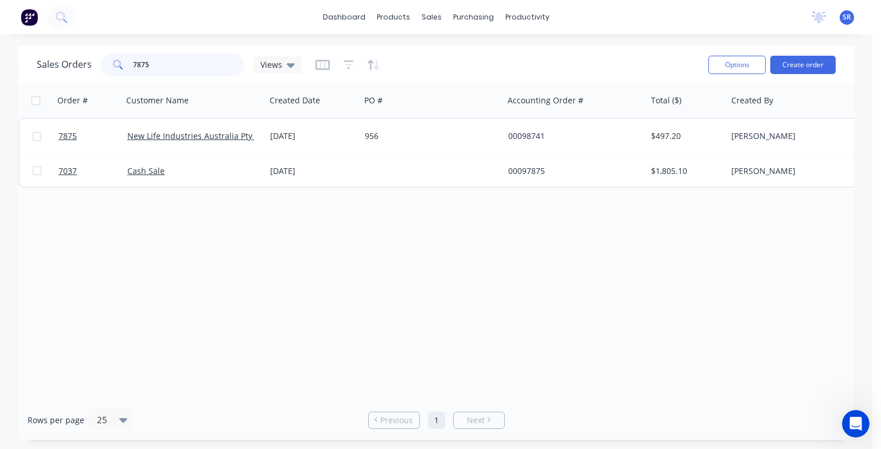
click at [163, 62] on input "7875" at bounding box center [189, 64] width 112 height 23
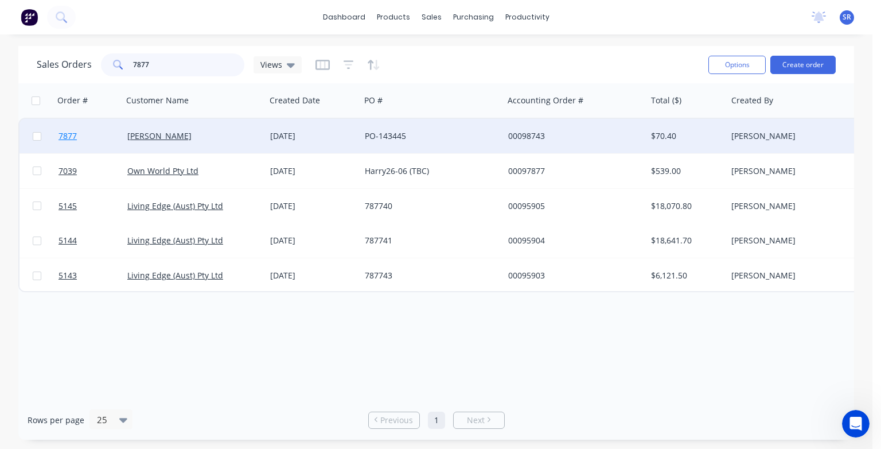
type input "7877"
click at [69, 137] on span "7877" at bounding box center [68, 135] width 18 height 11
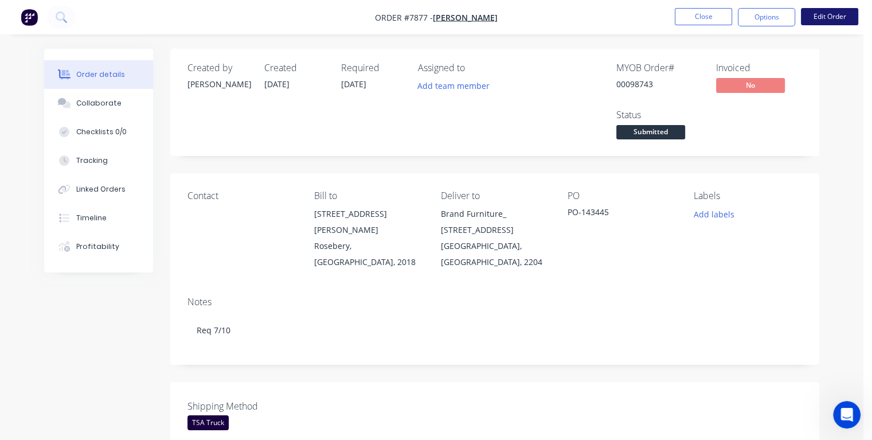
click at [828, 18] on button "Edit Order" at bounding box center [829, 16] width 57 height 17
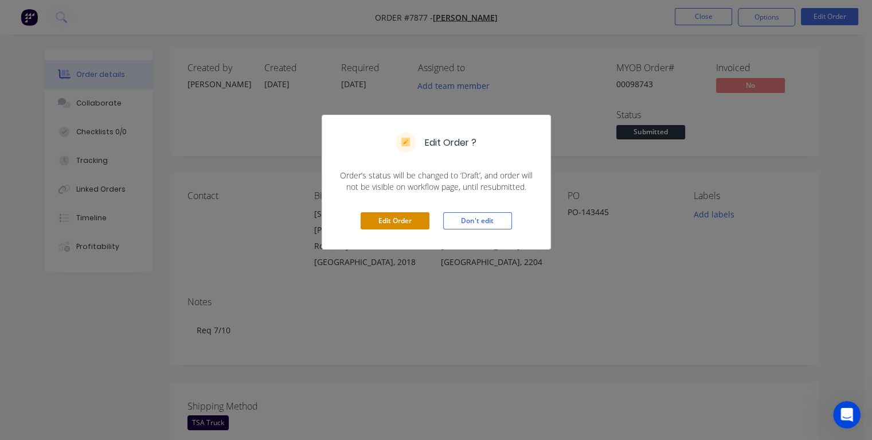
click at [404, 220] on button "Edit Order" at bounding box center [395, 220] width 69 height 17
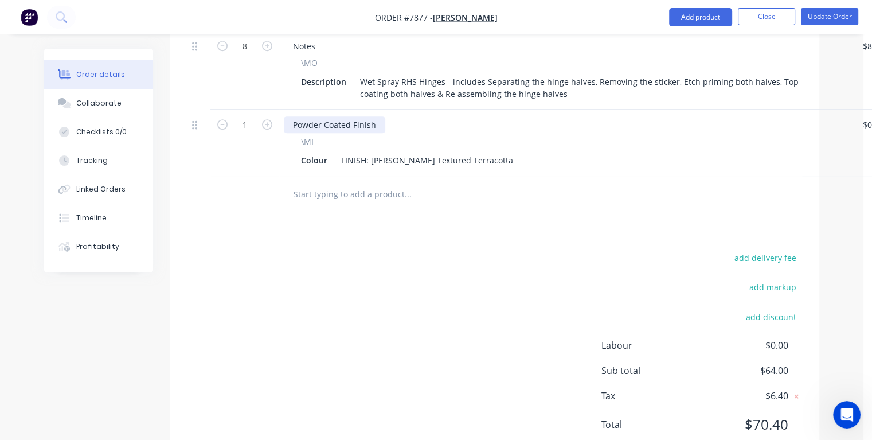
scroll to position [516, 0]
click at [325, 182] on input "text" at bounding box center [407, 193] width 229 height 23
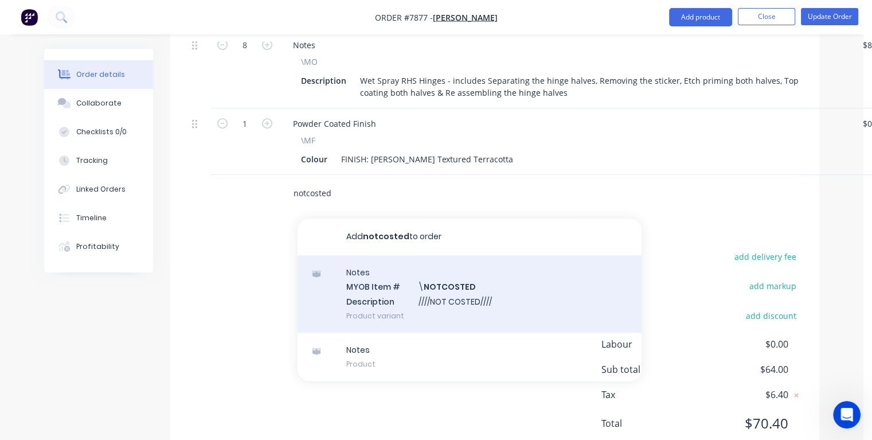
type input "notcosted"
click at [380, 285] on div "Notes MYOB Item # \ NOTCOSTED Description ////NOT COSTED//// Product variant" at bounding box center [470, 293] width 344 height 77
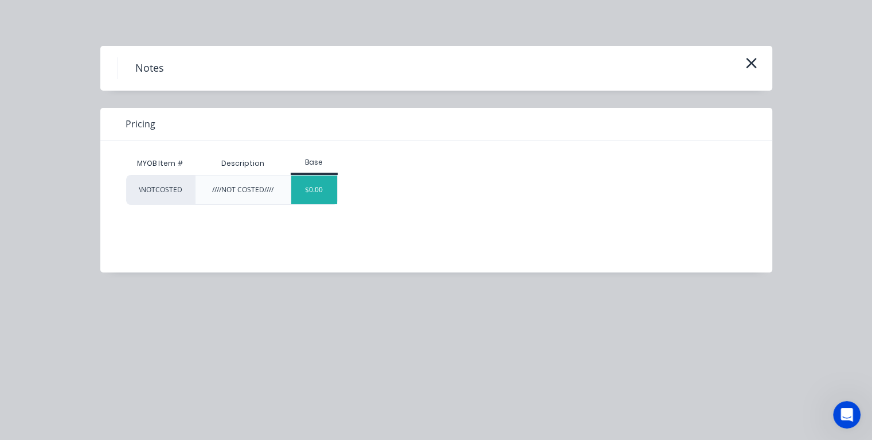
click at [317, 201] on div "$0.00" at bounding box center [314, 190] width 46 height 29
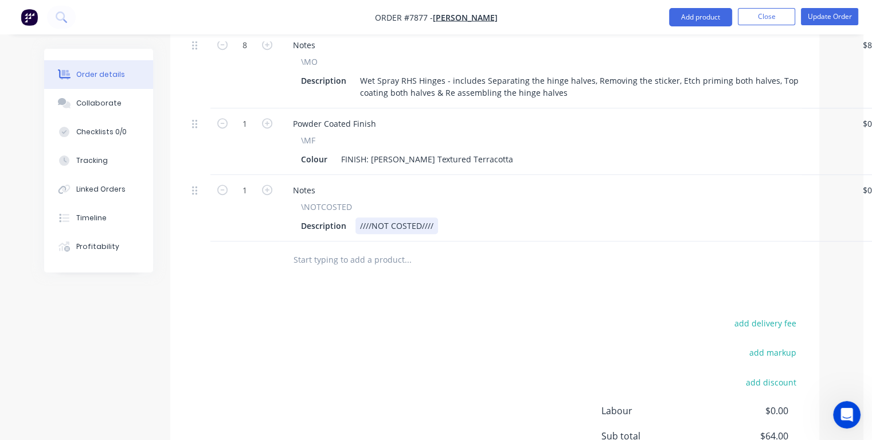
click at [436, 217] on div "////NOT COSTED////" at bounding box center [397, 225] width 83 height 17
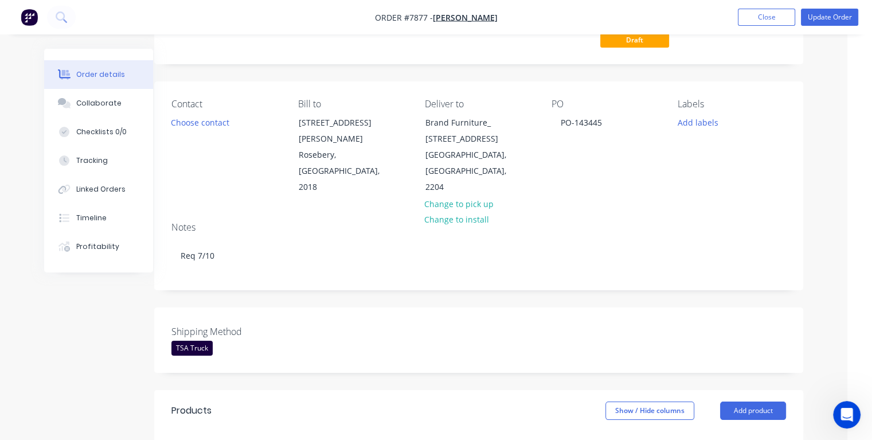
scroll to position [0, 16]
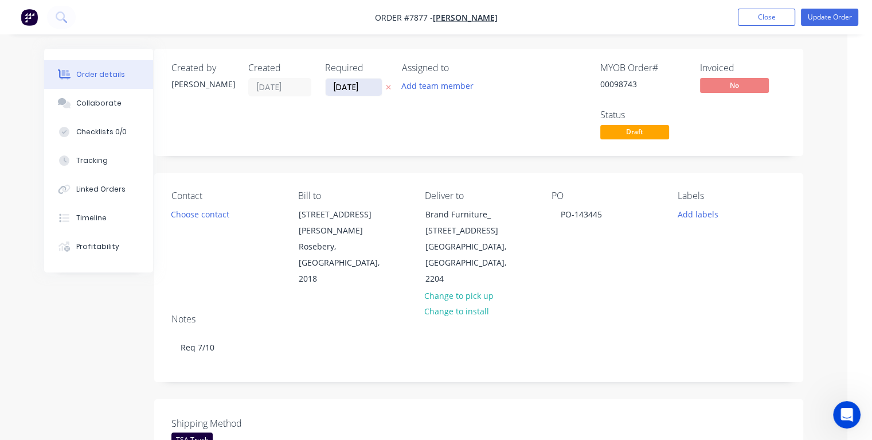
type input "$0.00"
drag, startPoint x: 367, startPoint y: 86, endPoint x: 319, endPoint y: 93, distance: 48.8
click at [319, 93] on div "Created by [PERSON_NAME] Created [DATE] Required [DATE] Assigned to Add team me…" at bounding box center [343, 103] width 345 height 80
type input "[DATE]"
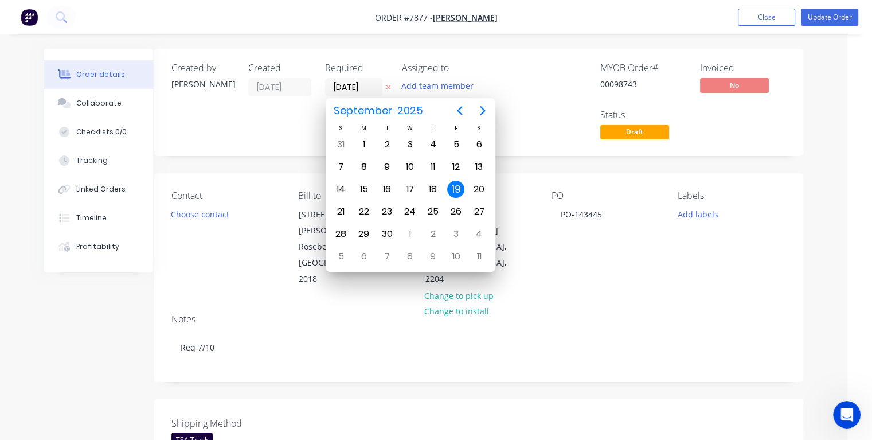
click at [452, 188] on div "19" at bounding box center [455, 189] width 17 height 17
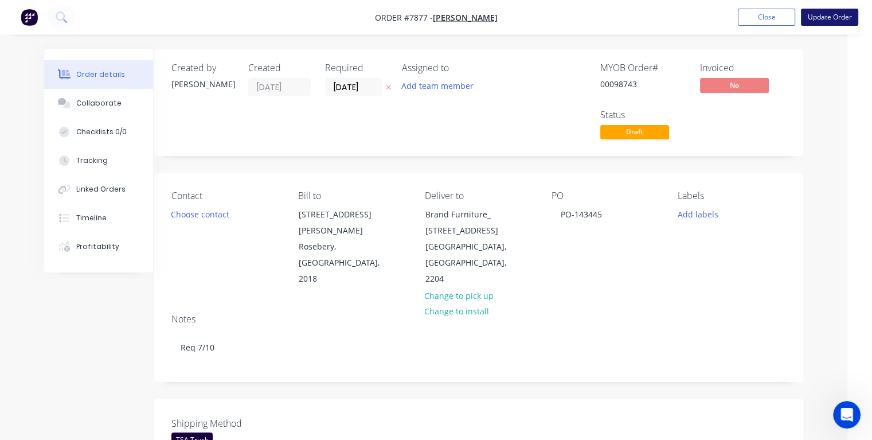
click at [818, 20] on button "Update Order" at bounding box center [829, 17] width 57 height 17
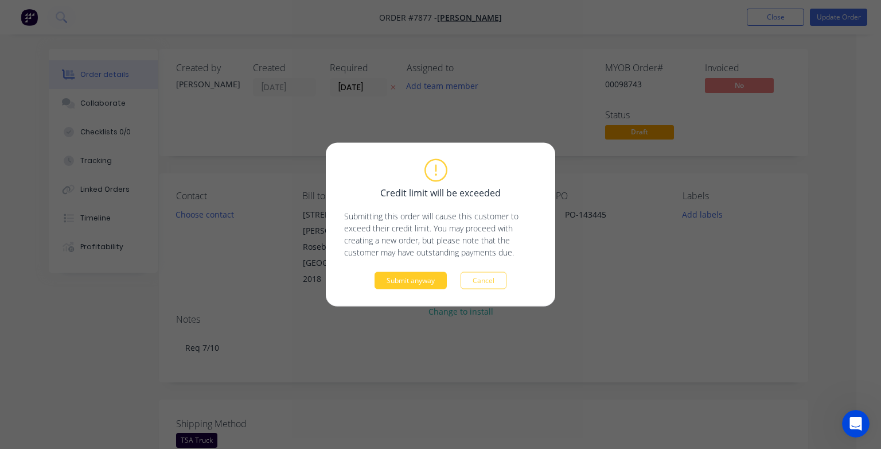
click at [431, 281] on button "Submit anyway" at bounding box center [411, 280] width 72 height 17
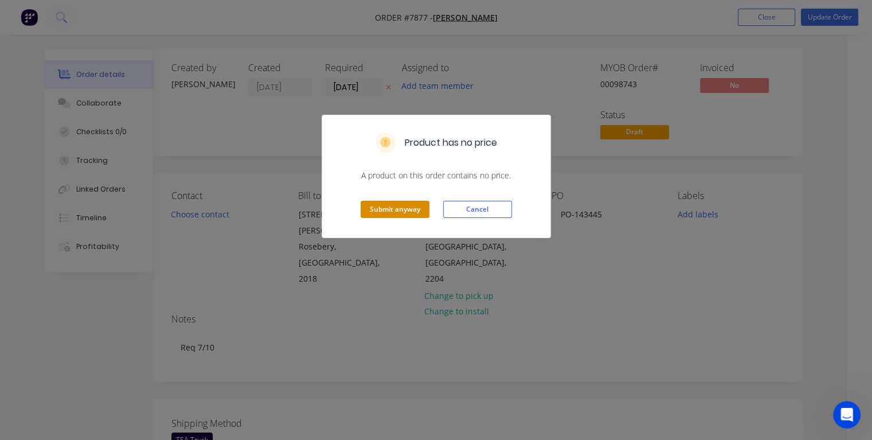
click at [411, 205] on button "Submit anyway" at bounding box center [395, 209] width 69 height 17
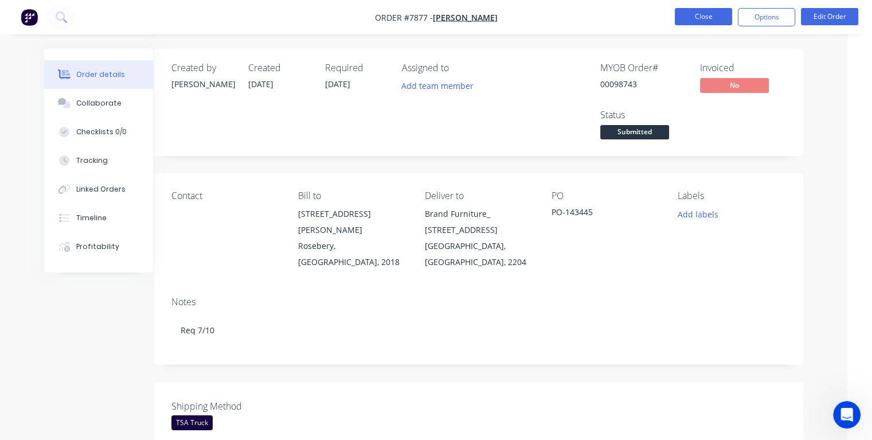
click at [715, 14] on button "Close" at bounding box center [703, 16] width 57 height 17
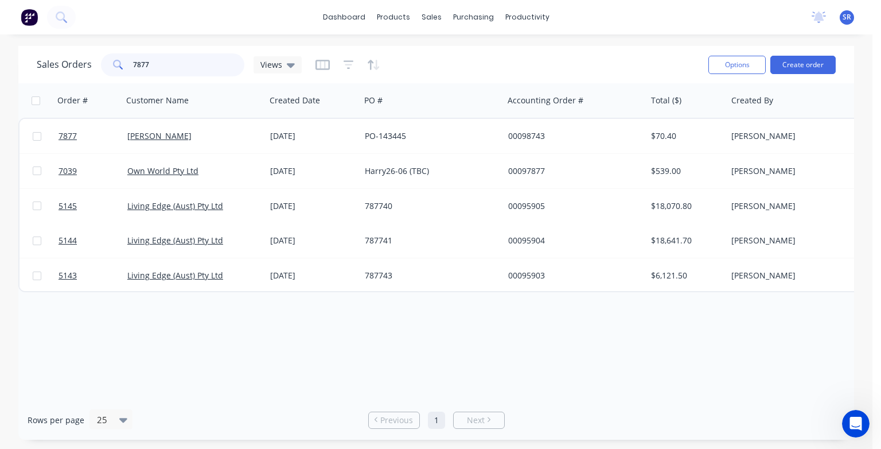
click at [177, 70] on input "7877" at bounding box center [189, 64] width 112 height 23
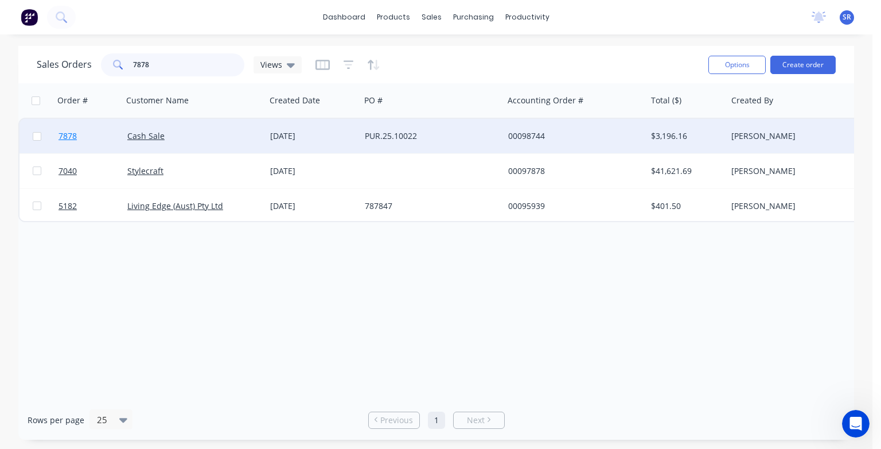
type input "7878"
click at [71, 132] on span "7878" at bounding box center [68, 135] width 18 height 11
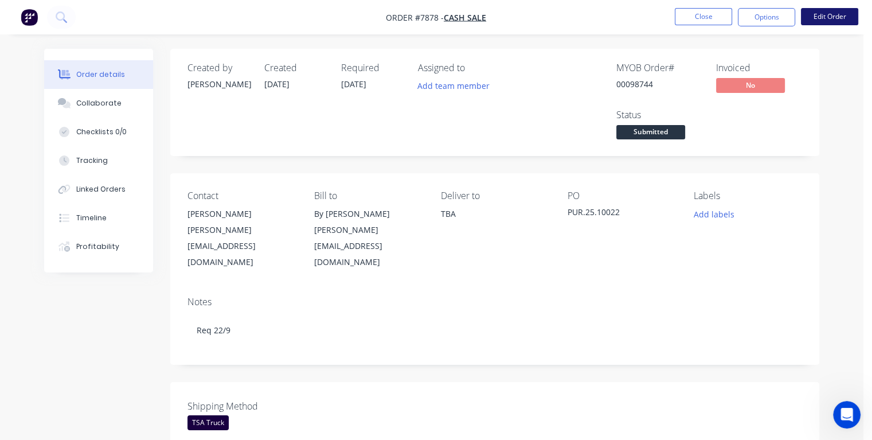
click at [832, 15] on button "Edit Order" at bounding box center [829, 16] width 57 height 17
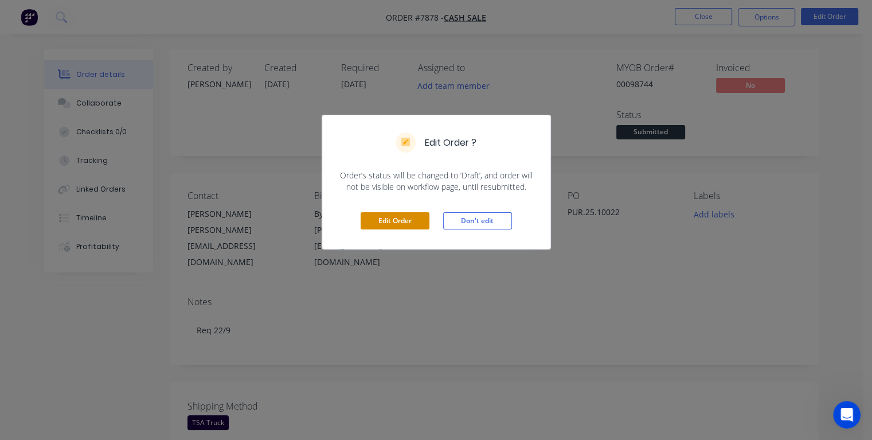
click at [393, 215] on button "Edit Order" at bounding box center [395, 220] width 69 height 17
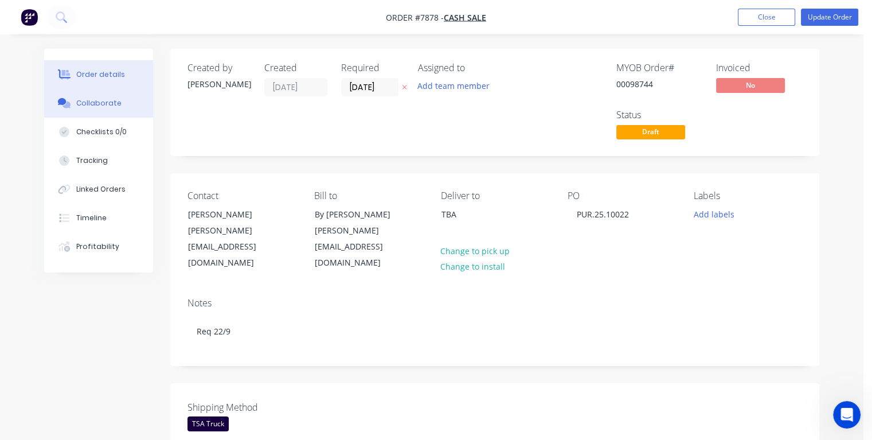
click at [99, 104] on div "Collaborate" at bounding box center [98, 103] width 45 height 10
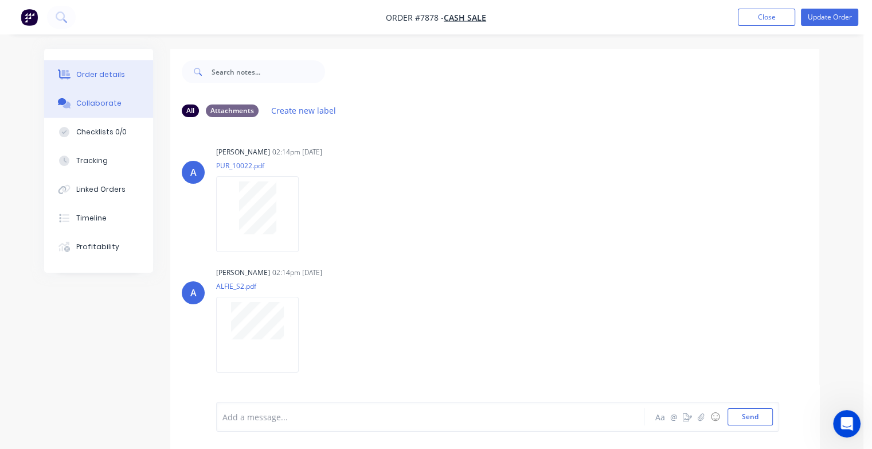
click at [96, 77] on div "Order details" at bounding box center [100, 74] width 49 height 10
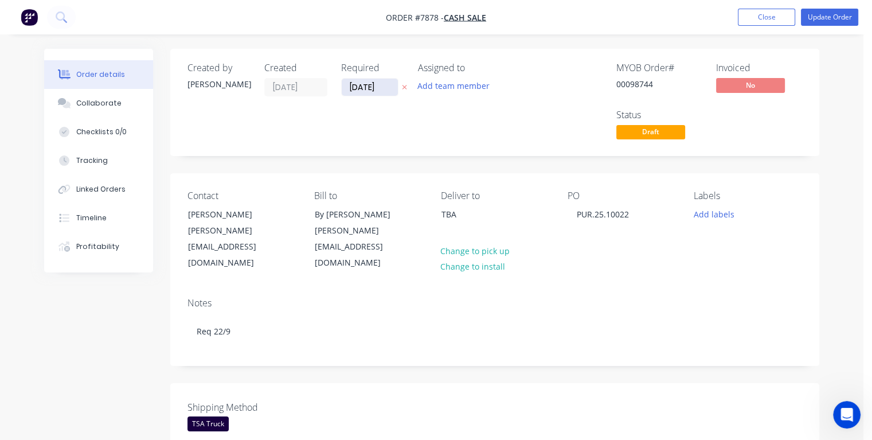
drag, startPoint x: 380, startPoint y: 85, endPoint x: 348, endPoint y: 89, distance: 33.0
click at [348, 89] on input "[DATE]" at bounding box center [370, 87] width 56 height 17
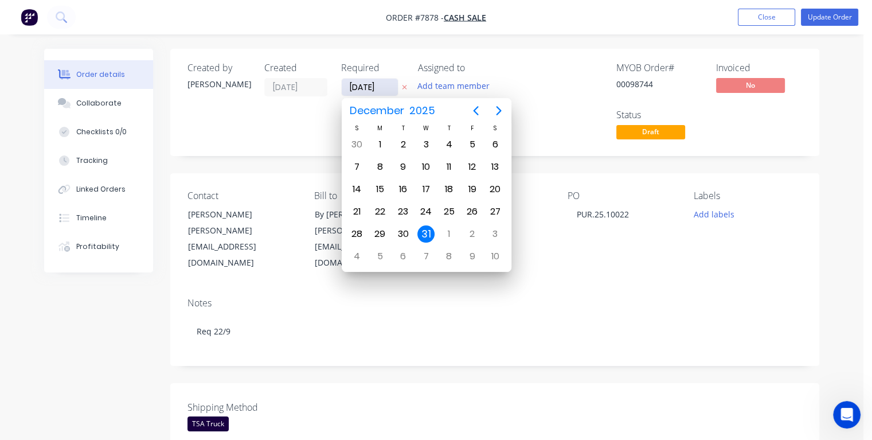
type input "[DATE]"
click at [474, 189] on div "19" at bounding box center [471, 189] width 17 height 17
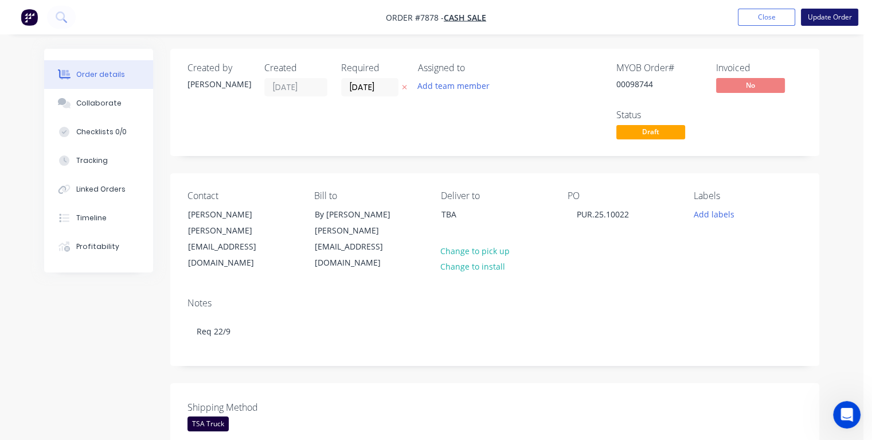
click at [809, 17] on button "Update Order" at bounding box center [829, 17] width 57 height 17
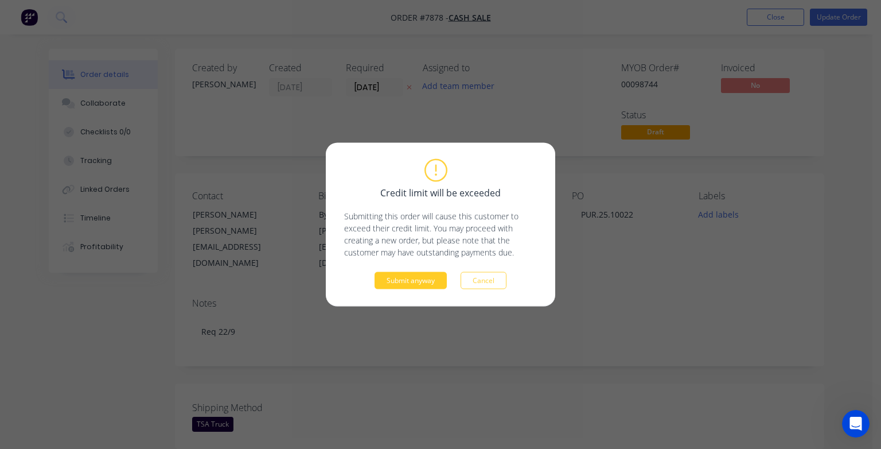
click at [391, 289] on button "Submit anyway" at bounding box center [411, 280] width 72 height 17
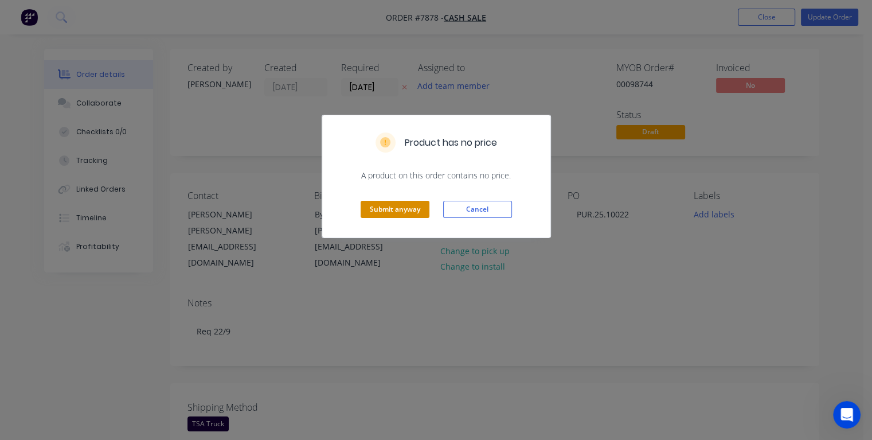
click at [381, 209] on button "Submit anyway" at bounding box center [395, 209] width 69 height 17
